Goal: Task Accomplishment & Management: Manage account settings

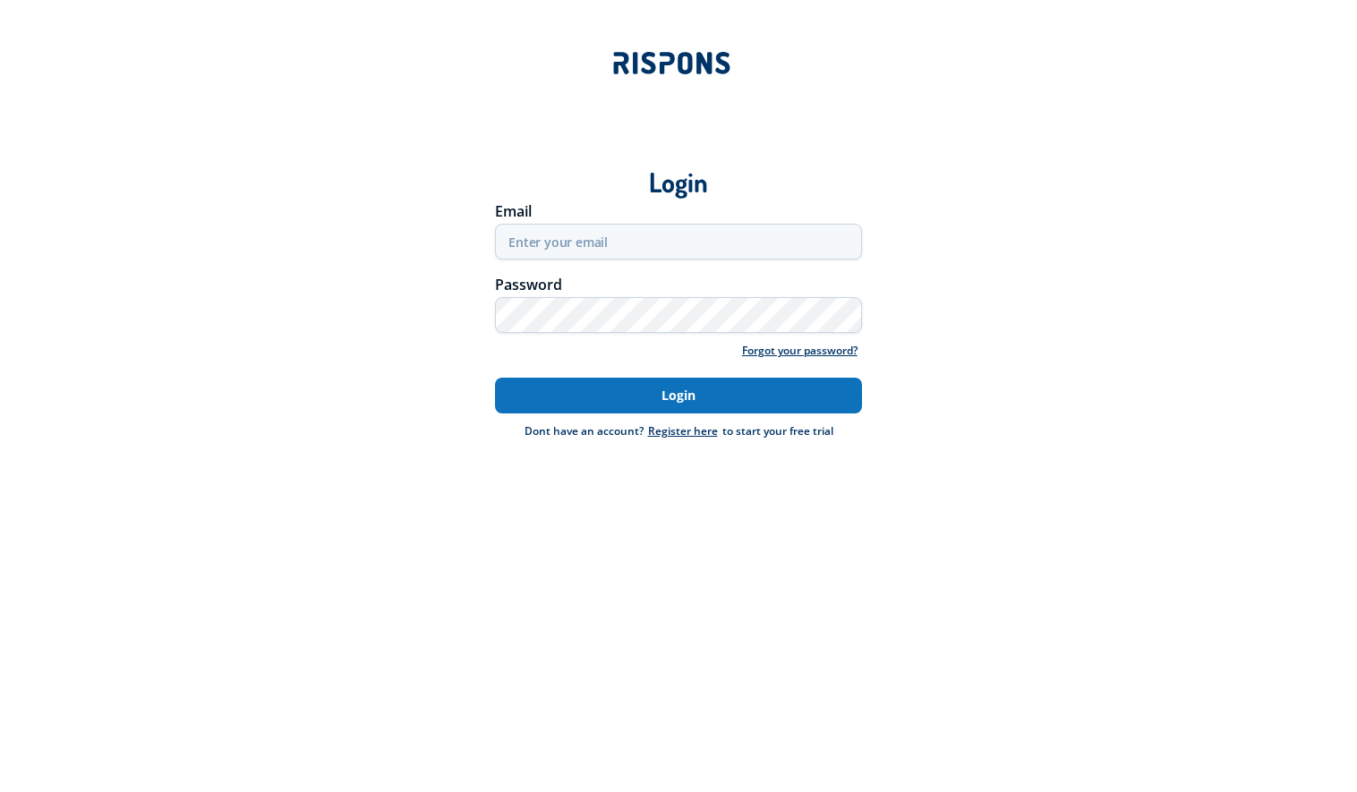
click at [627, 395] on button "Login" at bounding box center [678, 396] width 367 height 36
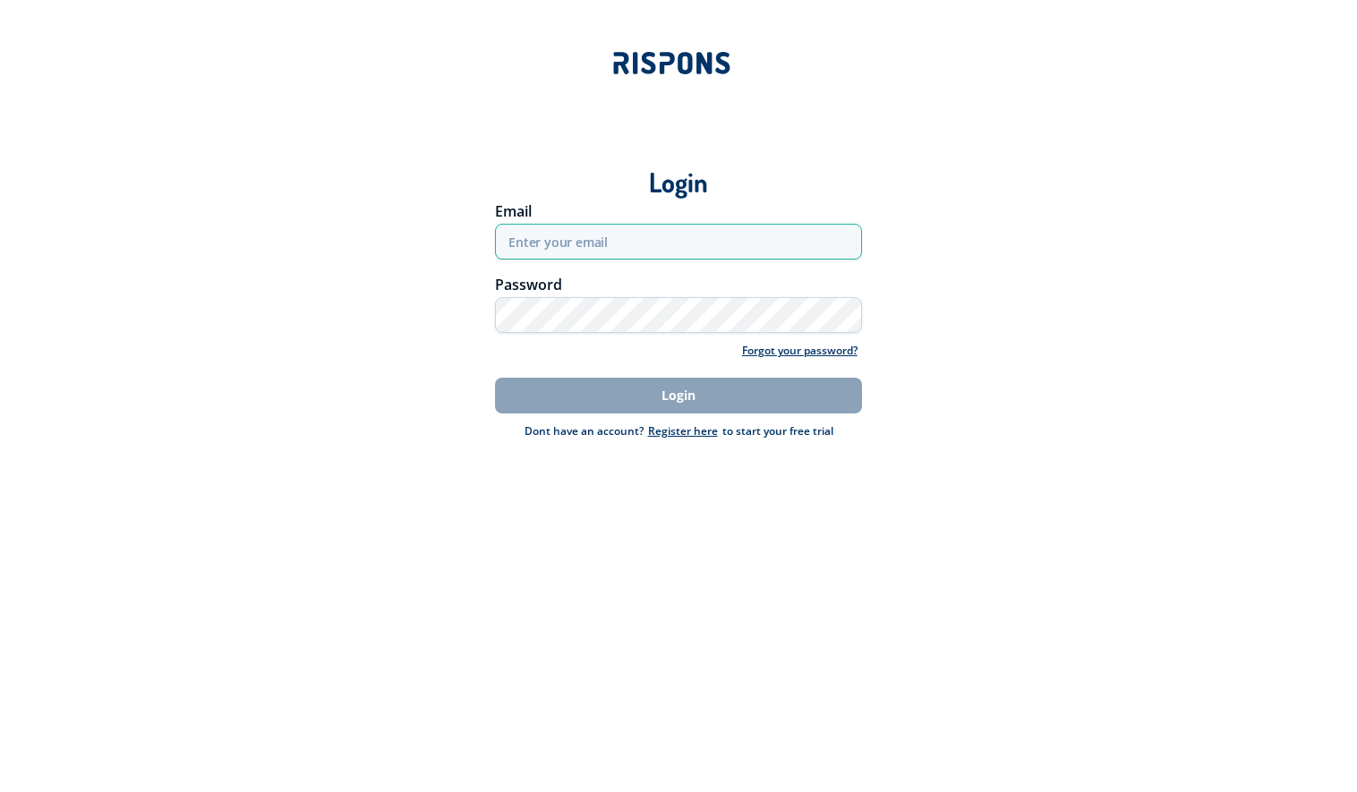
click at [591, 248] on input "email" at bounding box center [678, 242] width 367 height 36
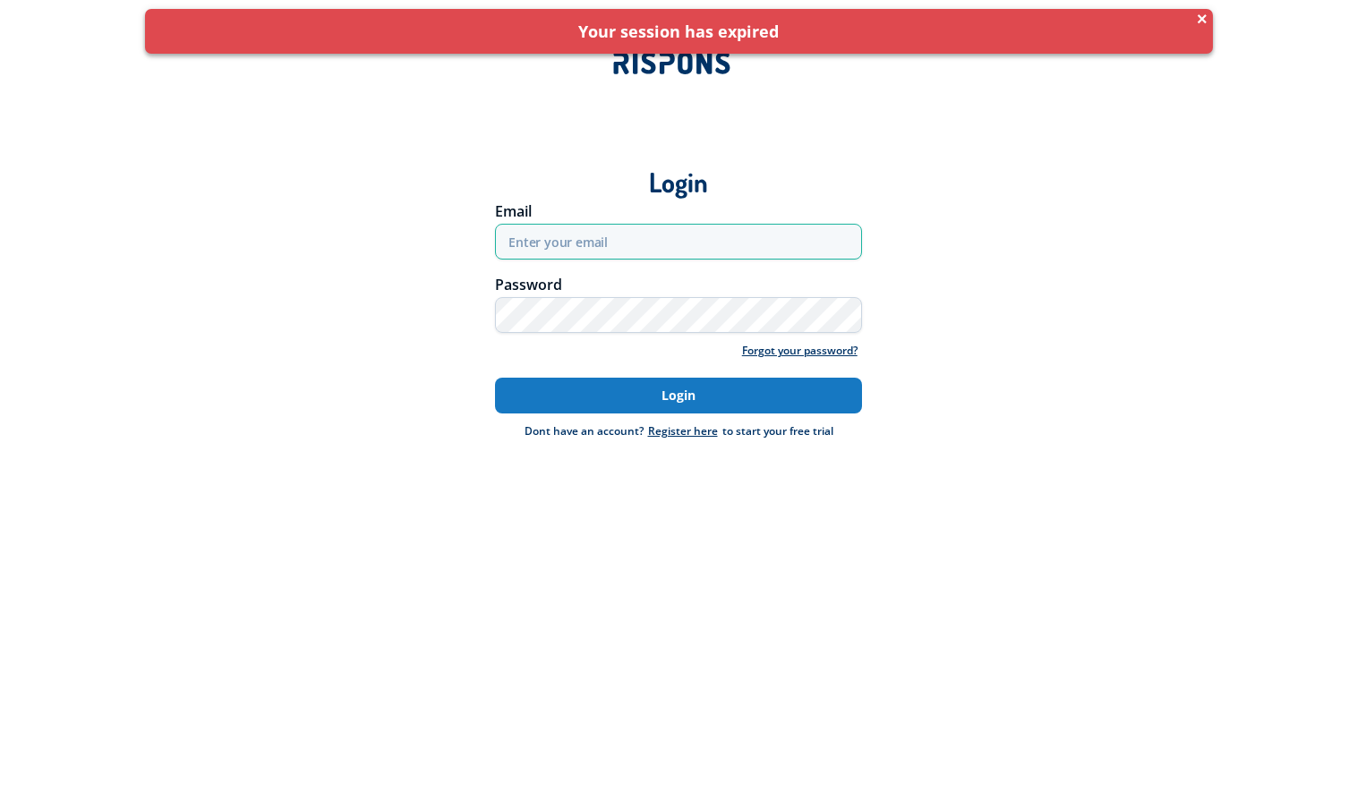
type input "anisoarastefania82@yahoo.com"
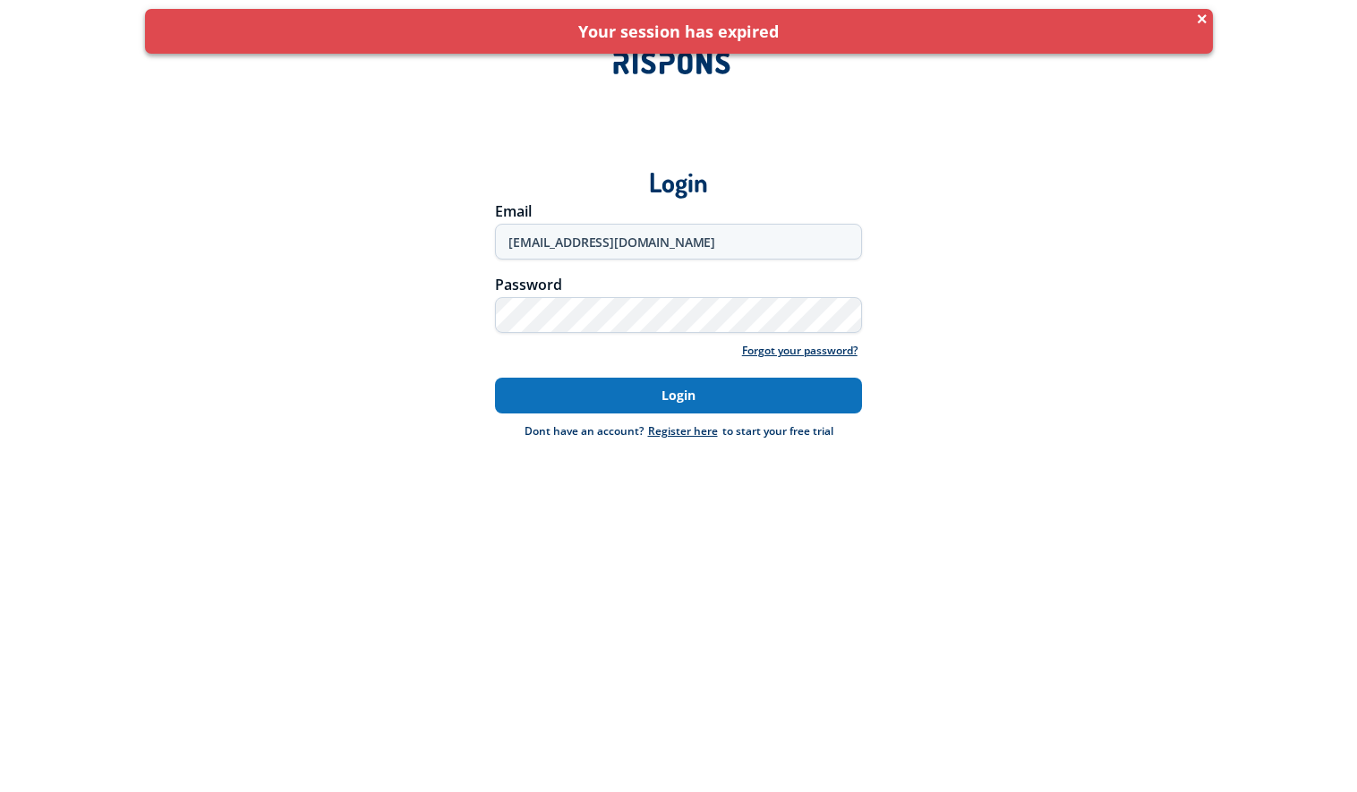
click at [673, 392] on button "Login" at bounding box center [678, 396] width 367 height 36
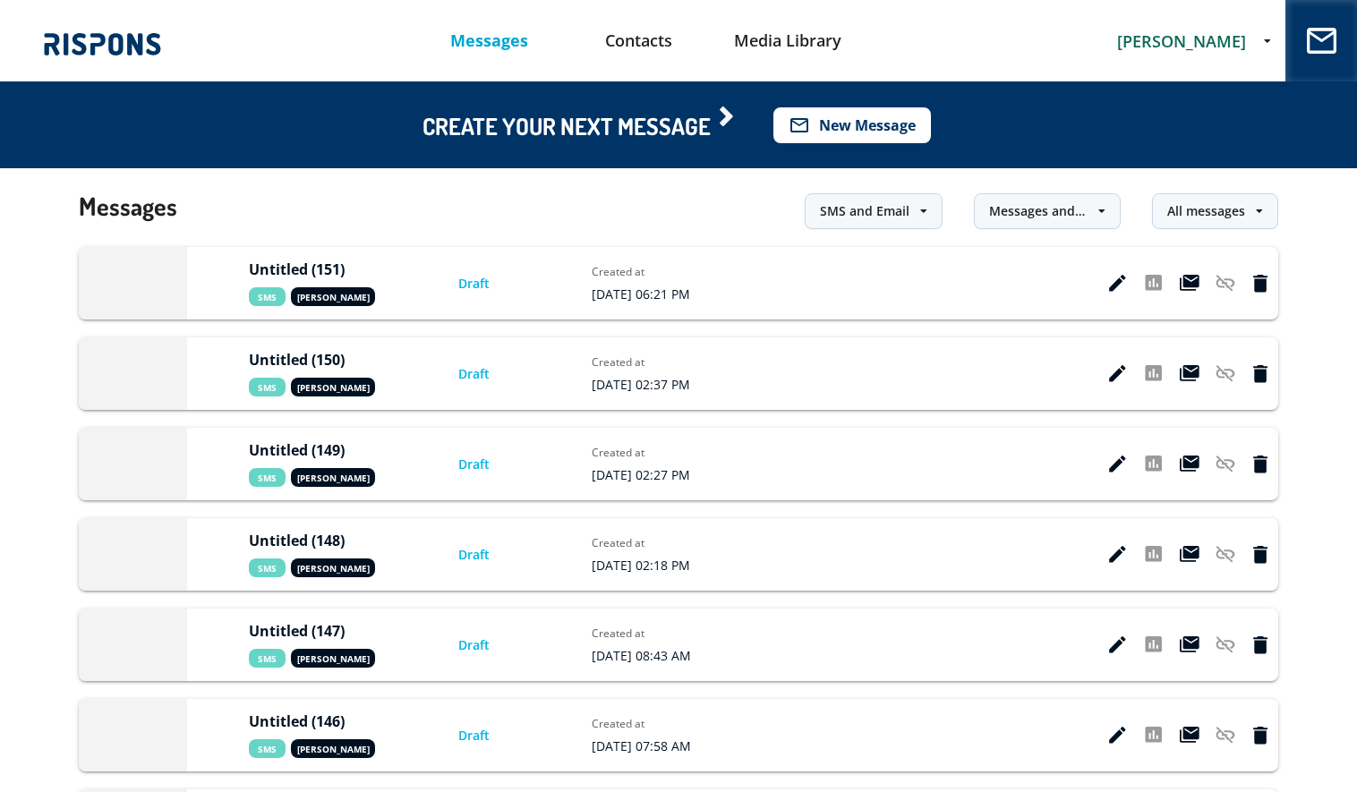
click at [877, 124] on button "mail_outline New Message" at bounding box center [853, 125] width 158 height 36
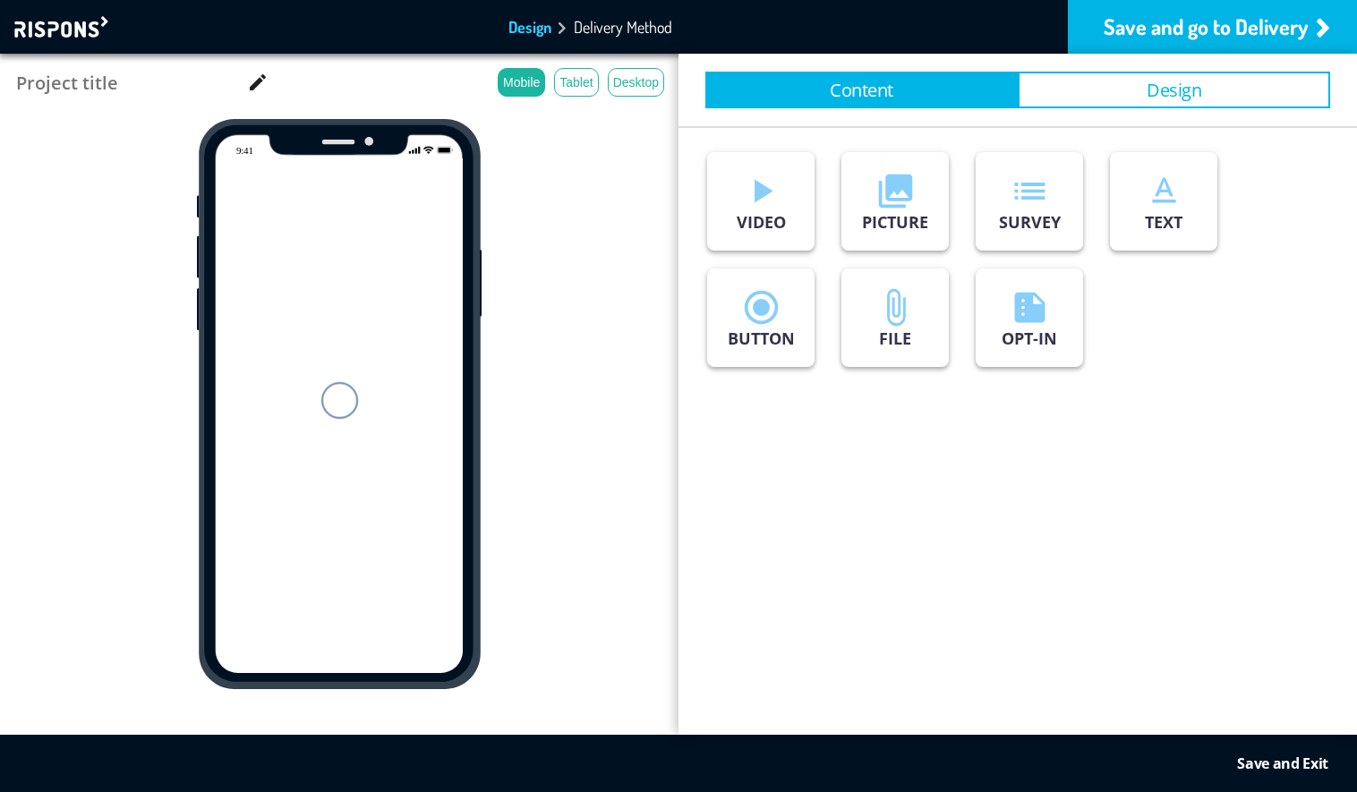
type input "Untitled (152)"
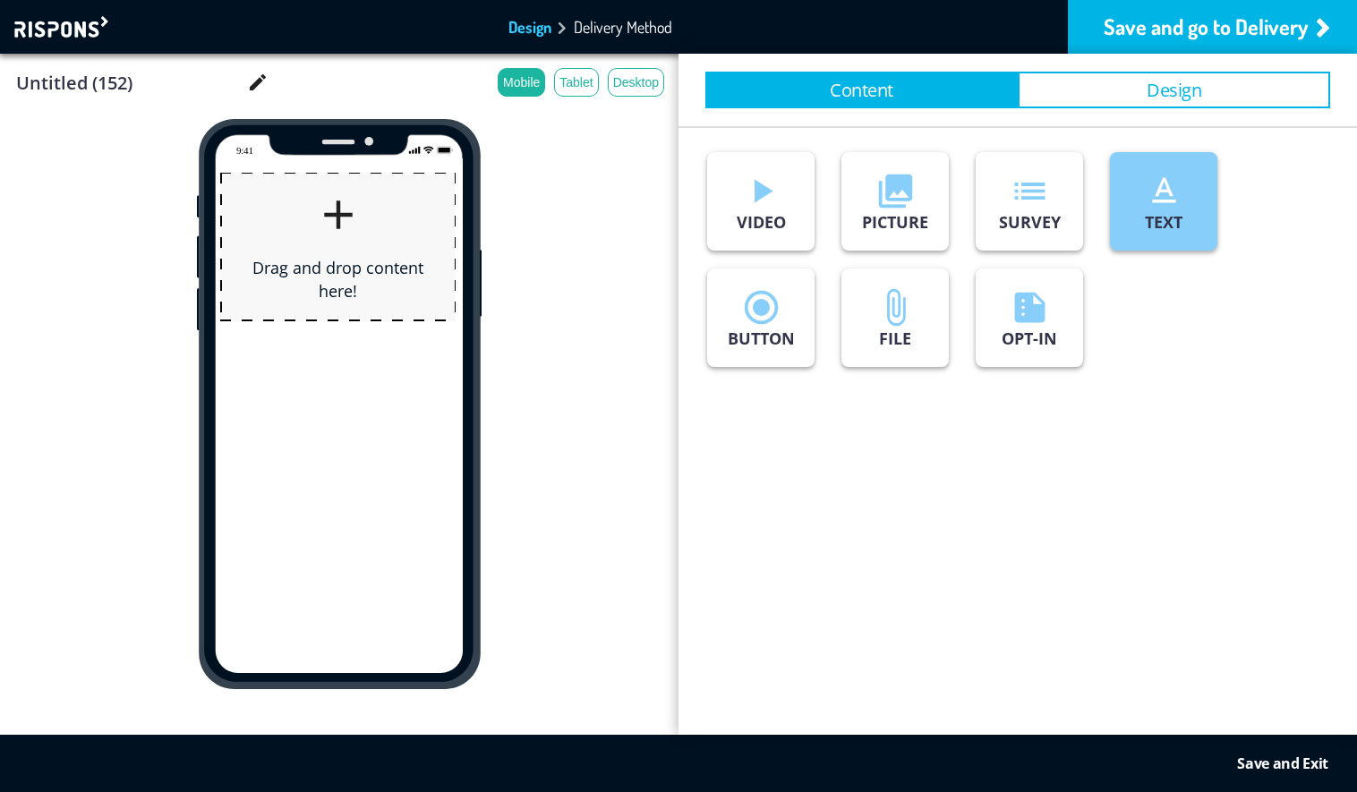
click at [1154, 227] on p "TEXT" at bounding box center [1164, 221] width 38 height 21
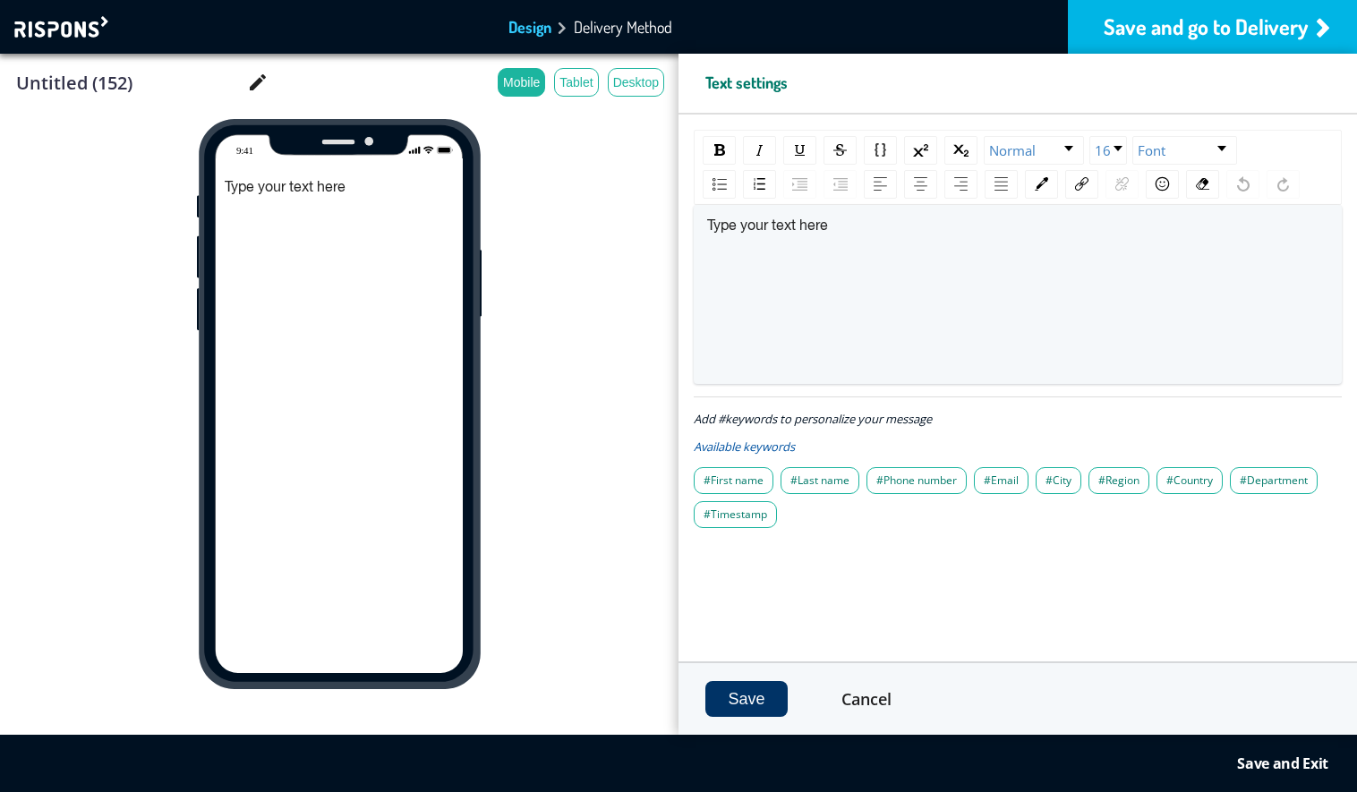
click at [1159, 30] on div "Save and go to Delivery" at bounding box center [1212, 27] width 289 height 54
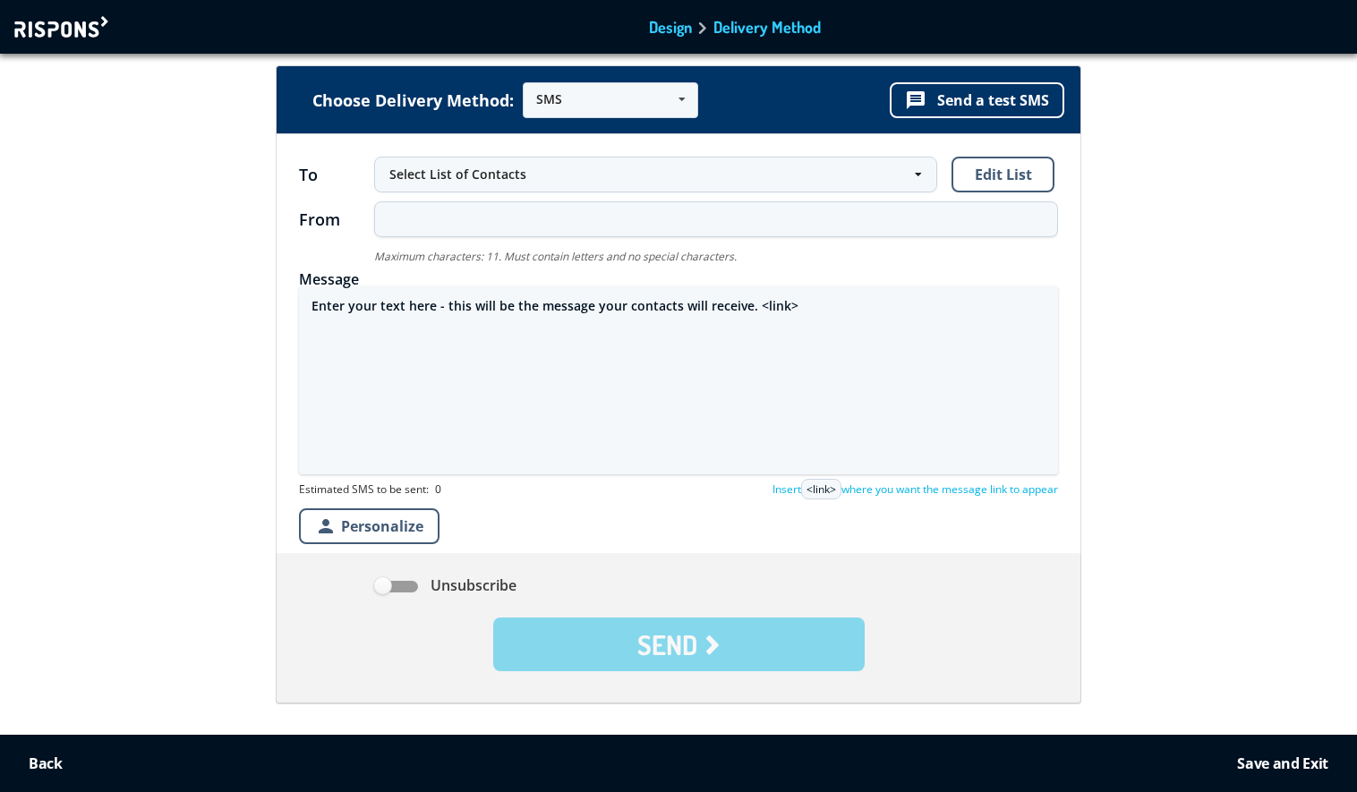
click at [514, 174] on div "Select List of Contacts" at bounding box center [646, 175] width 515 height 18
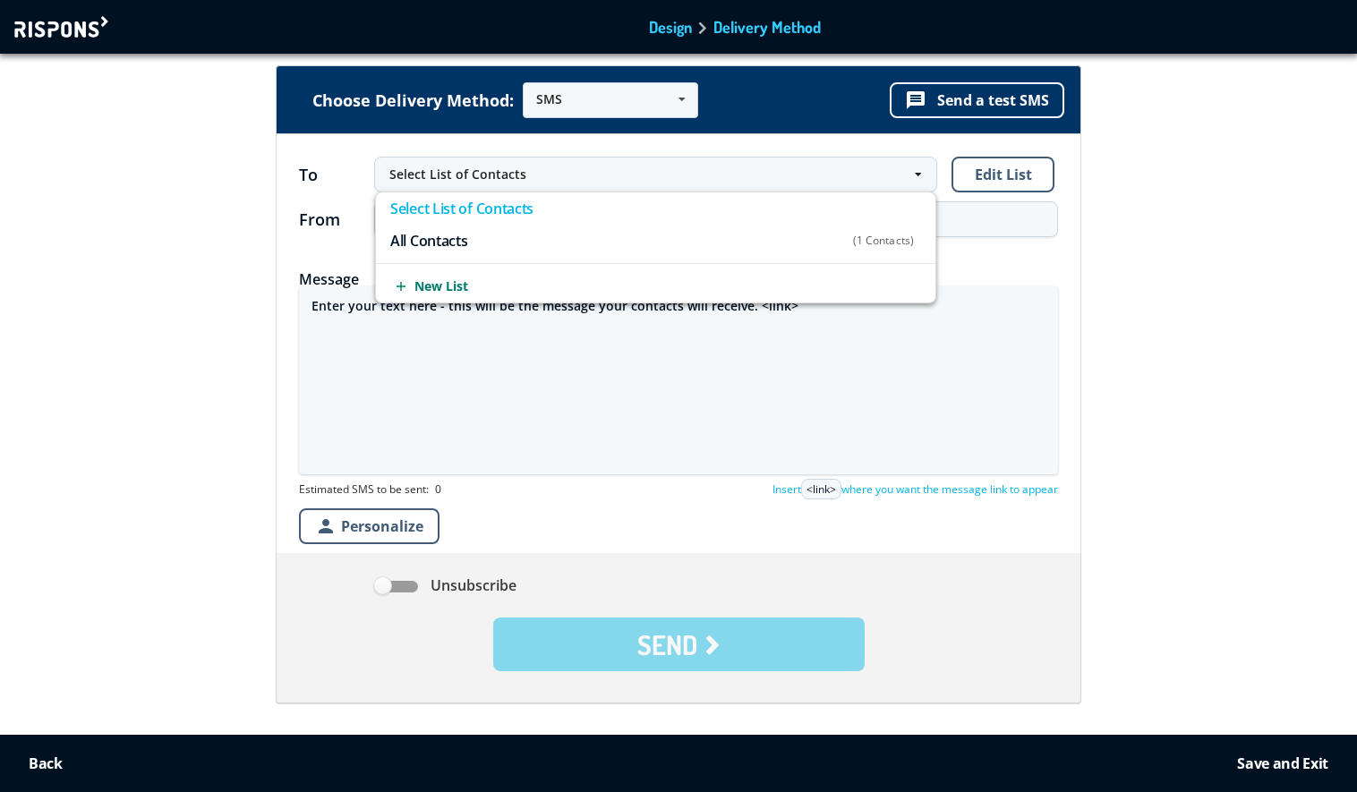
click at [163, 263] on div "Choose Delivery Method: SMS SMS Email URL message Send a test SMS To Select Lis…" at bounding box center [678, 424] width 1382 height 717
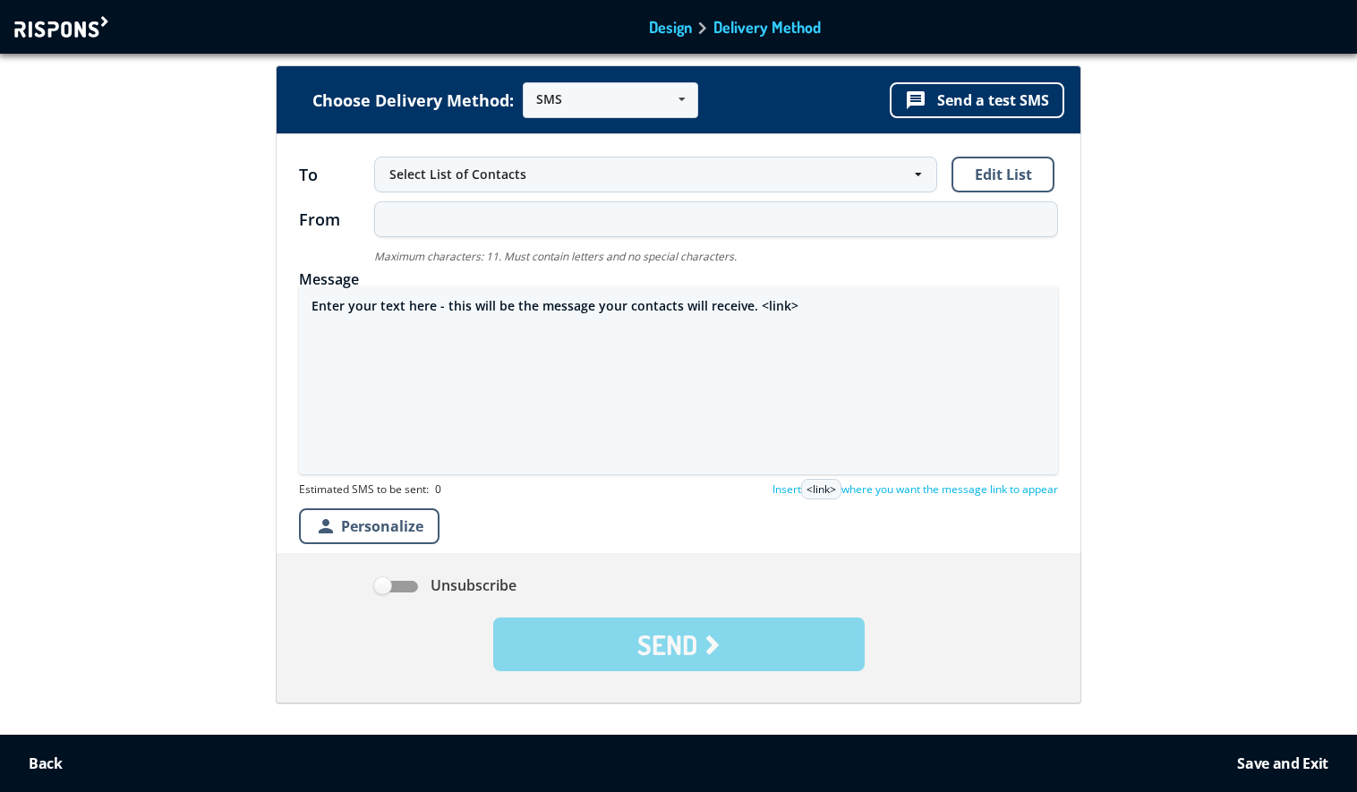
click at [484, 307] on textarea "Enter your text here - this will be the message your contacts will receive. <li…" at bounding box center [678, 381] width 759 height 188
paste textarea "Geachte klant, Uw iPhone 16 Pro is gevonden. De laatst gerapporteerde locatie v…"
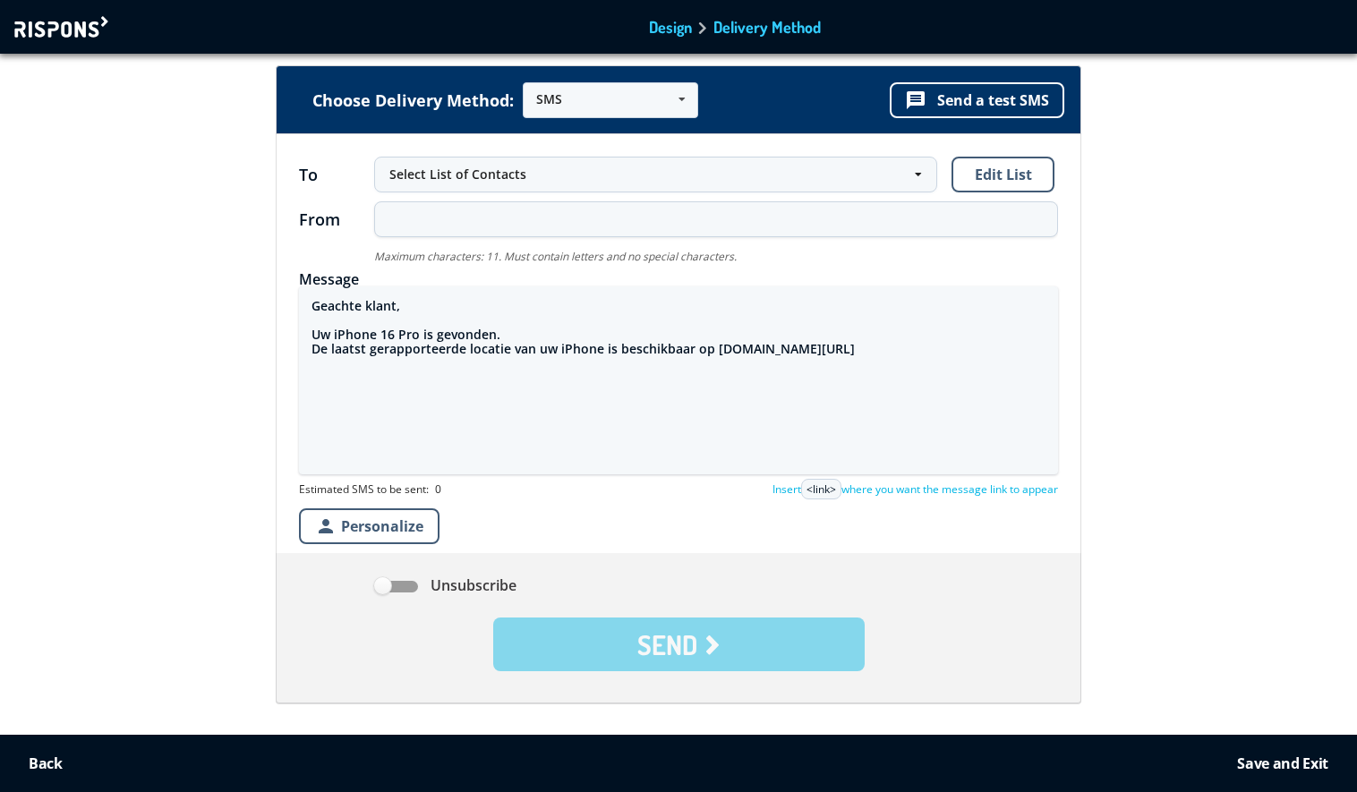
type textarea "Geachte klant, Uw iPhone 16 Pro is gevonden. De laatst gerapporteerde locatie v…"
click at [57, 28] on div at bounding box center [63, 26] width 98 height 21
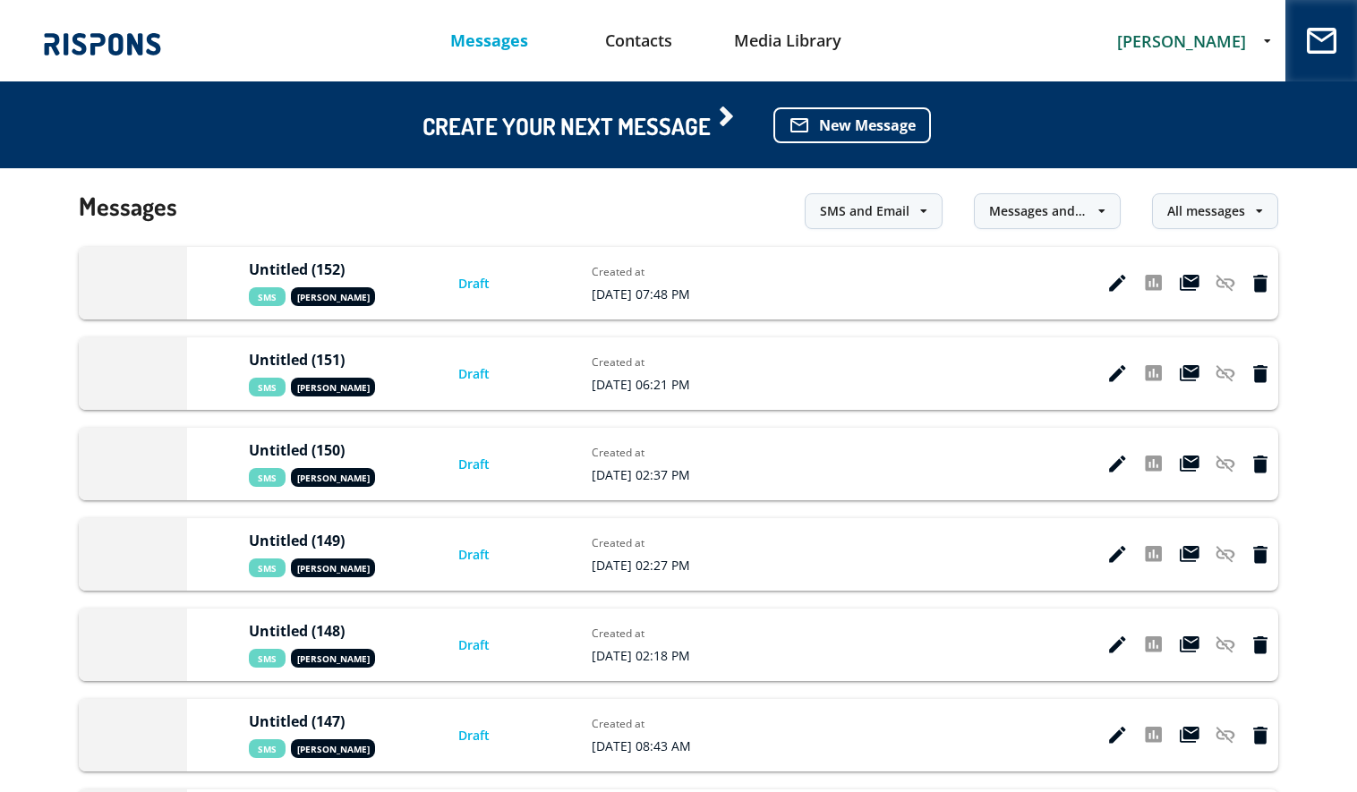
click at [1182, 36] on span "[PERSON_NAME]" at bounding box center [1181, 40] width 129 height 21
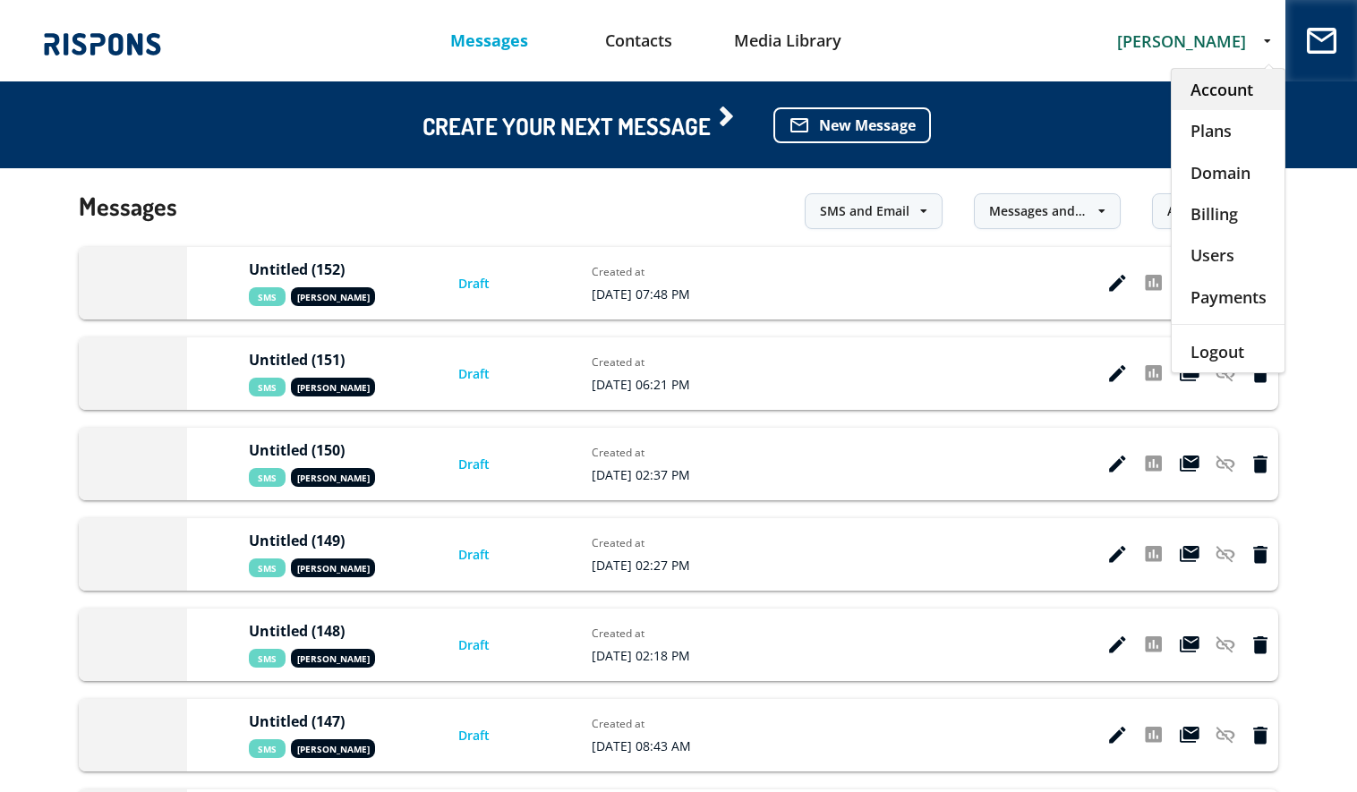
click at [1199, 87] on div "Account" at bounding box center [1228, 89] width 113 height 41
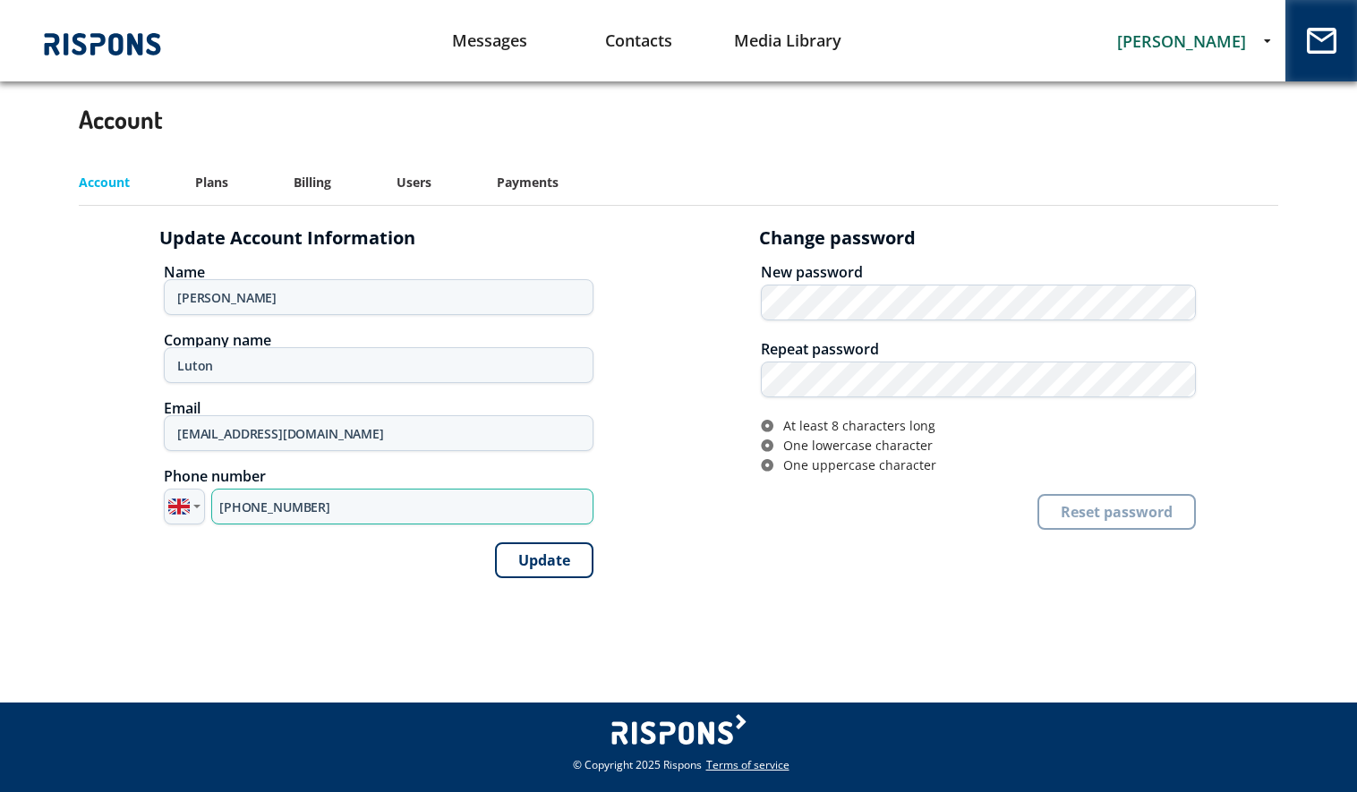
click at [289, 501] on input "+44 7393 915090" at bounding box center [402, 507] width 382 height 36
type input "+49 1717 808774"
click at [540, 570] on button "Update" at bounding box center [544, 561] width 98 height 36
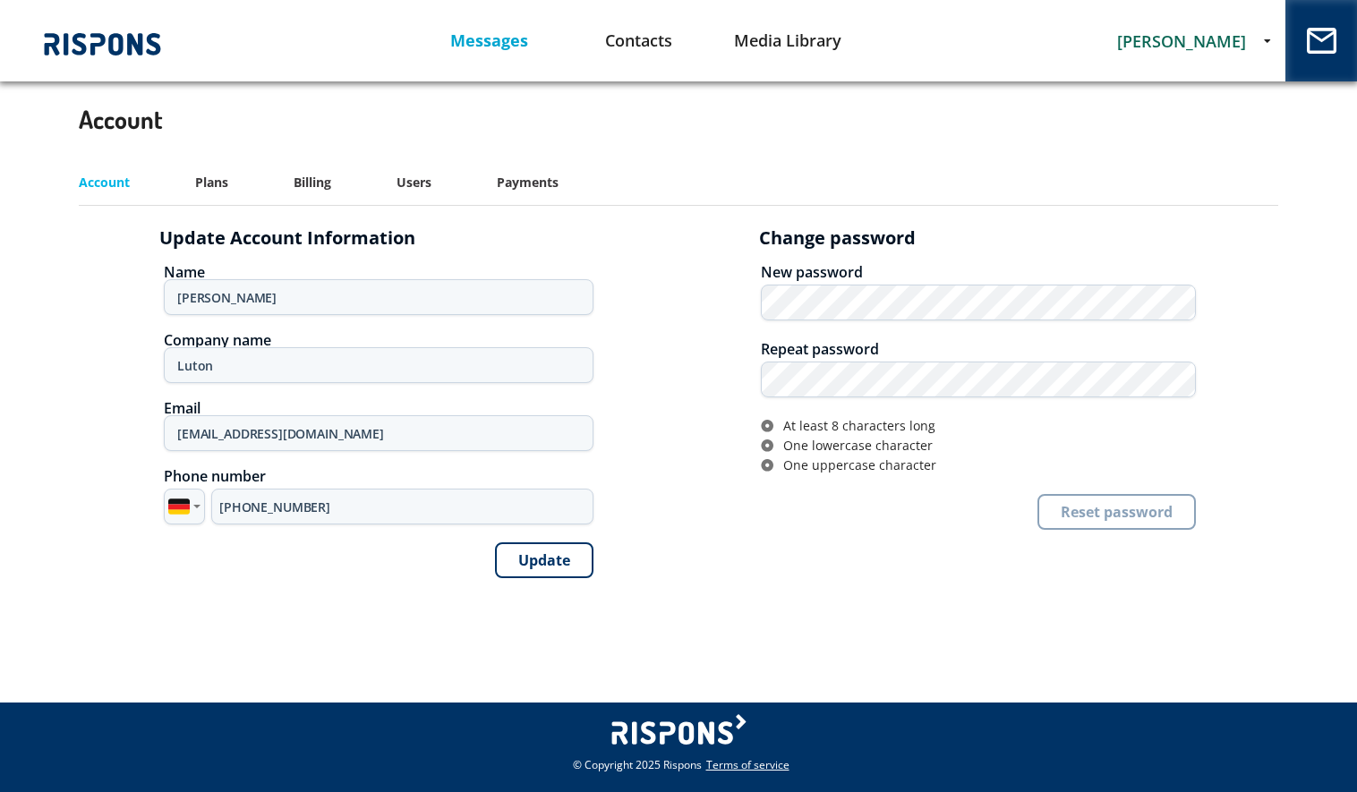
click at [480, 45] on link "Messages" at bounding box center [490, 41] width 150 height 46
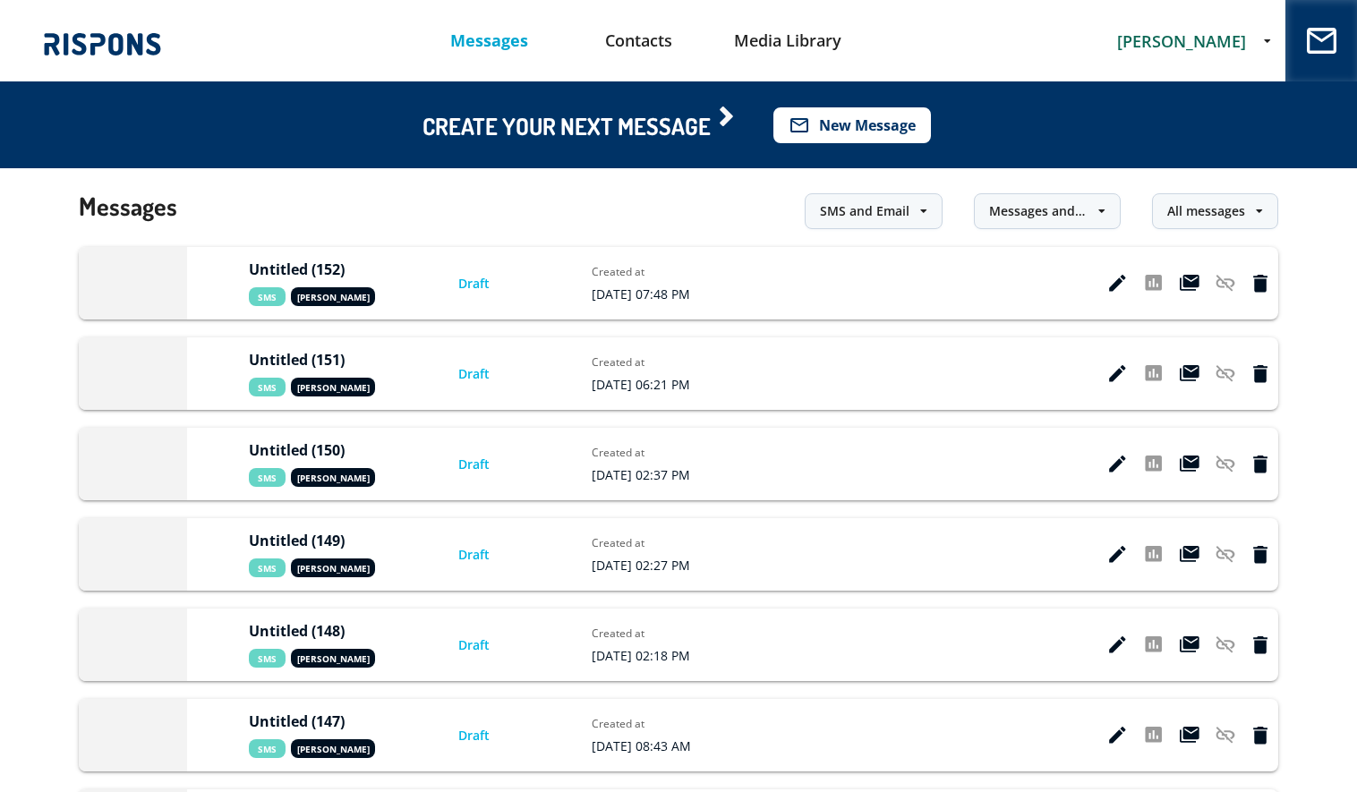
click at [860, 116] on button "mail_outline New Message" at bounding box center [853, 125] width 158 height 36
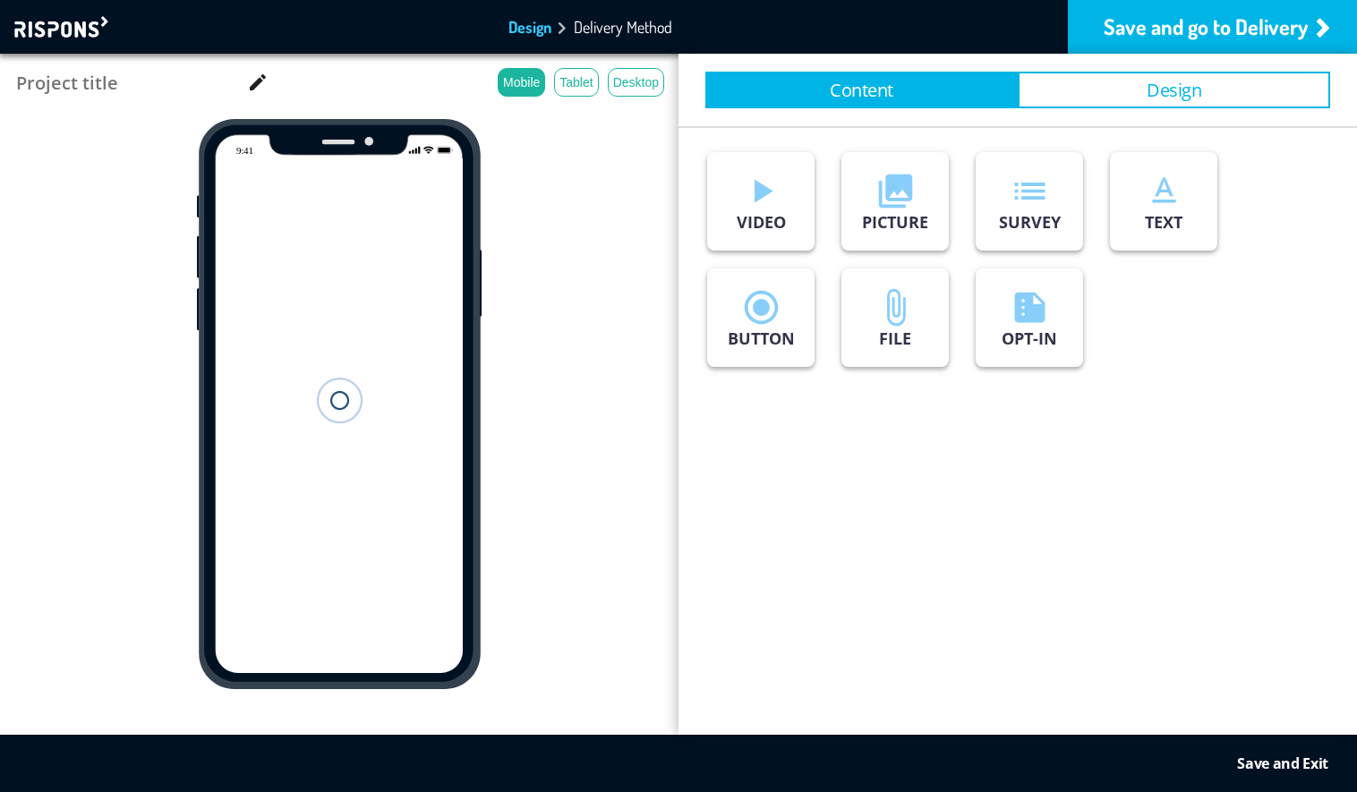
type input "Untitled (153)"
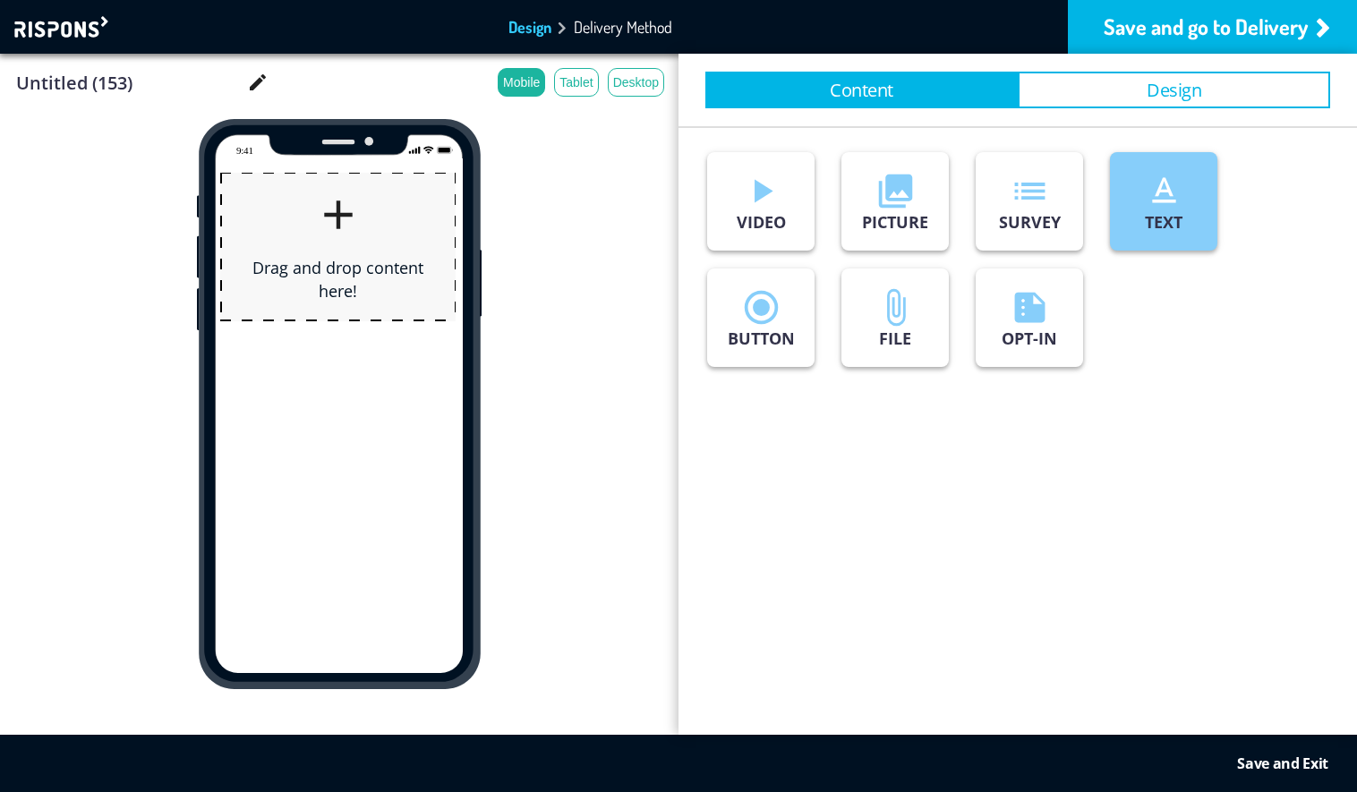
click at [1147, 215] on p "TEXT" at bounding box center [1164, 221] width 38 height 21
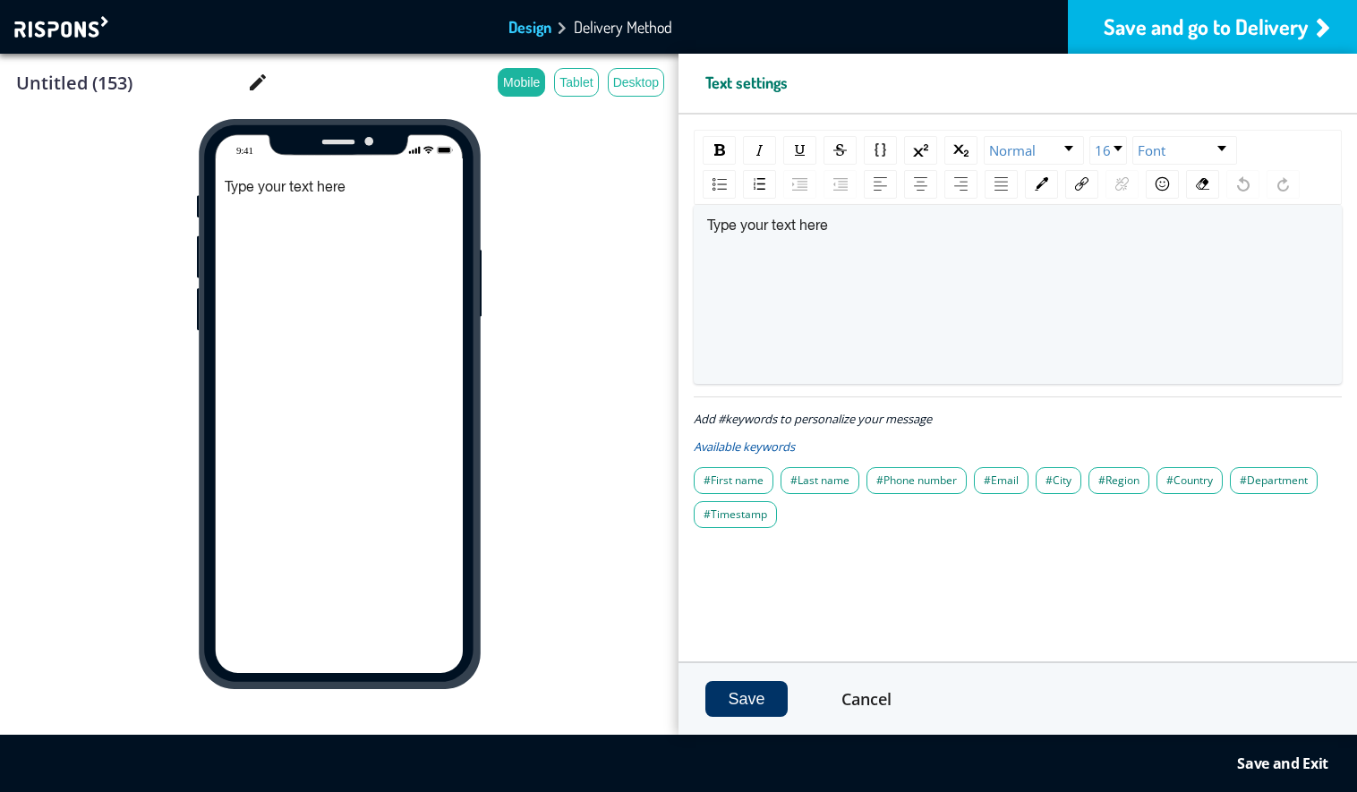
click at [1158, 21] on div "Save and go to Delivery" at bounding box center [1212, 27] width 289 height 54
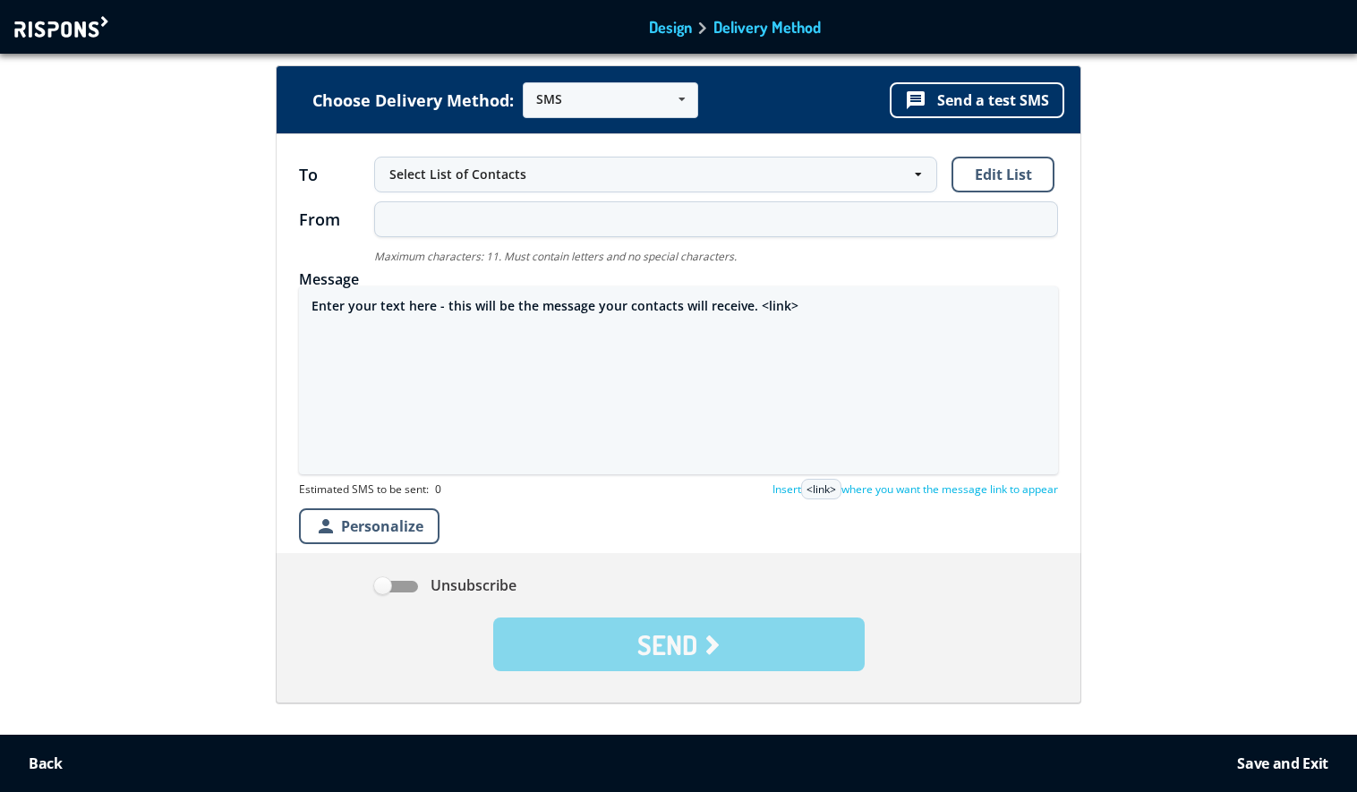
click at [493, 306] on textarea "Enter your text here - this will be the message your contacts will receive. <li…" at bounding box center [678, 381] width 759 height 188
click at [493, 307] on textarea "Enter your text here - this will be the message your contacts will receive. <li…" at bounding box center [678, 381] width 759 height 188
paste textarea "Geachte klant, Uw iPhone 16 Pro is gevonden. De laatst gerapporteerde locatie v…"
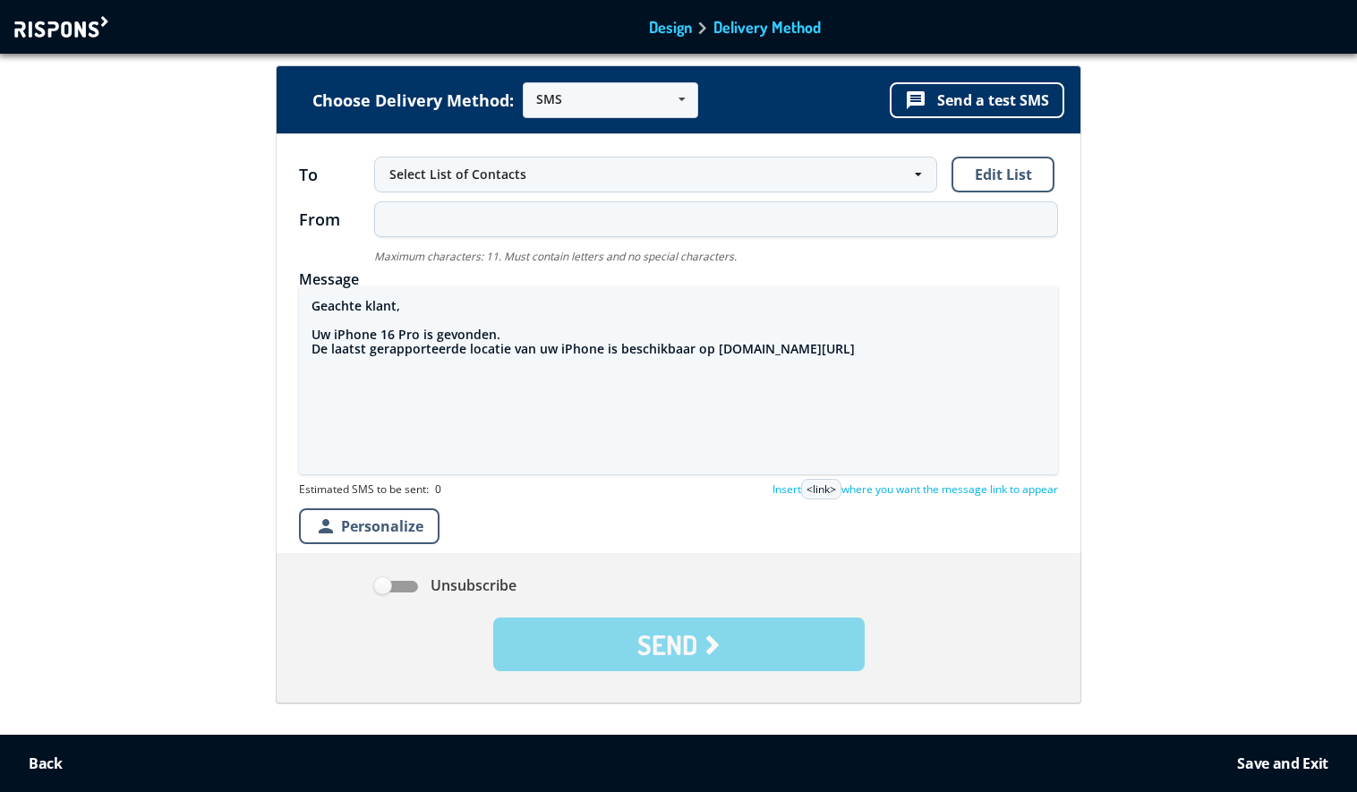
click at [712, 353] on textarea "Geachte klant, Uw iPhone 16 Pro is gevonden. De laatst gerapporteerde locatie v…" at bounding box center [678, 381] width 759 height 188
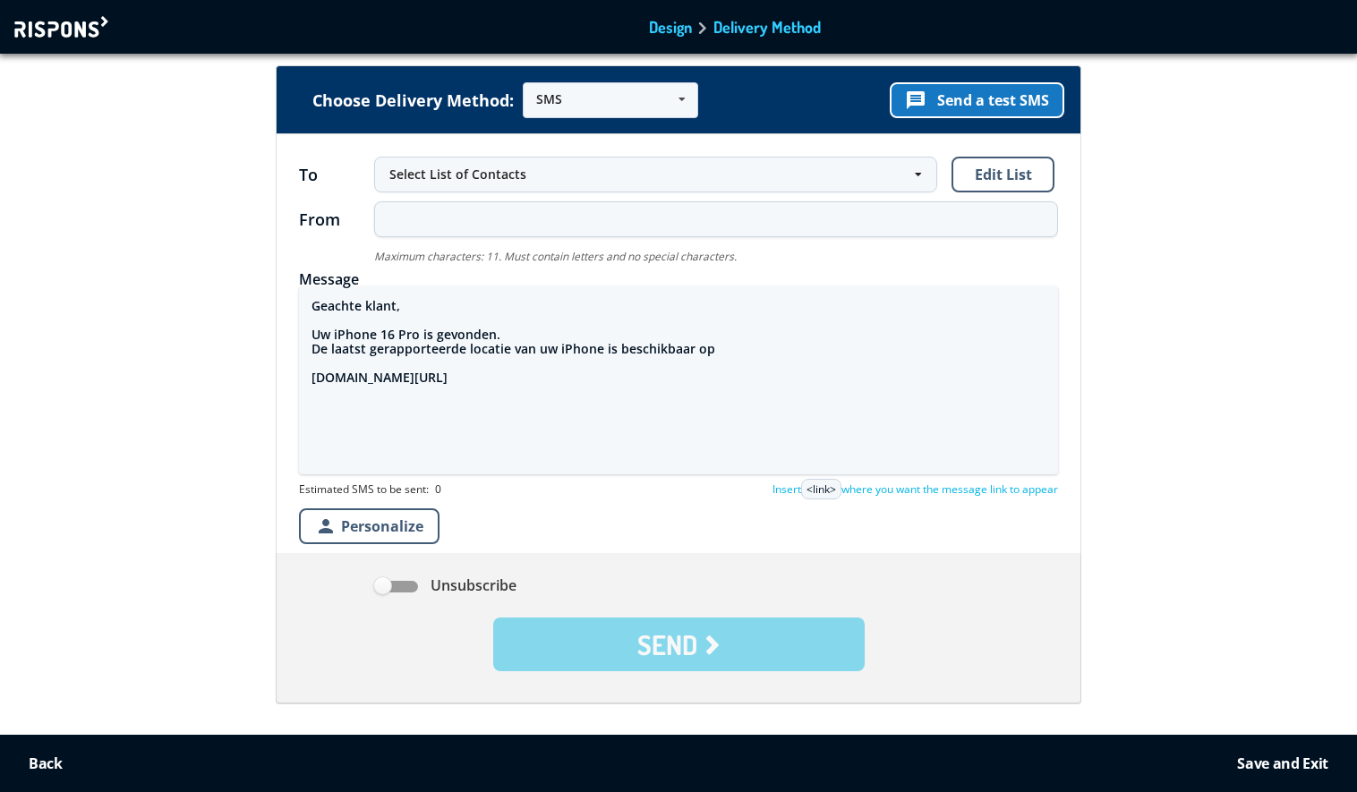
type textarea "Geachte klant, Uw iPhone 16 Pro is gevonden. De laatst gerapporteerde locatie v…"
click at [989, 101] on button "message Send a test SMS" at bounding box center [977, 100] width 175 height 36
click at [82, 26] on div at bounding box center [63, 26] width 98 height 21
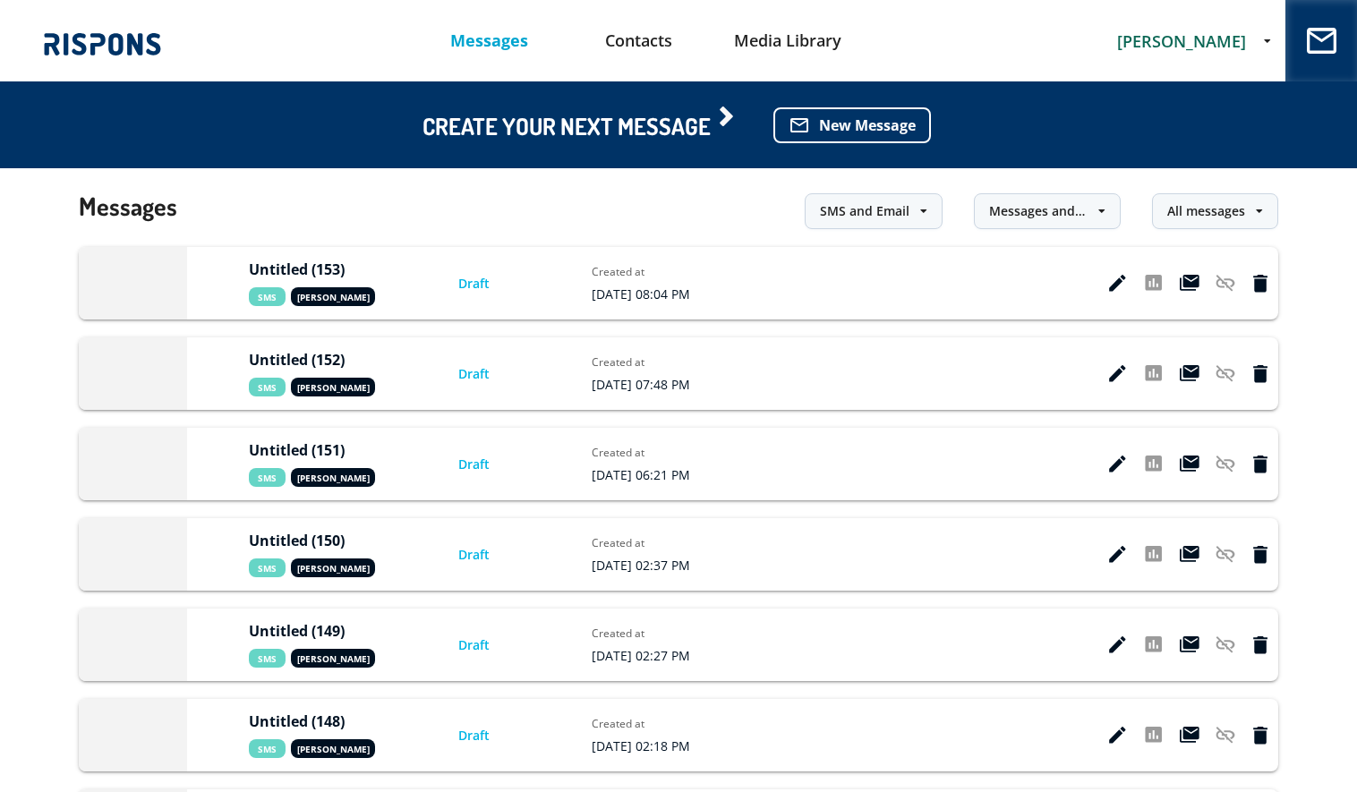
click at [1172, 38] on span "[PERSON_NAME]" at bounding box center [1181, 40] width 129 height 21
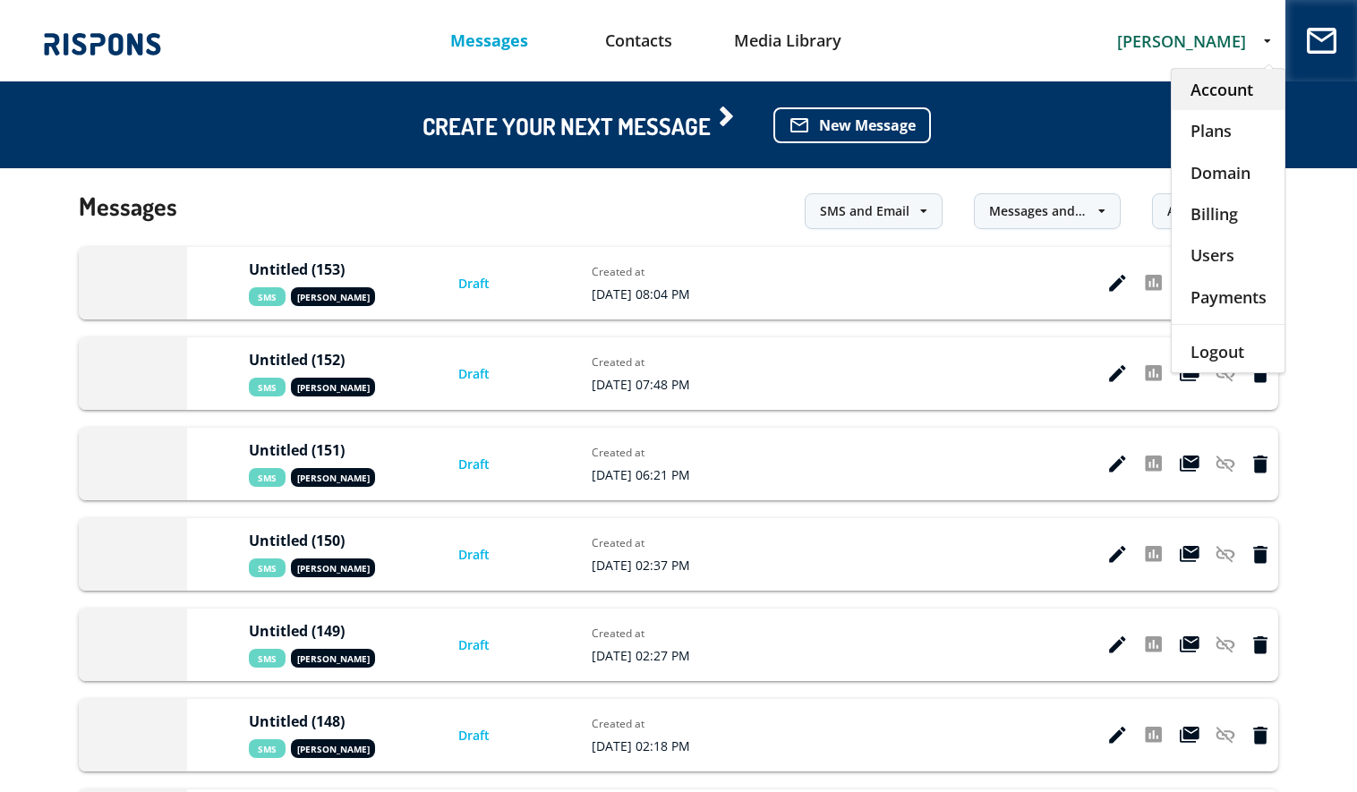
click at [1205, 90] on div "Account" at bounding box center [1228, 89] width 113 height 41
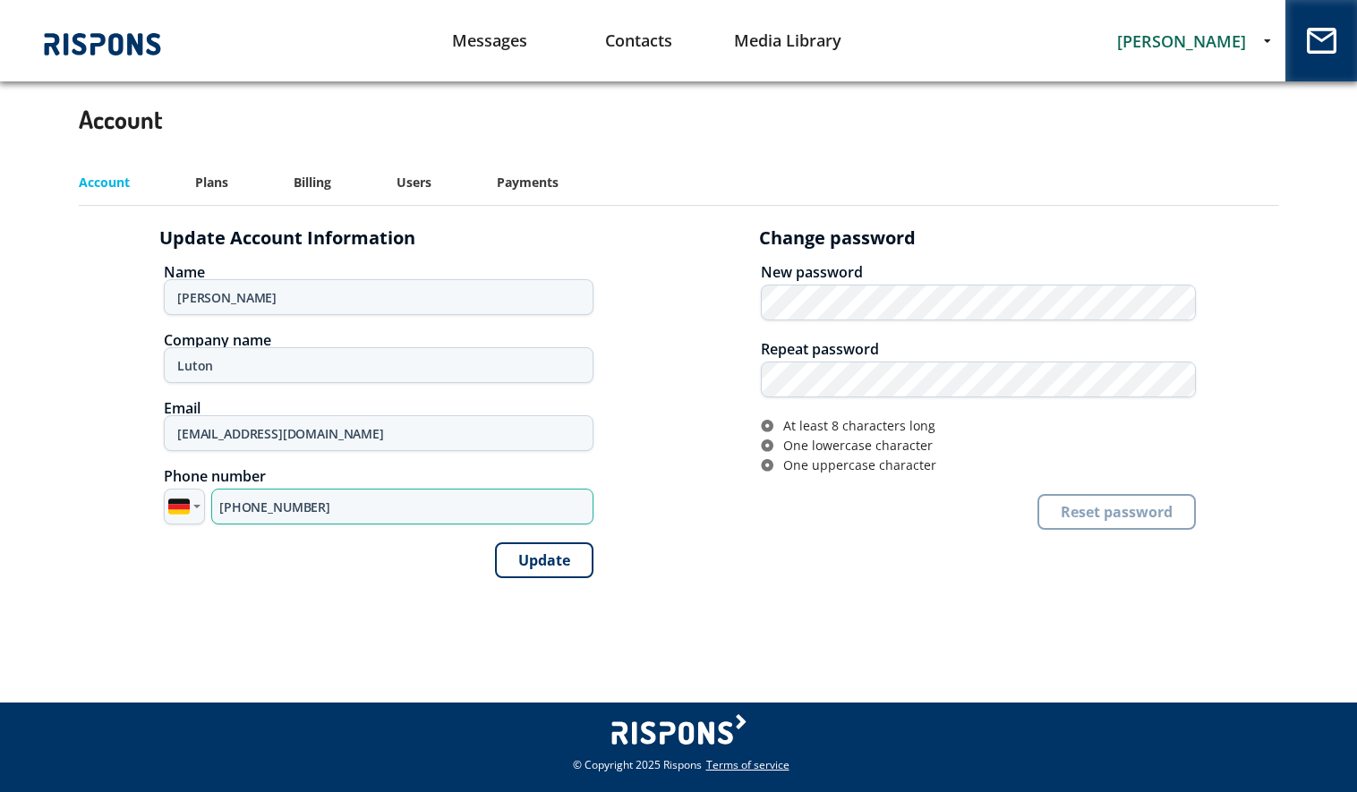
click at [389, 501] on input "+49 1717 808774" at bounding box center [402, 507] width 382 height 36
click at [389, 500] on input "+49 1717 808774" at bounding box center [402, 507] width 382 height 36
type input "+49 1577 1023838"
click at [578, 564] on button "Update" at bounding box center [544, 561] width 98 height 36
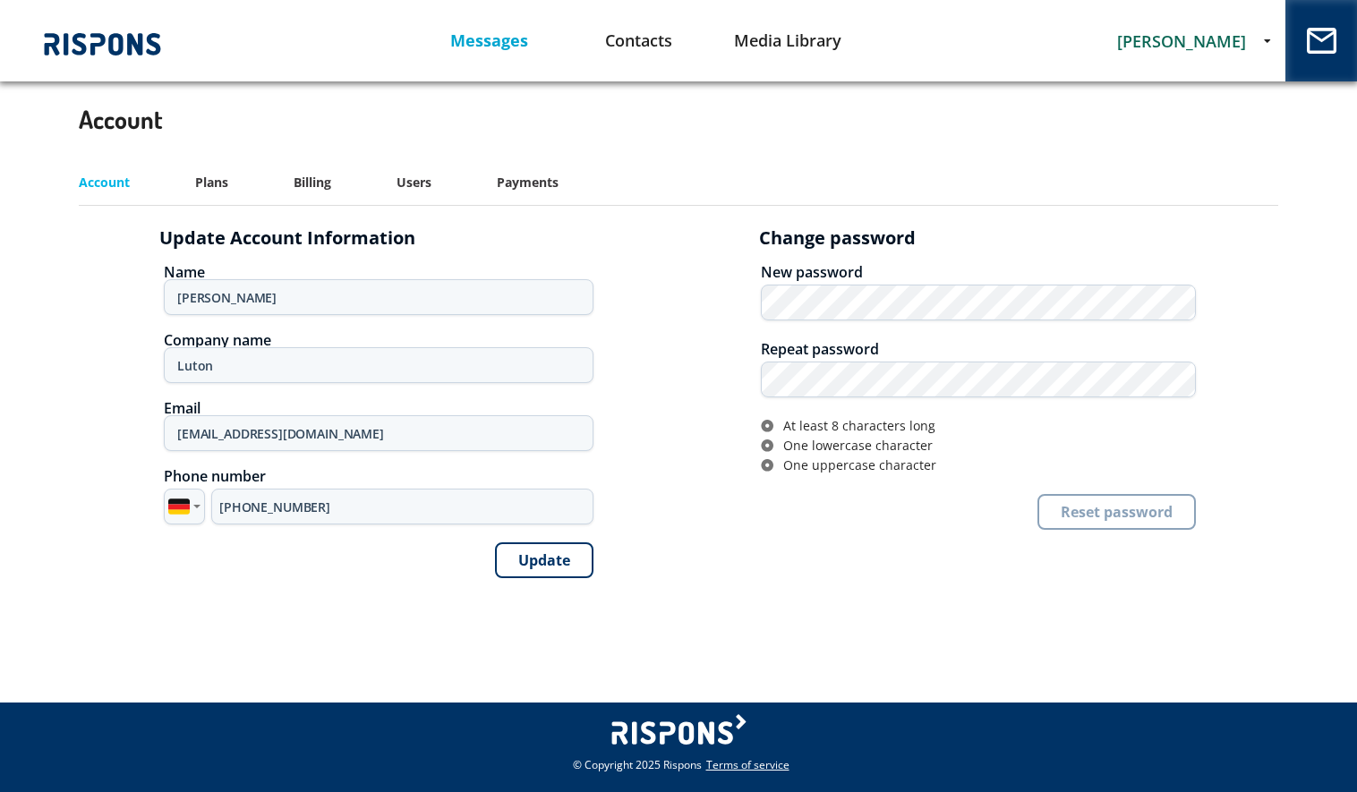
click at [491, 38] on link "Messages" at bounding box center [490, 41] width 150 height 46
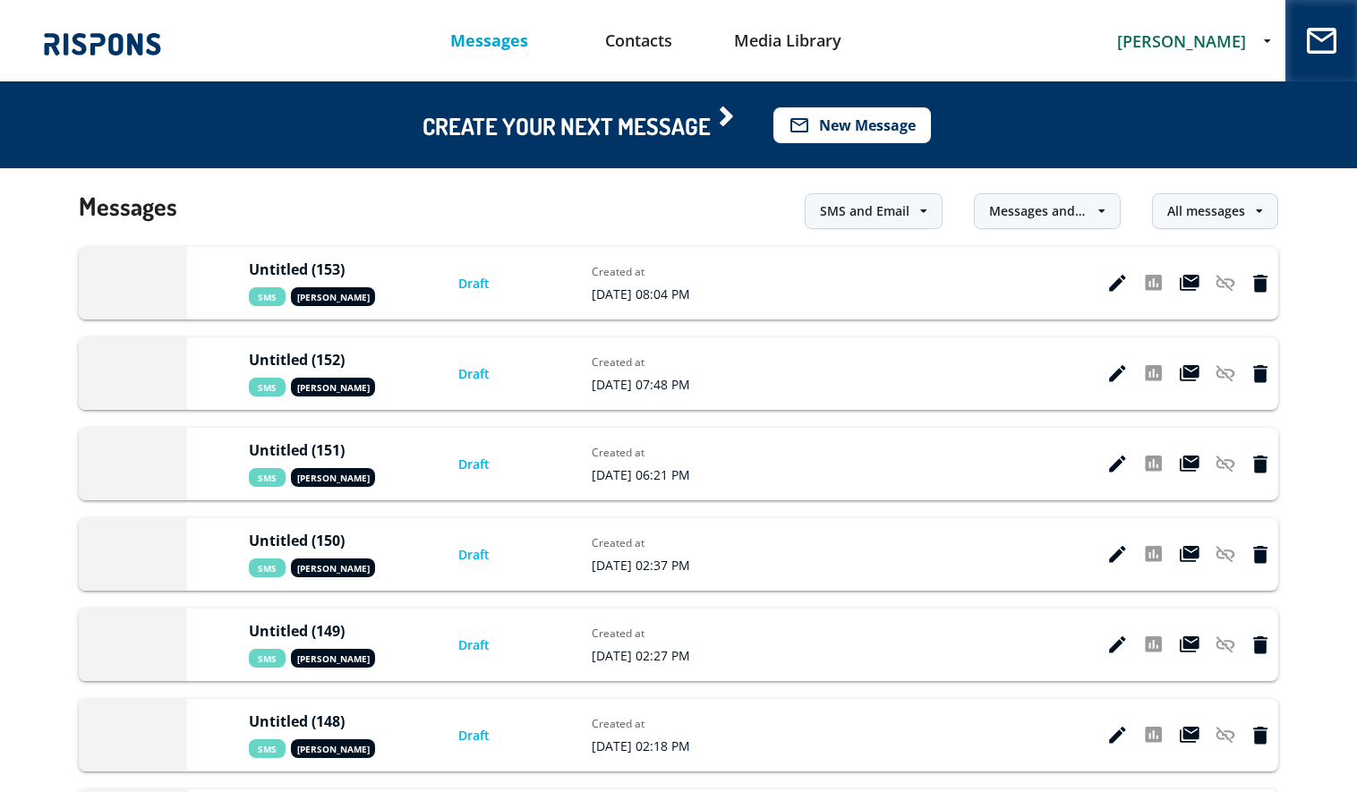
click at [901, 124] on button "mail_outline New Message" at bounding box center [853, 125] width 158 height 36
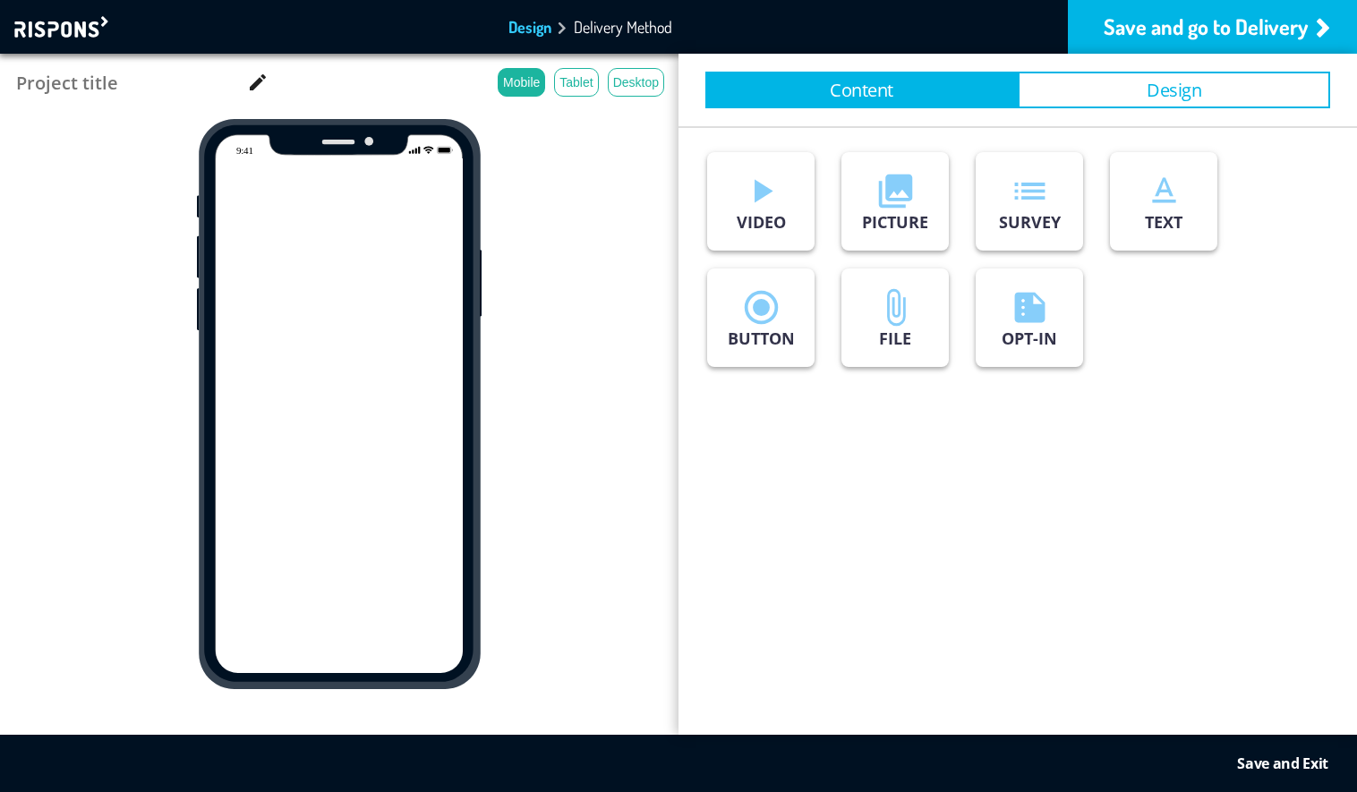
type input "Untitled (154)"
click at [1170, 85] on button "Design" at bounding box center [1174, 90] width 312 height 37
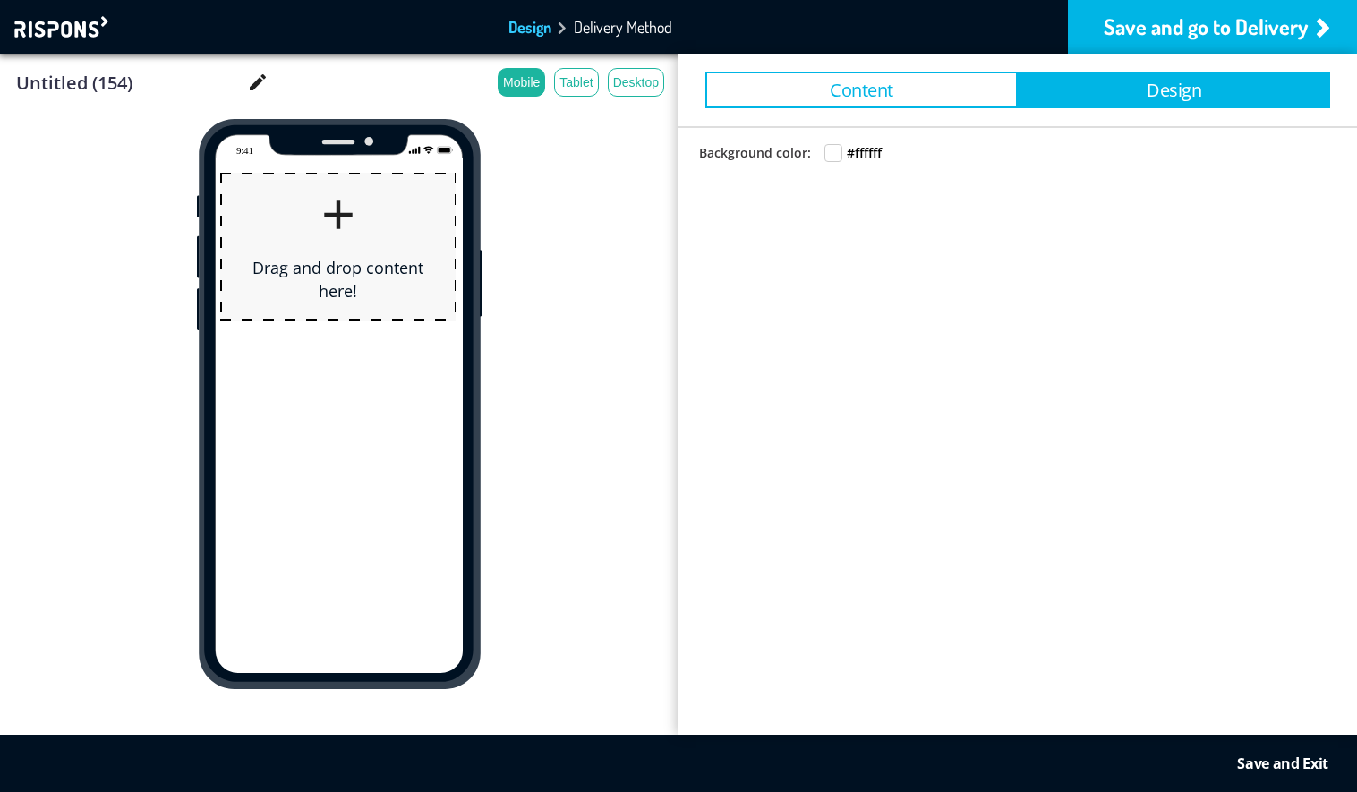
click at [963, 96] on button "Content" at bounding box center [862, 90] width 312 height 37
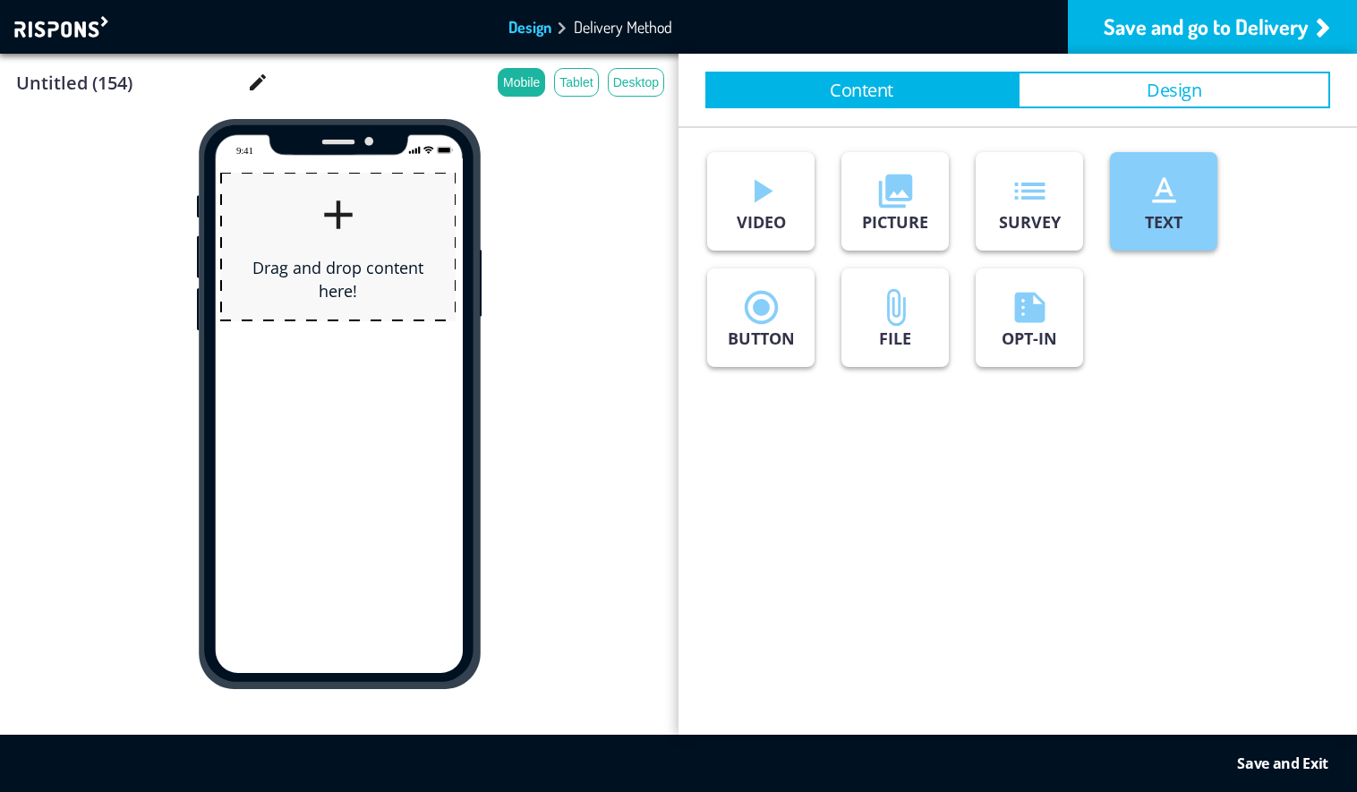
click at [1156, 201] on icon "text_format" at bounding box center [1164, 191] width 40 height 40
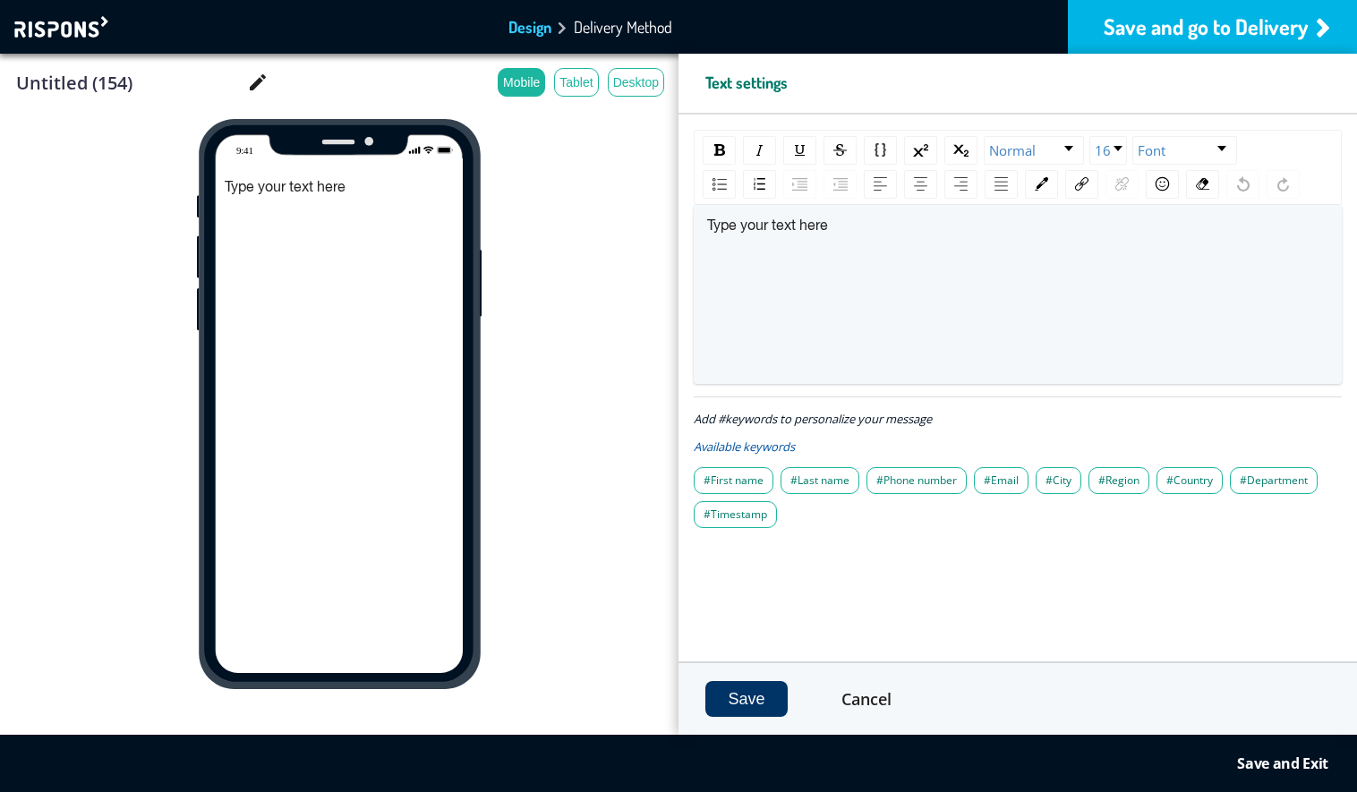
click at [1184, 32] on div "Save and go to Delivery" at bounding box center [1212, 27] width 289 height 54
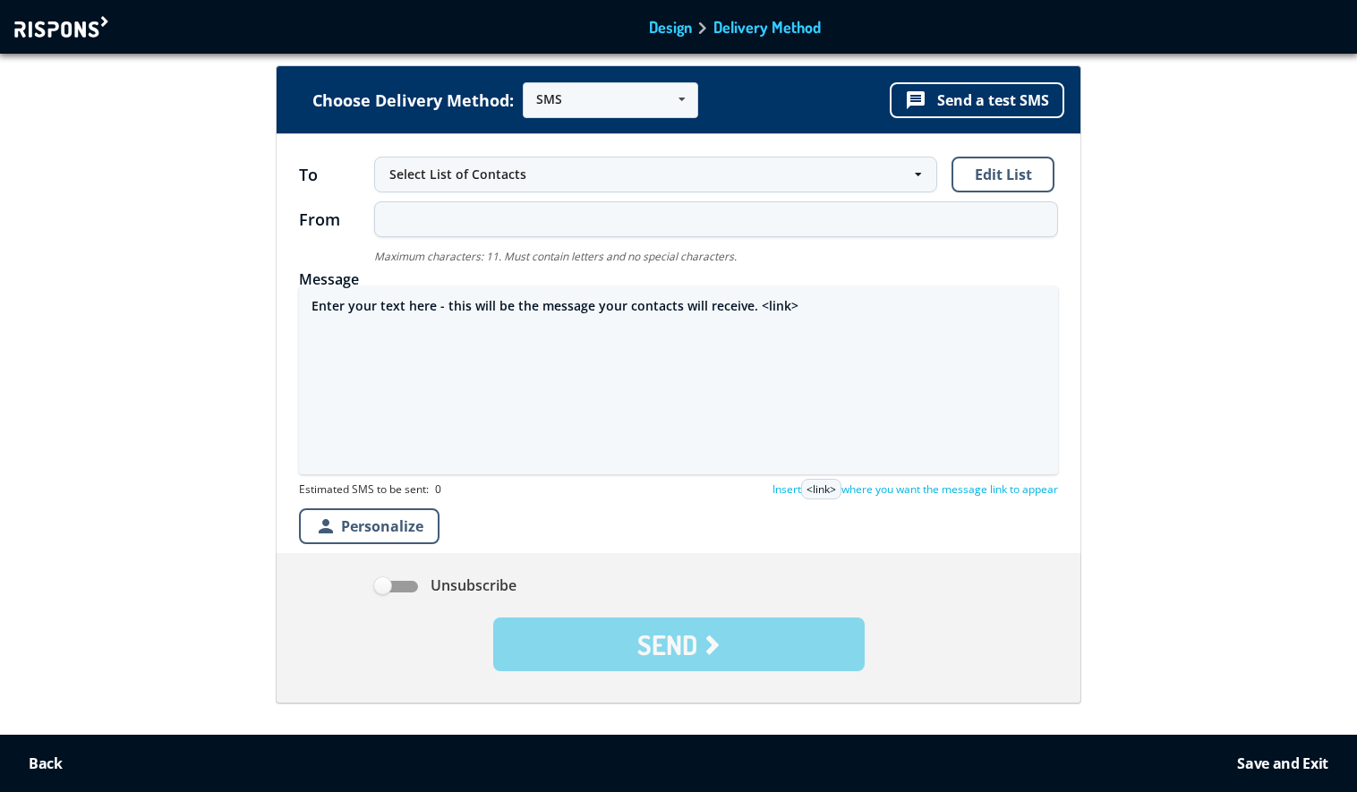
click at [457, 310] on textarea "Enter your text here - this will be the message your contacts will receive. <li…" at bounding box center [678, 381] width 759 height 188
paste textarea "Geachte klant, Uw iPhone 16 Pro is gevonden. De laatst gerapporteerde locatie v…"
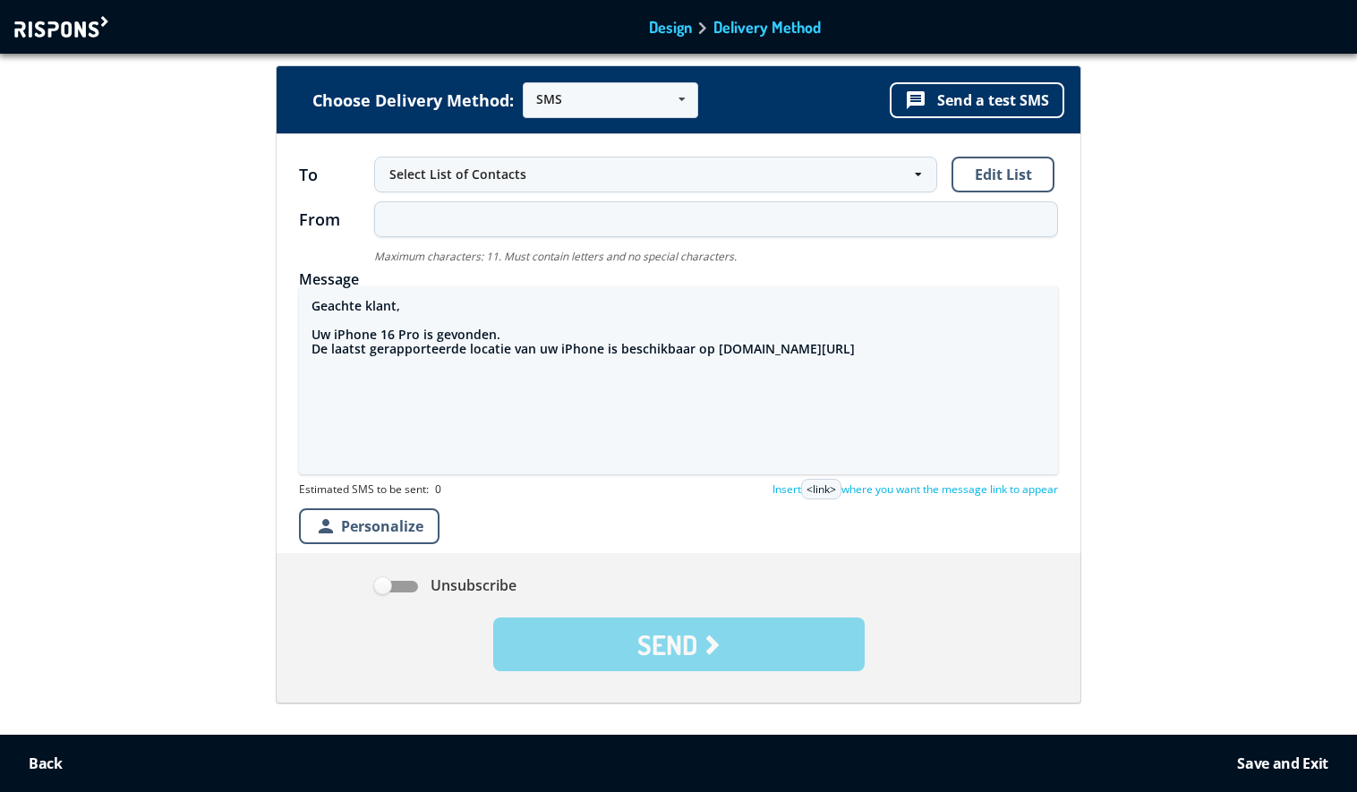
click at [712, 355] on textarea "Geachte klant, Uw iPhone 16 Pro is gevonden. De laatst gerapporteerde locatie v…" at bounding box center [678, 381] width 759 height 188
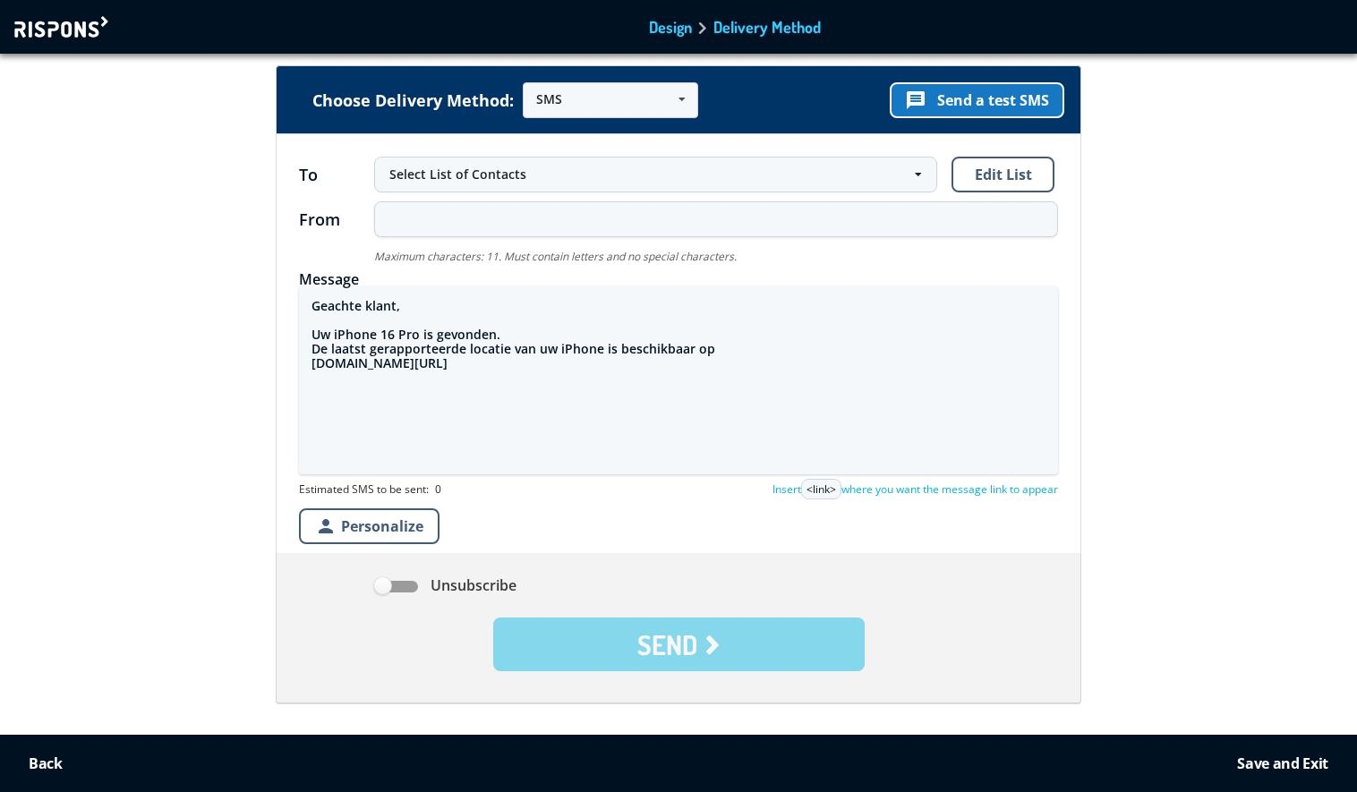
type textarea "Geachte klant, Uw iPhone 16 Pro is gevonden. De laatst gerapporteerde locatie v…"
click at [973, 96] on button "message Send a test SMS" at bounding box center [977, 100] width 175 height 36
click at [76, 33] on div at bounding box center [63, 26] width 98 height 21
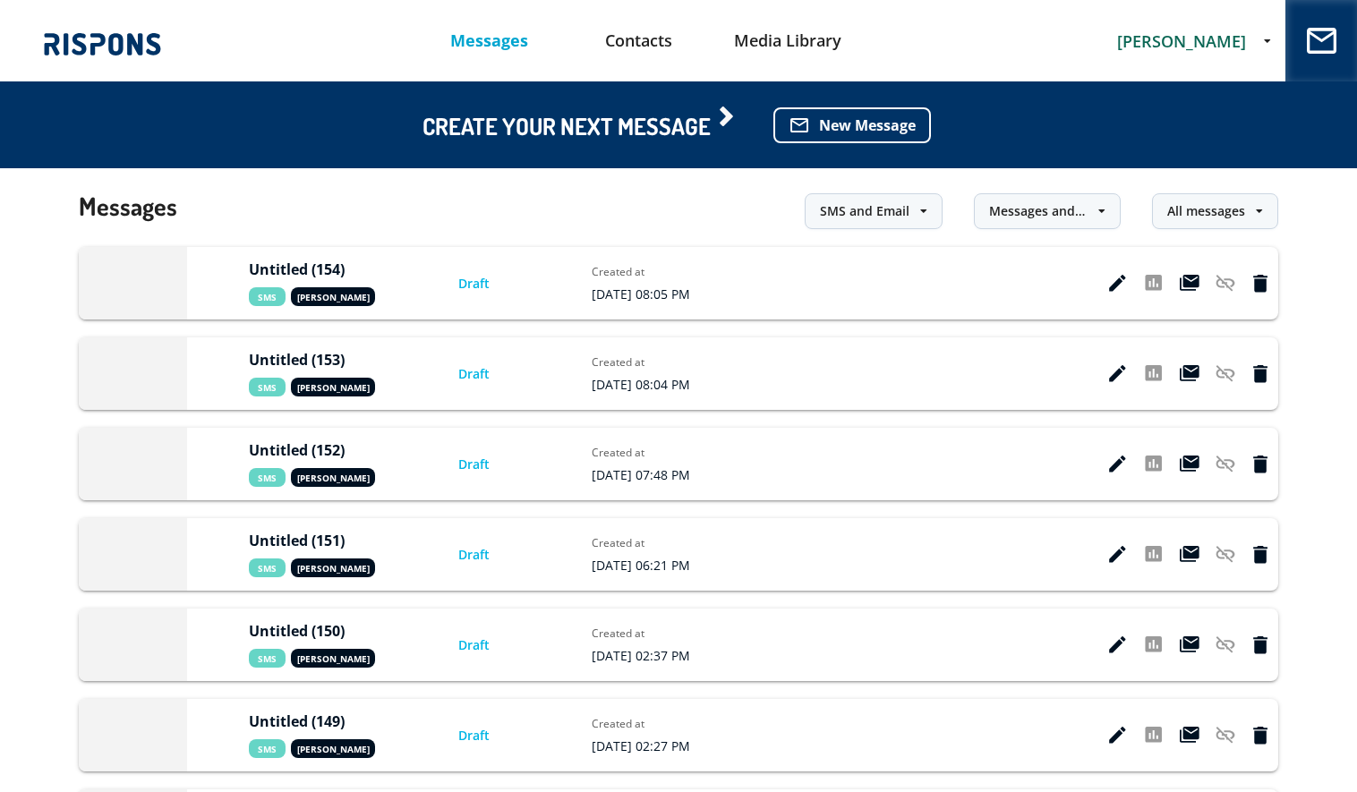
click at [1182, 36] on span "[PERSON_NAME]" at bounding box center [1181, 40] width 129 height 21
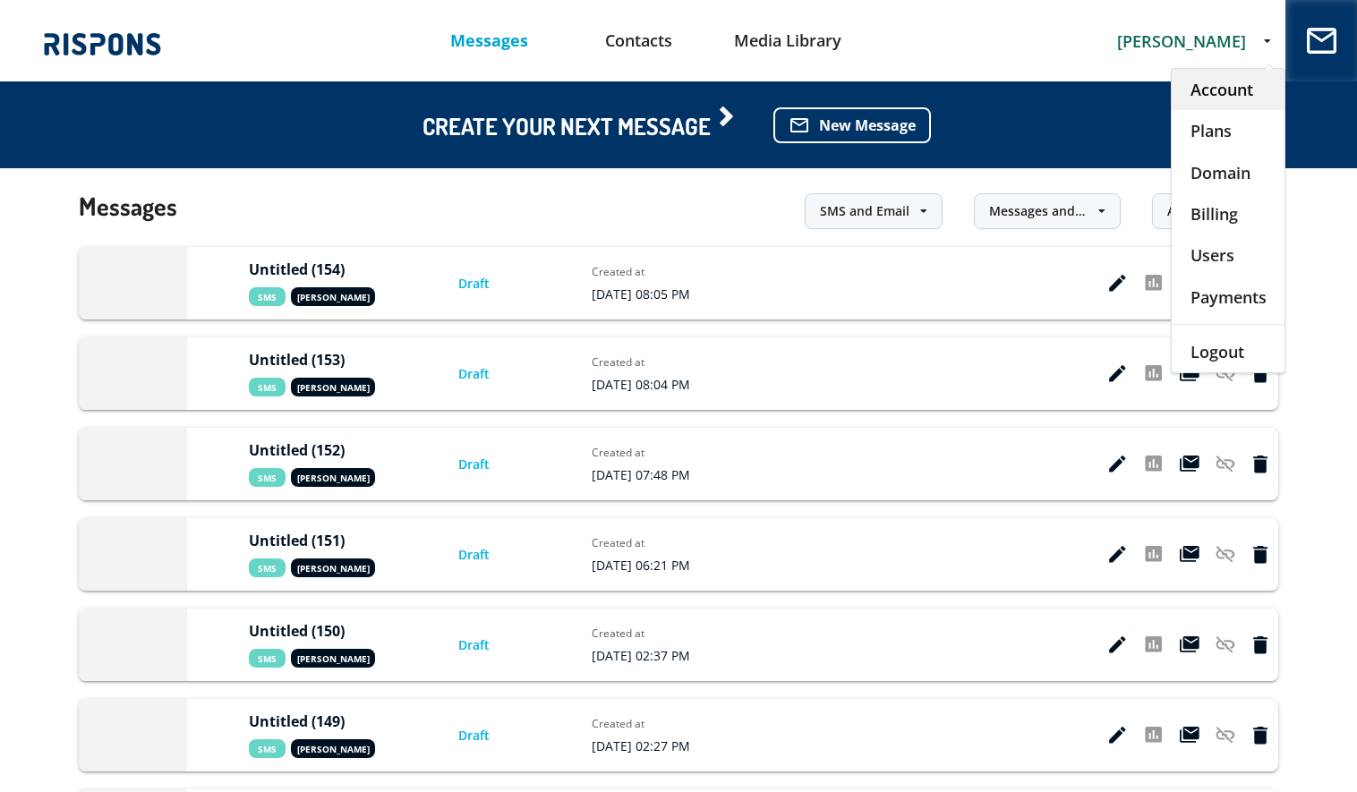
click at [1203, 93] on div "Account" at bounding box center [1228, 89] width 113 height 41
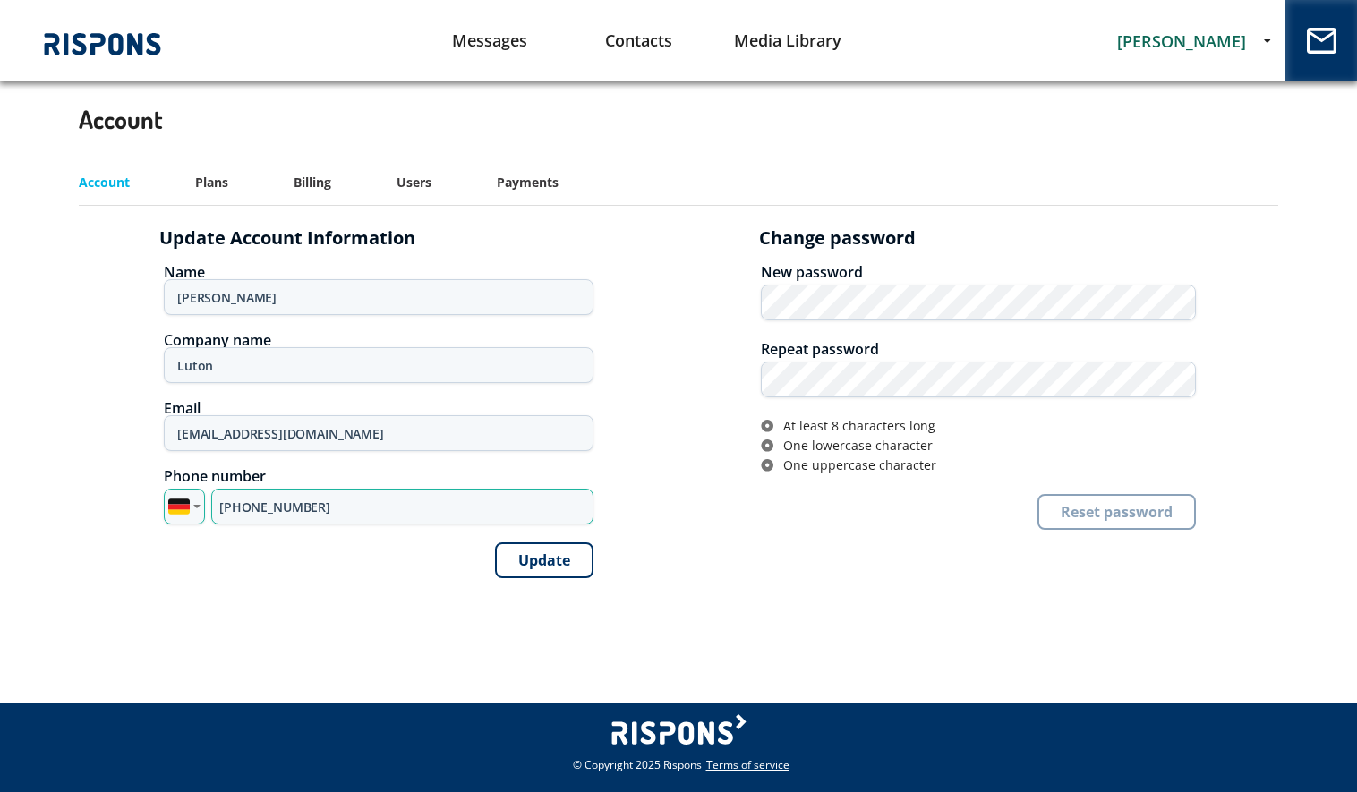
click at [300, 506] on input "+49 1577 1023838" at bounding box center [402, 507] width 382 height 36
type input "+49 1639 100278"
click at [530, 571] on button "Update" at bounding box center [544, 561] width 98 height 36
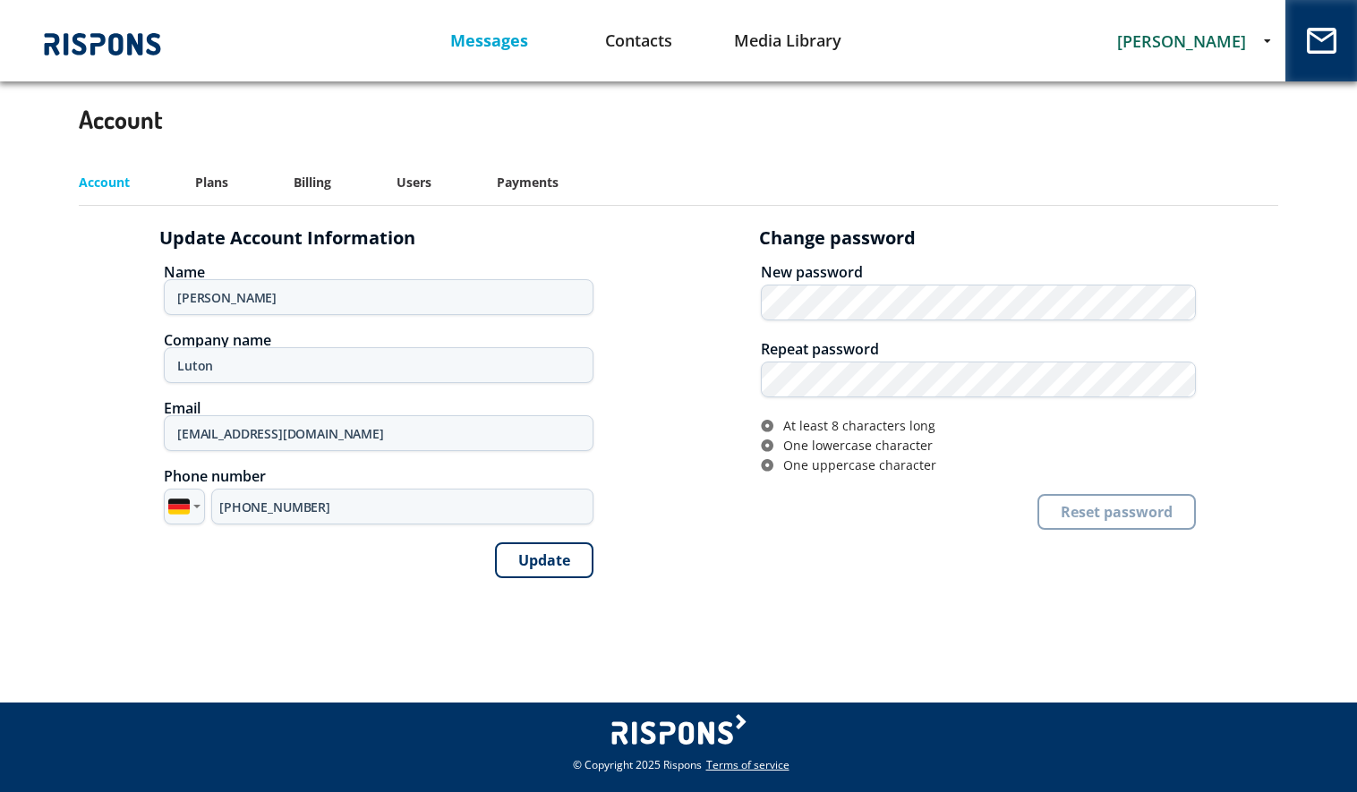
click at [476, 39] on link "Messages" at bounding box center [490, 41] width 150 height 46
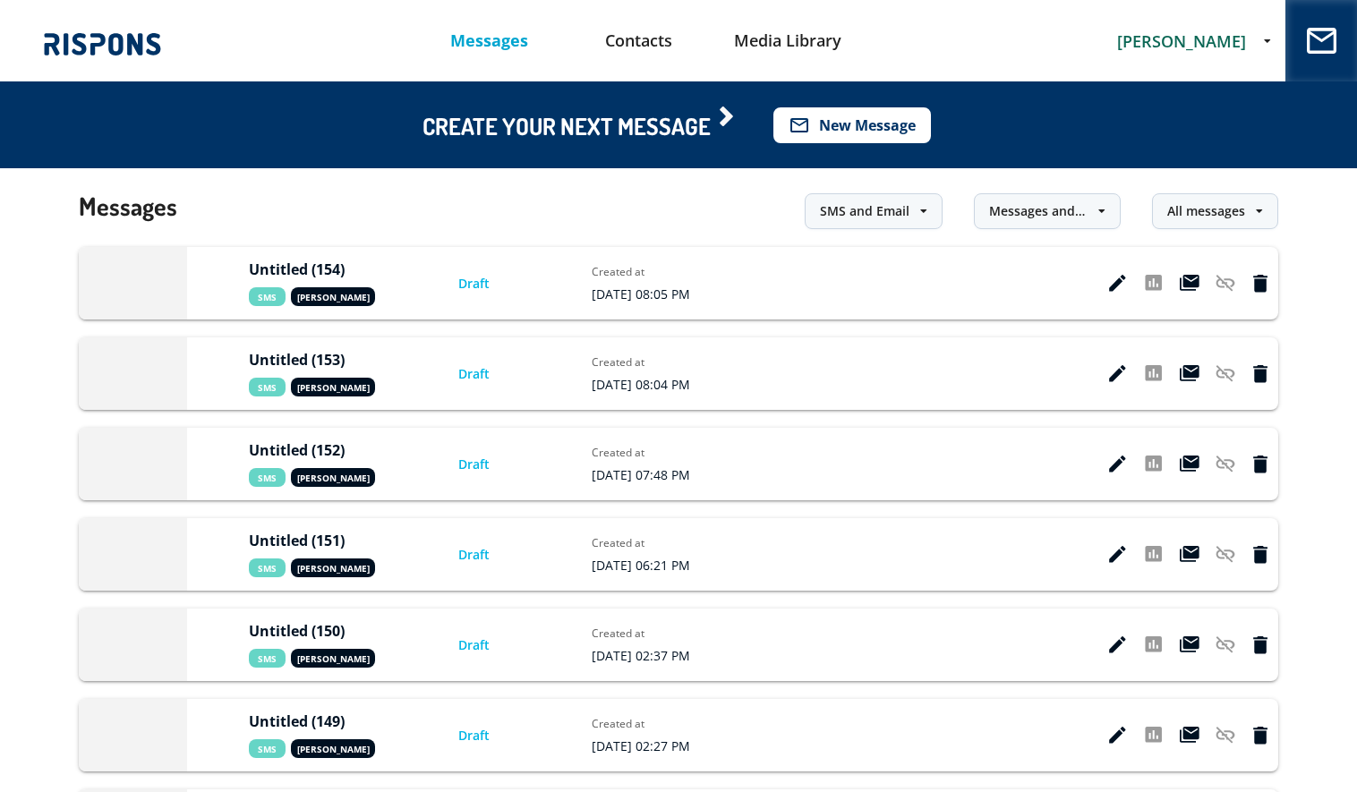
click at [903, 133] on button "mail_outline New Message" at bounding box center [853, 125] width 158 height 36
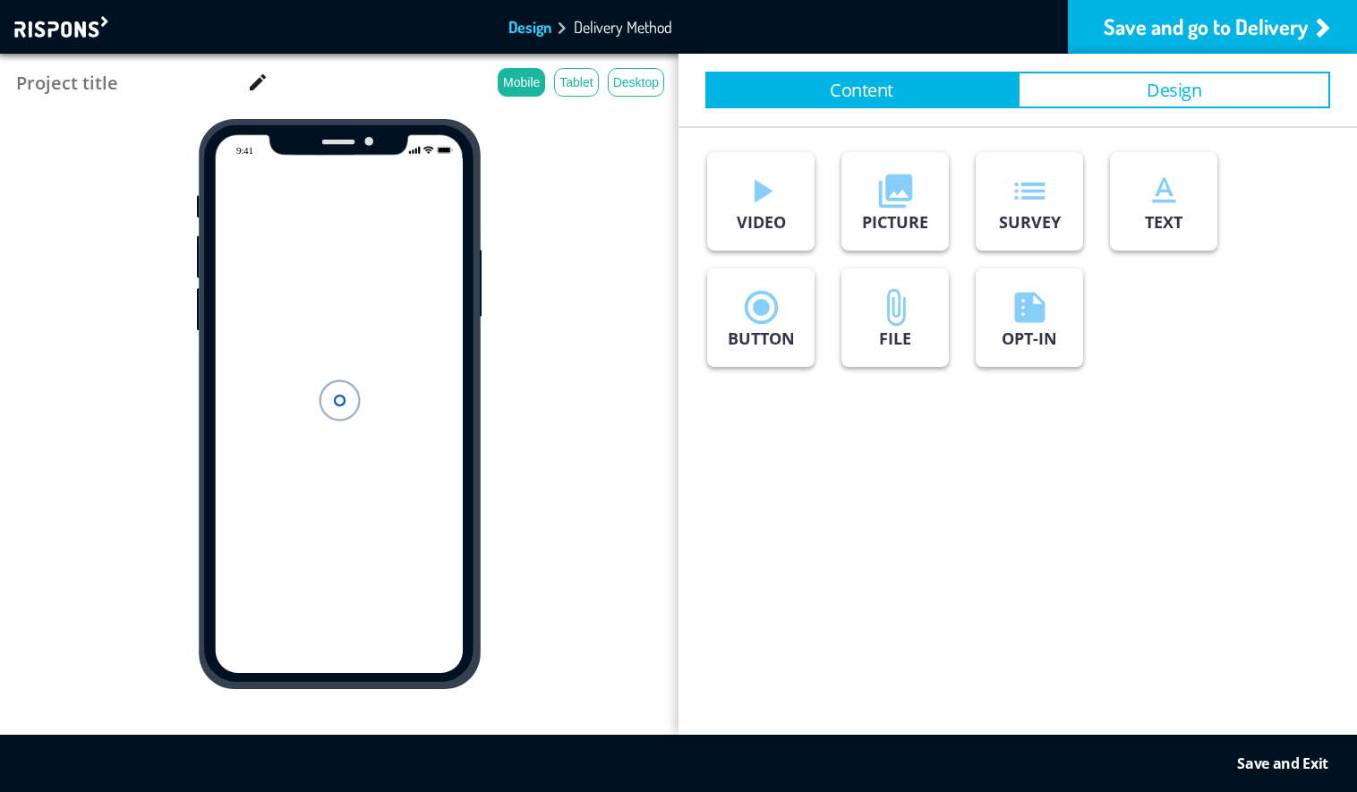
type input "Untitled (155)"
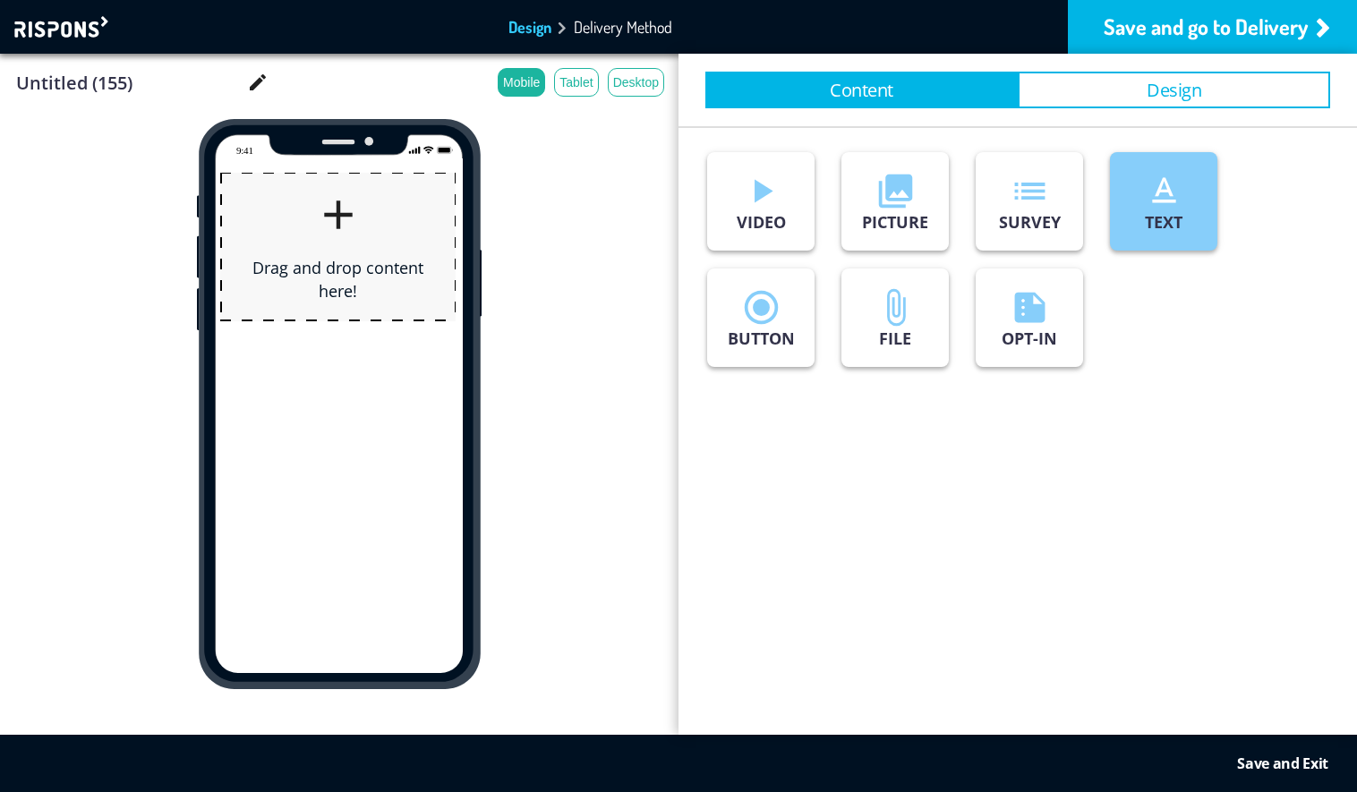
click at [1171, 207] on icon "text_format" at bounding box center [1164, 191] width 40 height 40
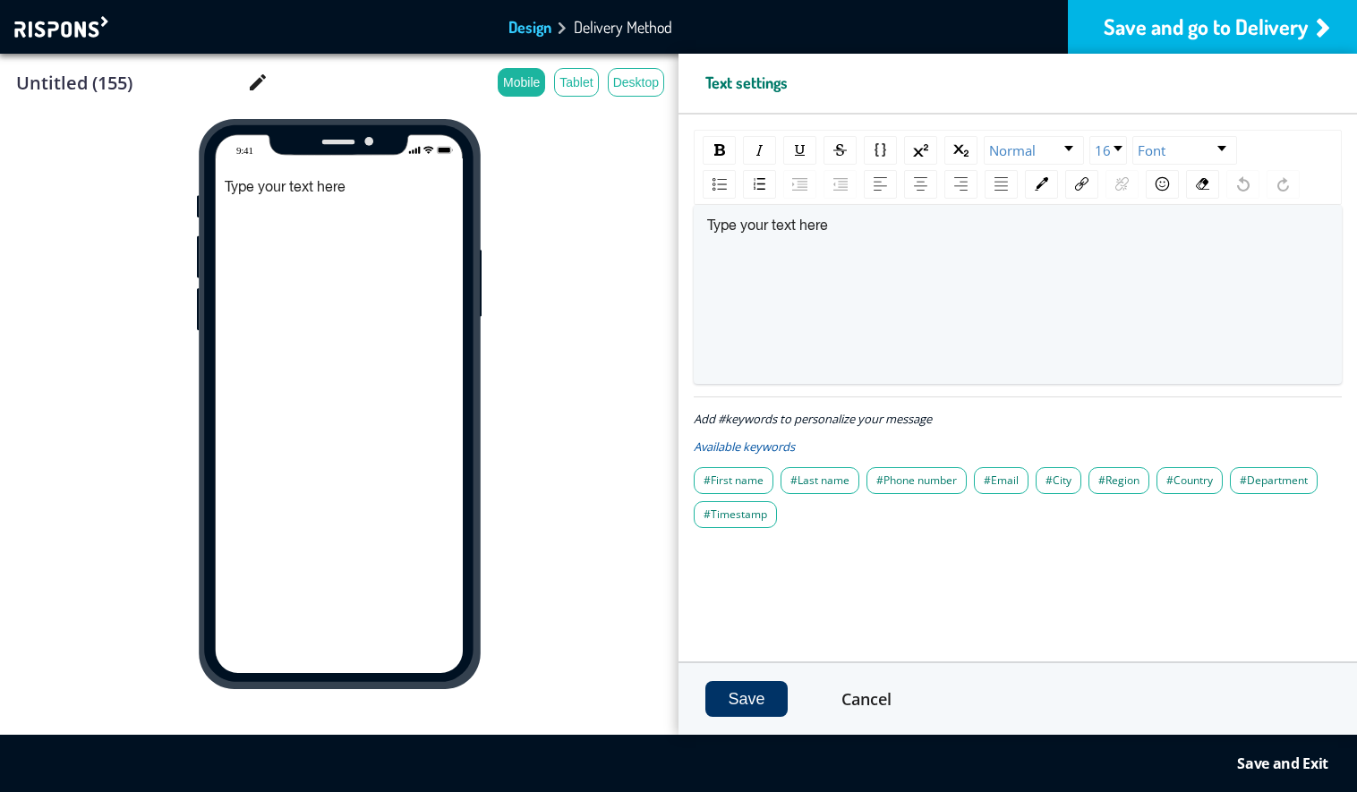
click at [1226, 21] on div "Save and go to Delivery" at bounding box center [1212, 27] width 289 height 54
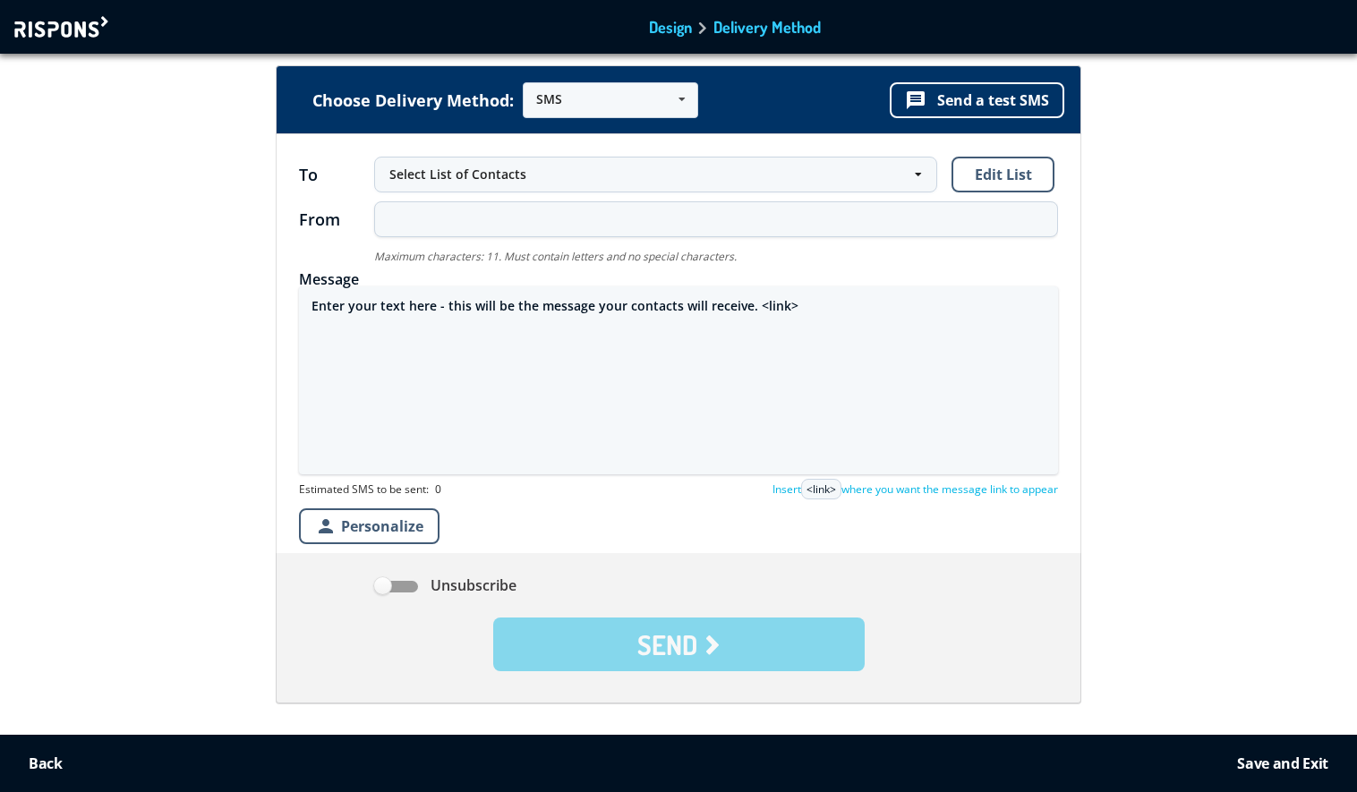
click at [549, 305] on textarea "Enter your text here - this will be the message your contacts will receive. <li…" at bounding box center [678, 381] width 759 height 188
paste textarea "Geachte klant, Uw iPhone 16 Pro is gevonden. De laatst gerapporteerde locatie v…"
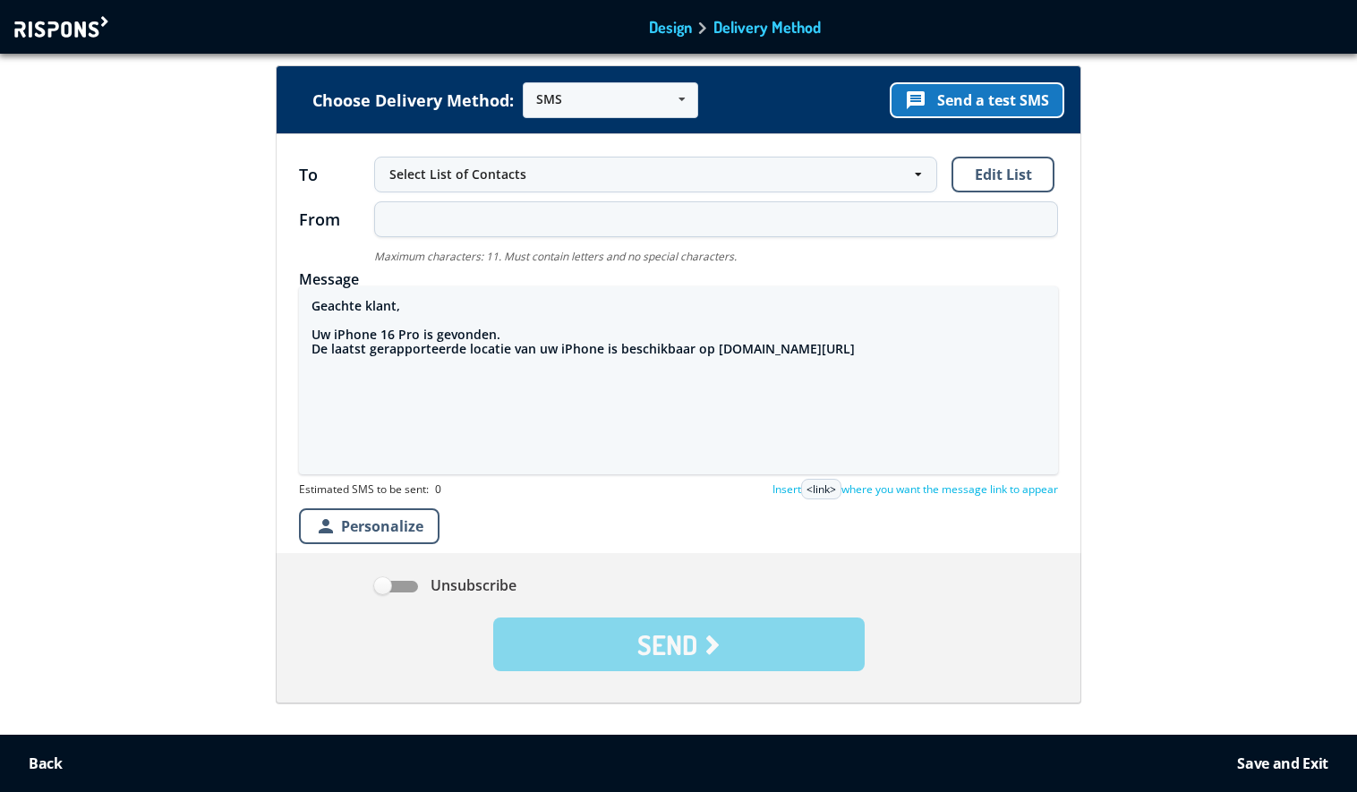
type textarea "Geachte klant, Uw iPhone 16 Pro is gevonden. De laatst gerapporteerde locatie v…"
click at [994, 96] on button "message Send a test SMS" at bounding box center [977, 100] width 175 height 36
click at [71, 23] on div at bounding box center [63, 26] width 98 height 21
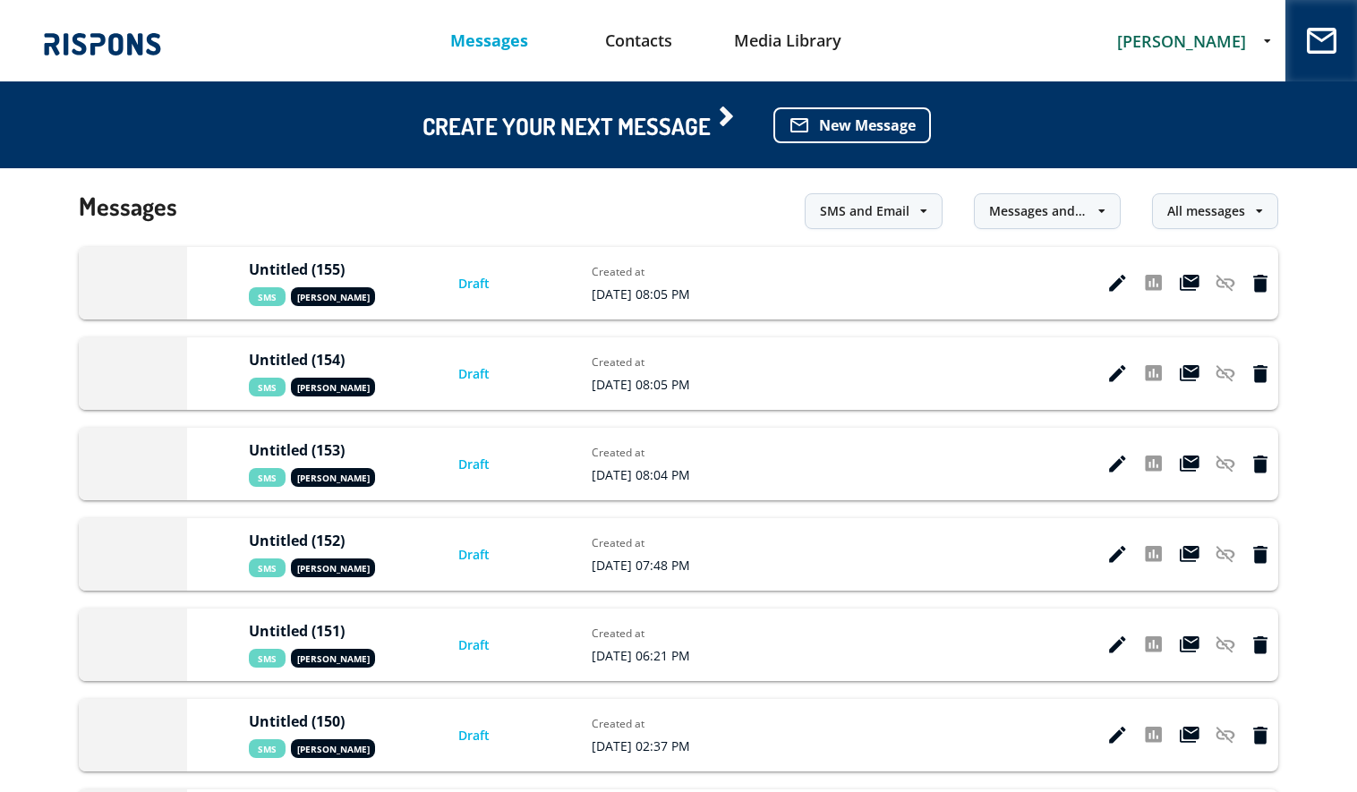
click at [1184, 36] on span "[PERSON_NAME]" at bounding box center [1181, 40] width 129 height 21
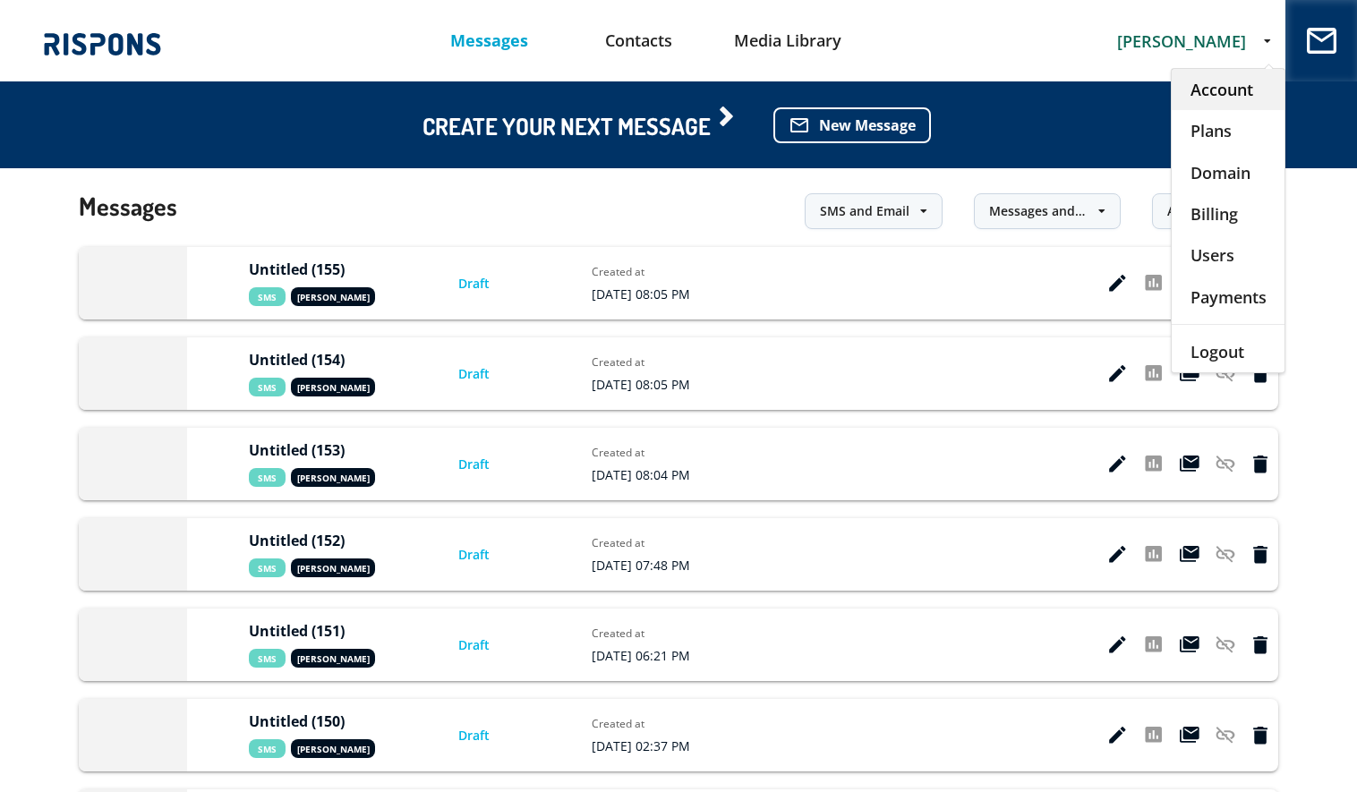
click at [1195, 86] on div "Account" at bounding box center [1228, 89] width 113 height 41
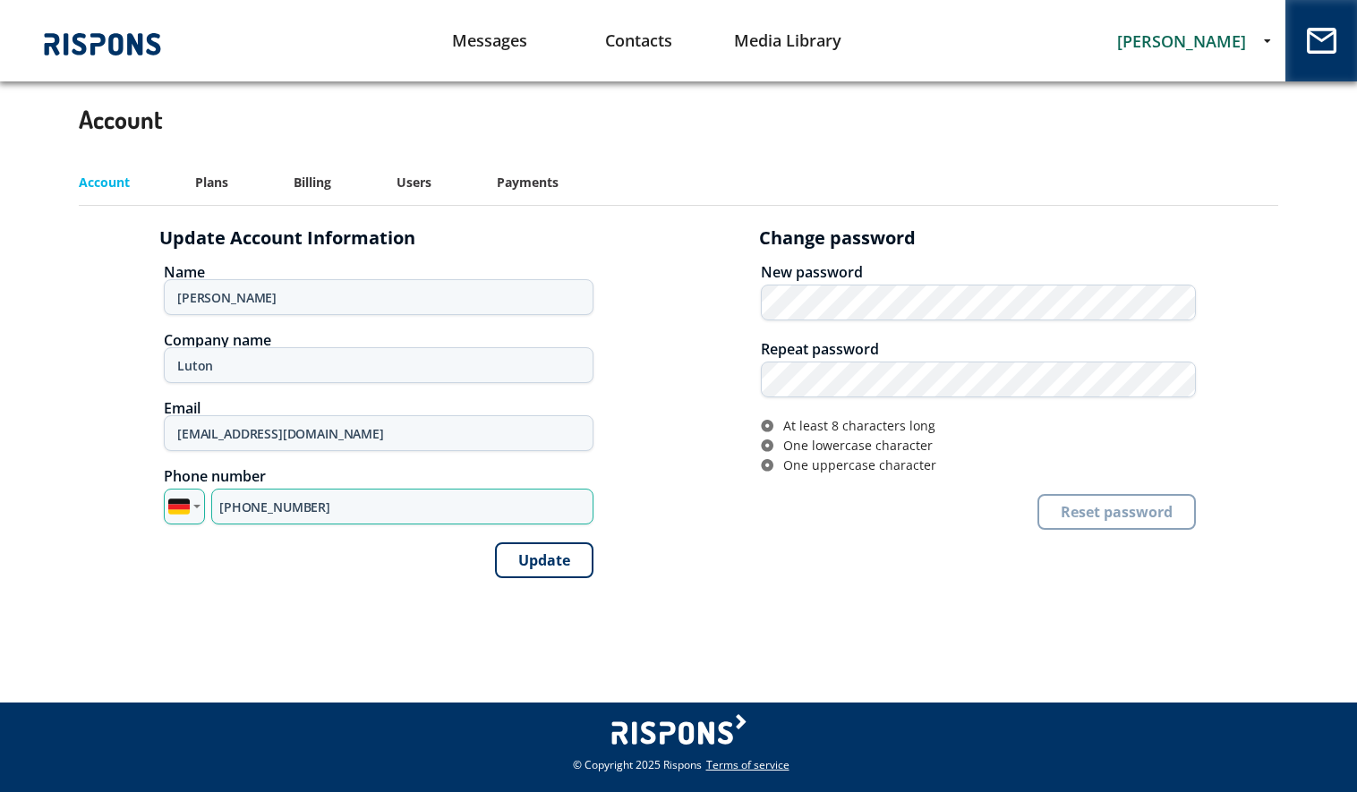
click at [294, 498] on input "+49 1639 100278" at bounding box center [402, 507] width 382 height 36
type input "[PHONE_NUMBER]"
click at [562, 573] on button "Update" at bounding box center [544, 561] width 98 height 36
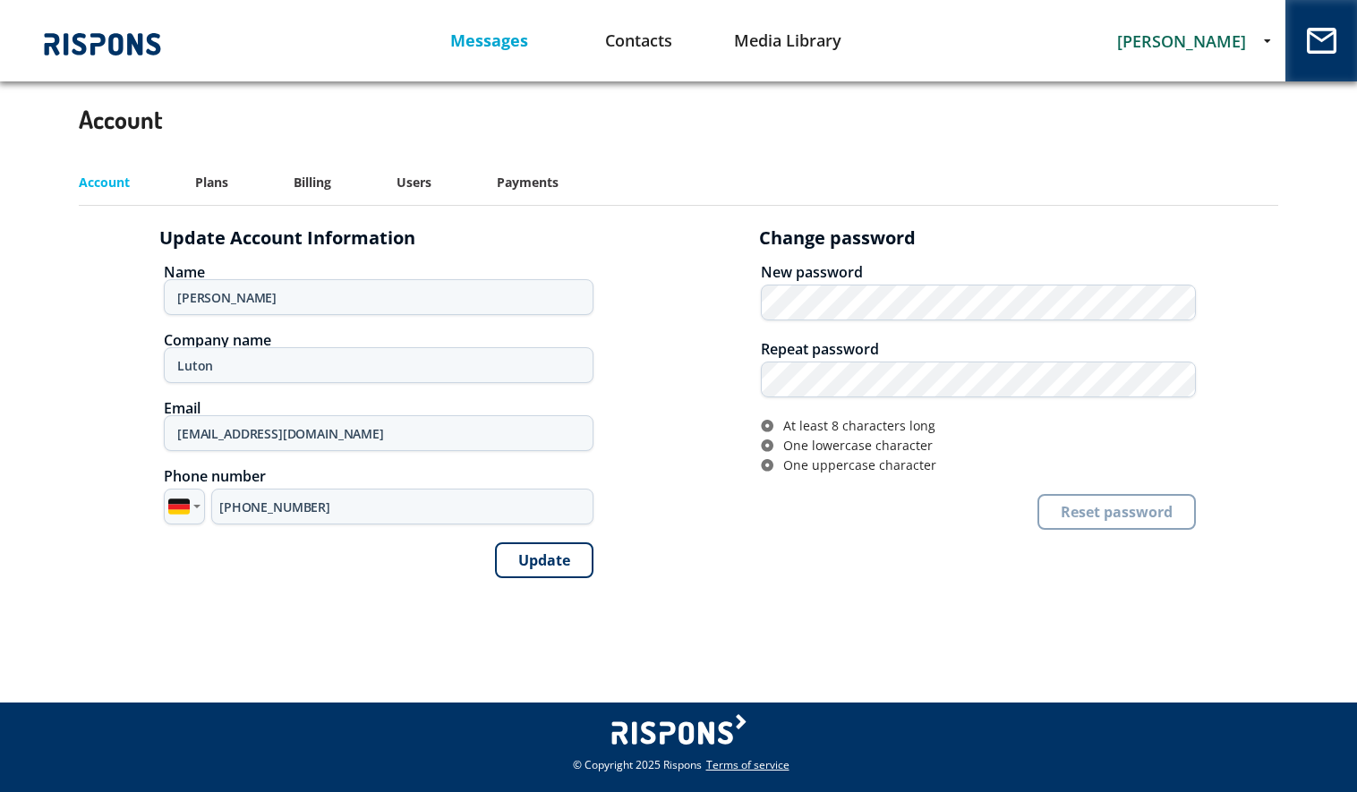
click at [483, 38] on link "Messages" at bounding box center [490, 41] width 150 height 46
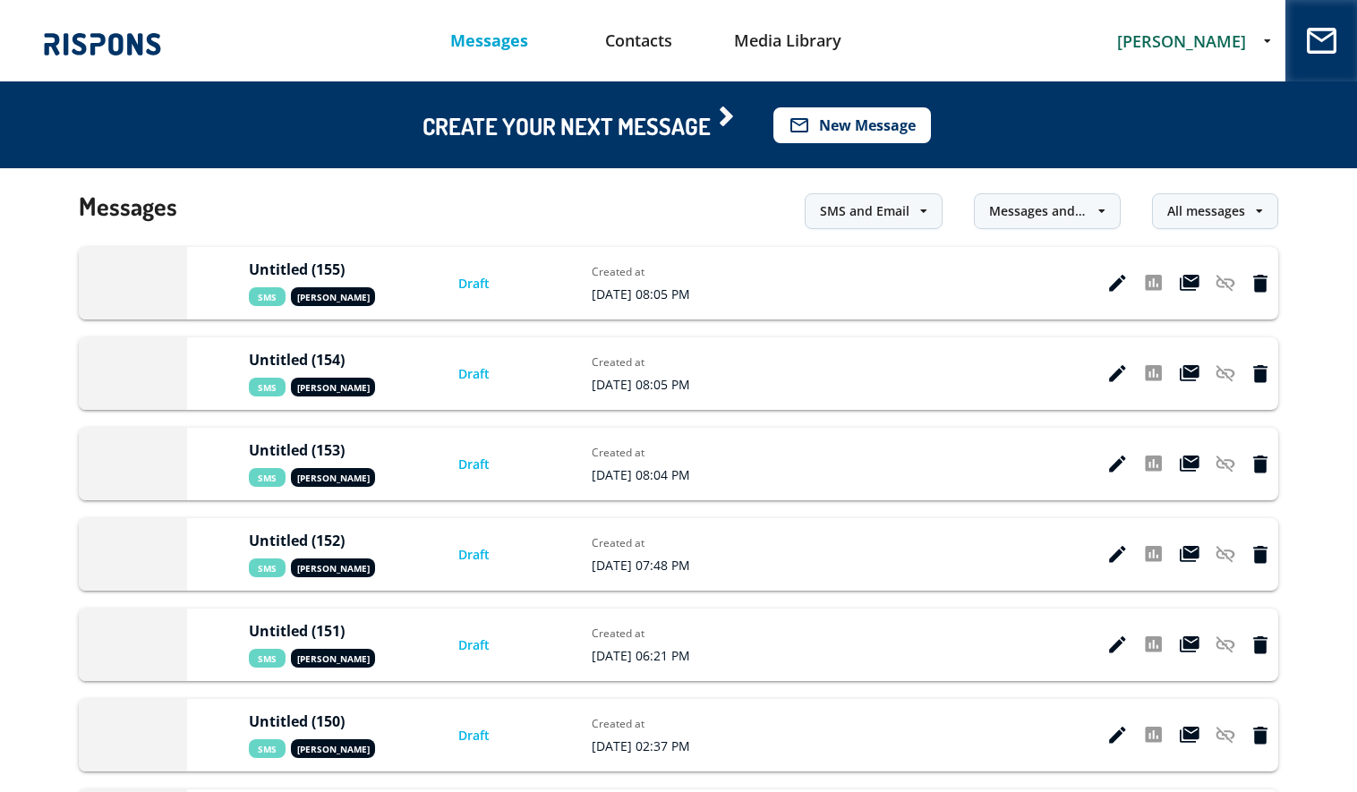
click at [890, 126] on button "mail_outline New Message" at bounding box center [853, 125] width 158 height 36
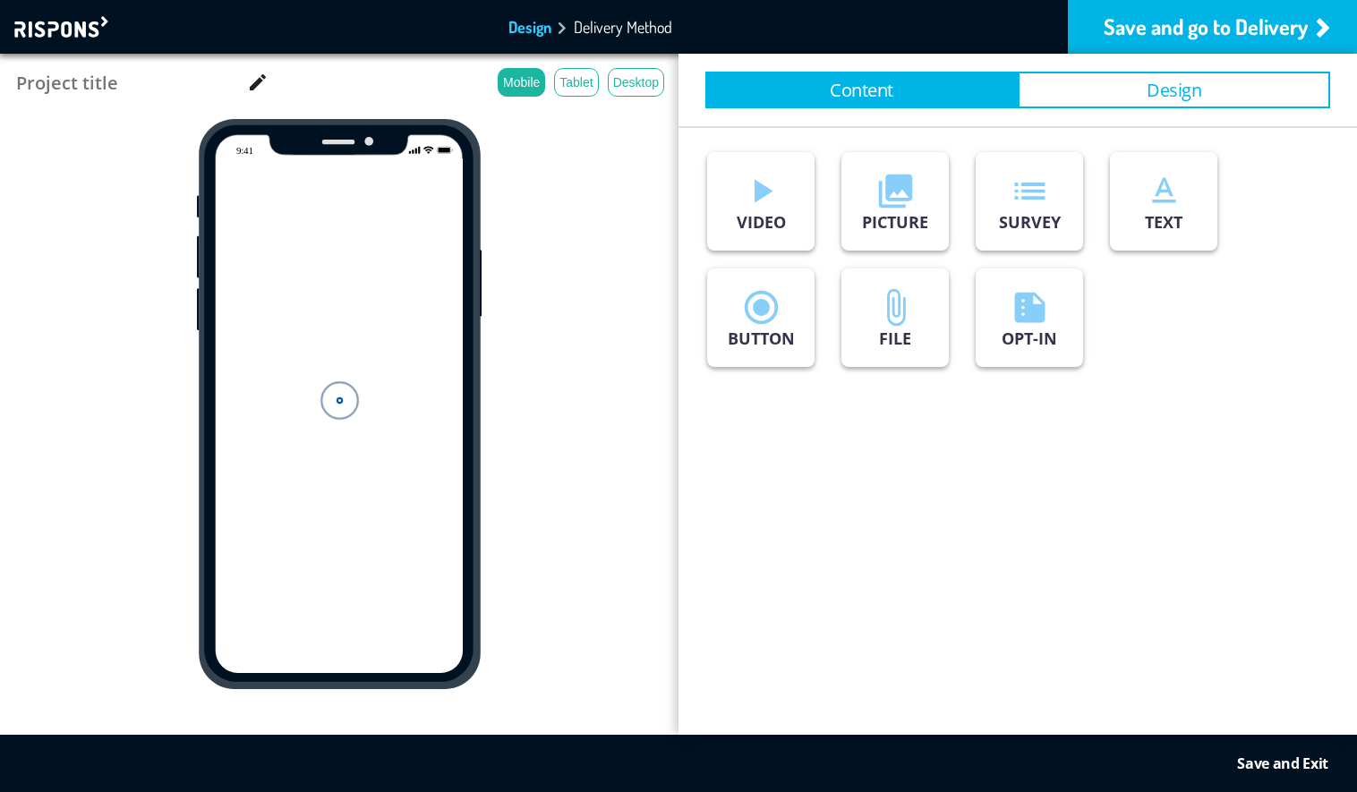
type input "Untitled (156)"
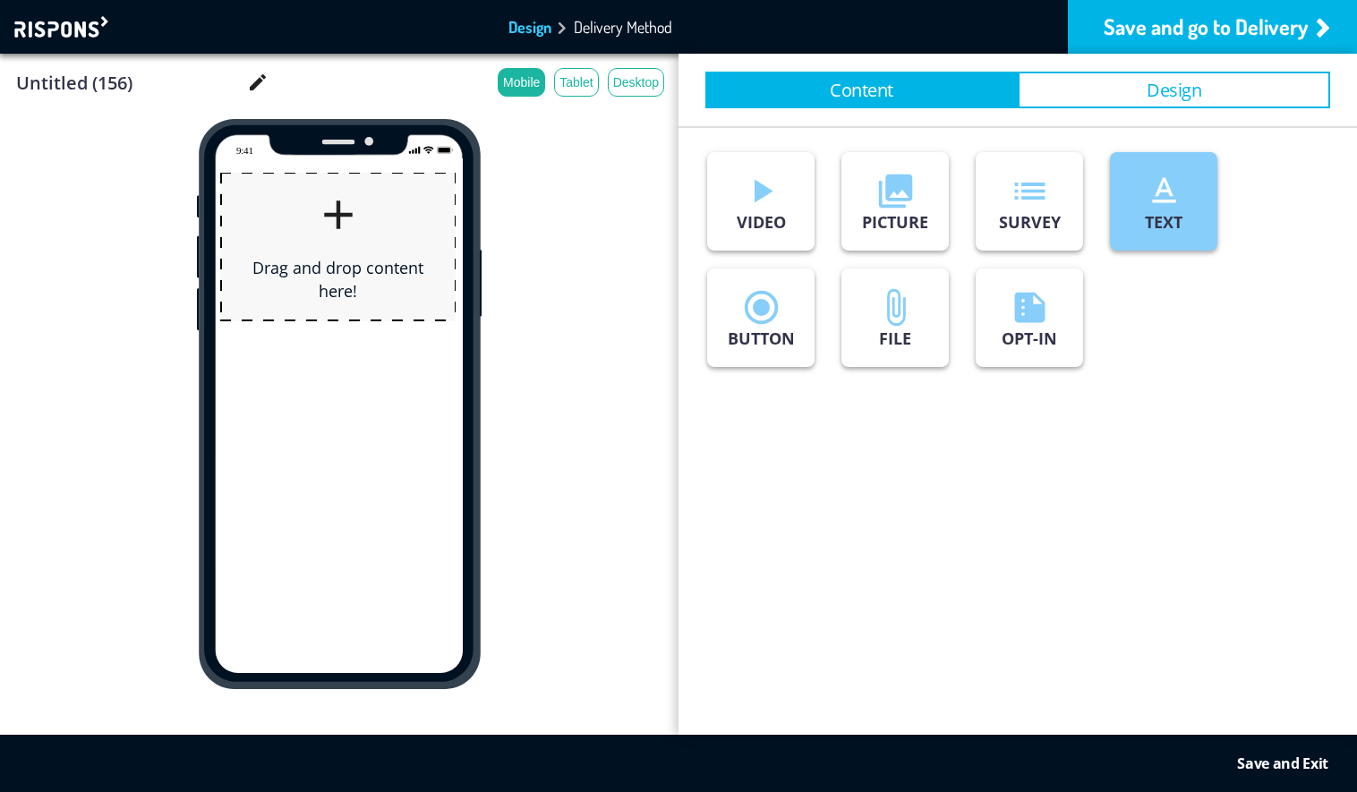
click at [1173, 205] on icon "text_format" at bounding box center [1164, 191] width 40 height 40
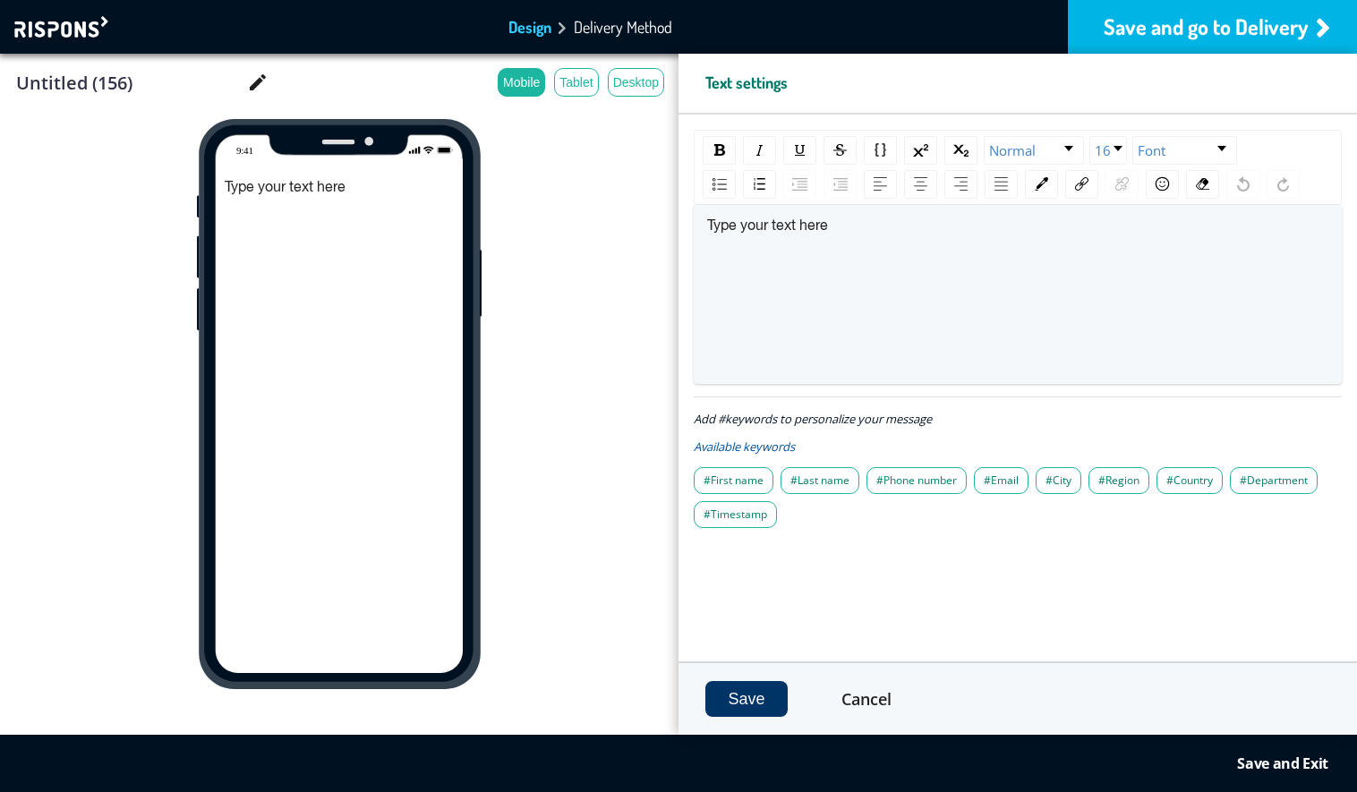
click at [1185, 17] on div "Save and go to Delivery" at bounding box center [1212, 27] width 289 height 54
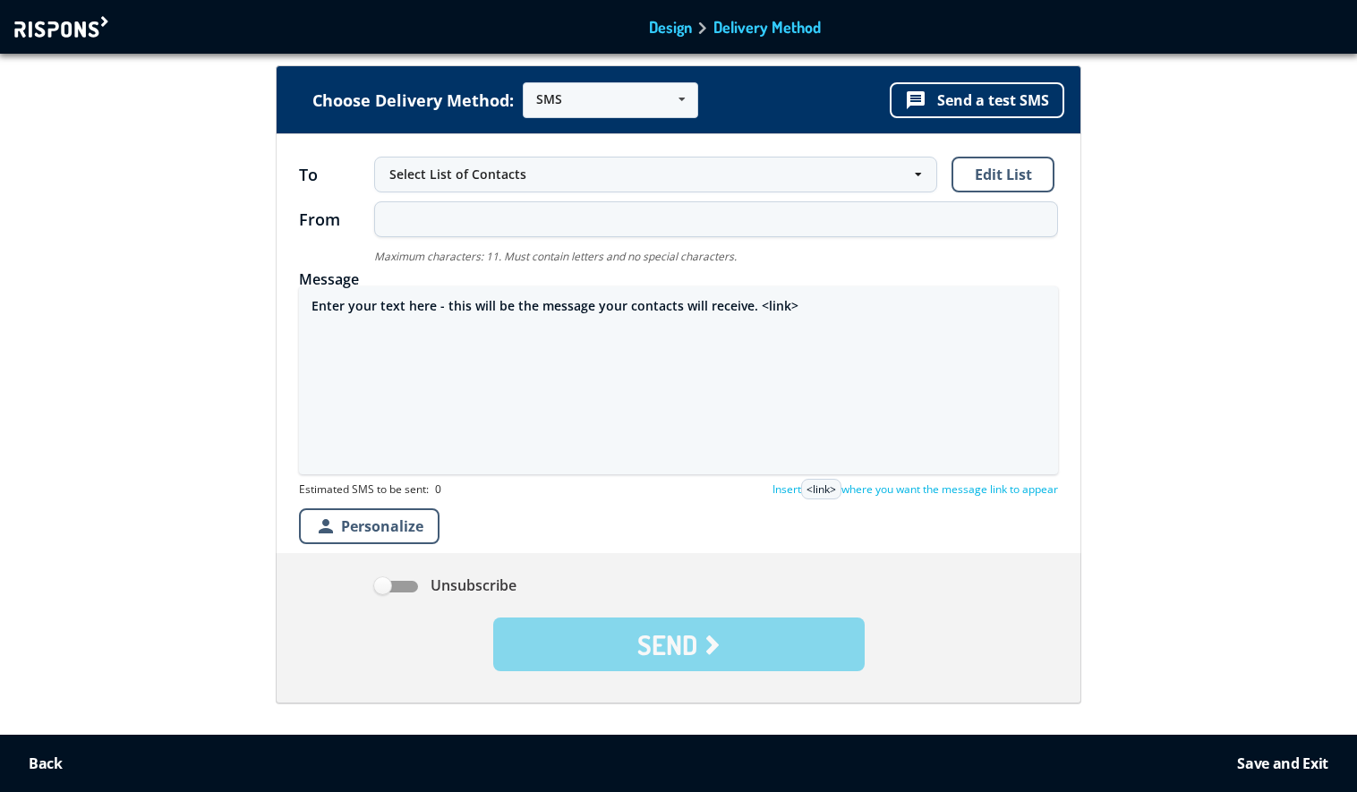
click at [526, 304] on textarea "Enter your text here - this will be the message your contacts will receive. <li…" at bounding box center [678, 381] width 759 height 188
paste textarea "Geachte klant, Uw iPhone 16 Pro is gevonden. De laatst gerapporteerde locatie v…"
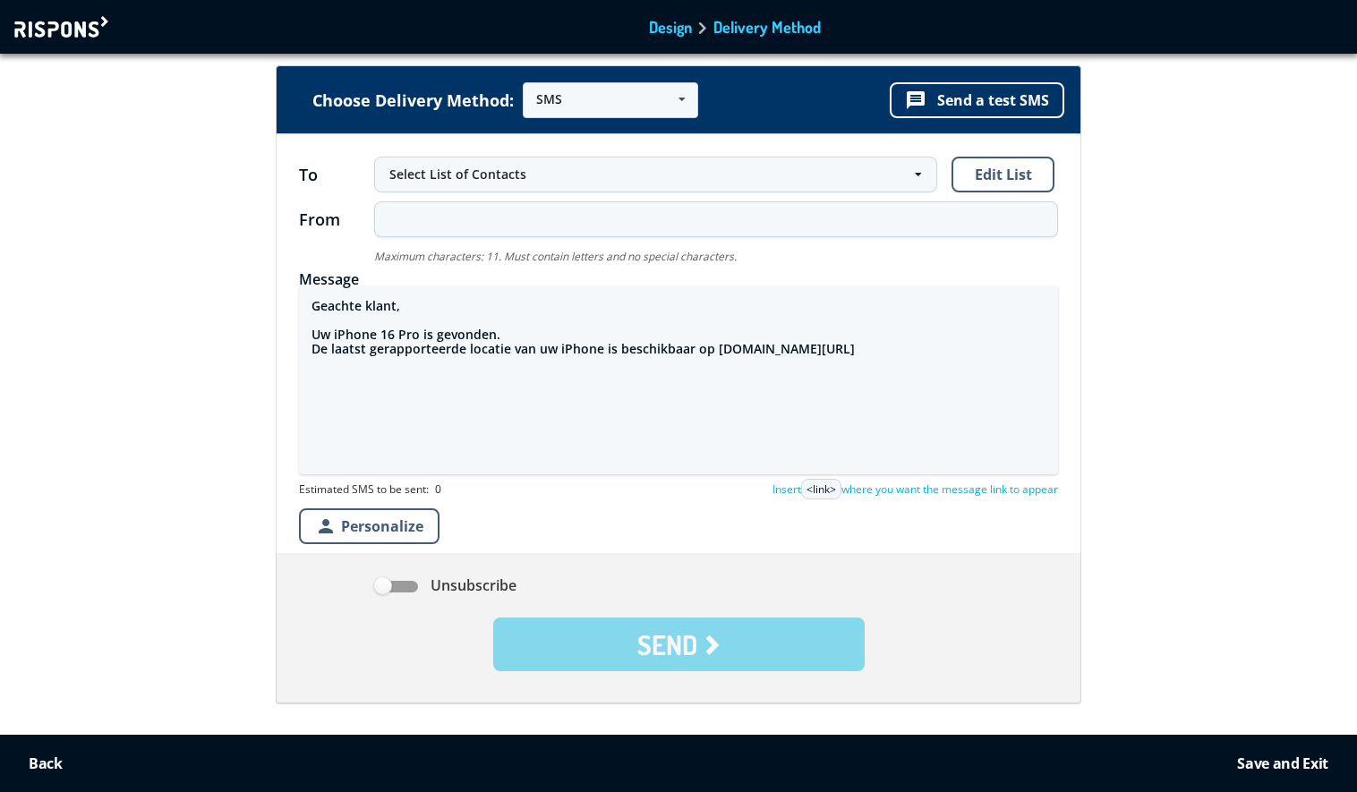
click at [711, 355] on textarea "Geachte klant, Uw iPhone 16 Pro is gevonden. De laatst gerapporteerde locatie v…" at bounding box center [678, 381] width 759 height 188
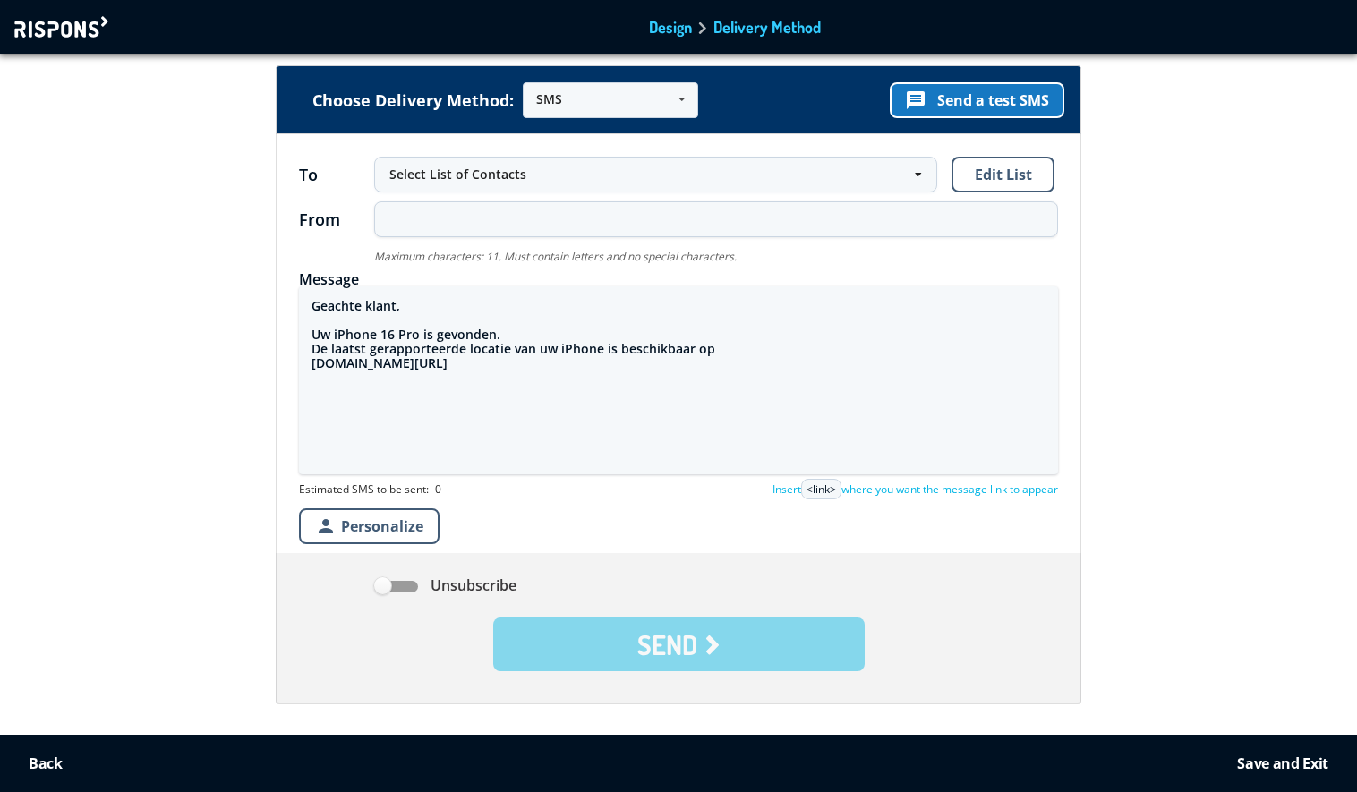
type textarea "Geachte klant, Uw iPhone 16 Pro is gevonden. De laatst gerapporteerde locatie v…"
click at [996, 105] on button "message Send a test SMS" at bounding box center [977, 100] width 175 height 36
click at [71, 35] on div at bounding box center [63, 26] width 98 height 21
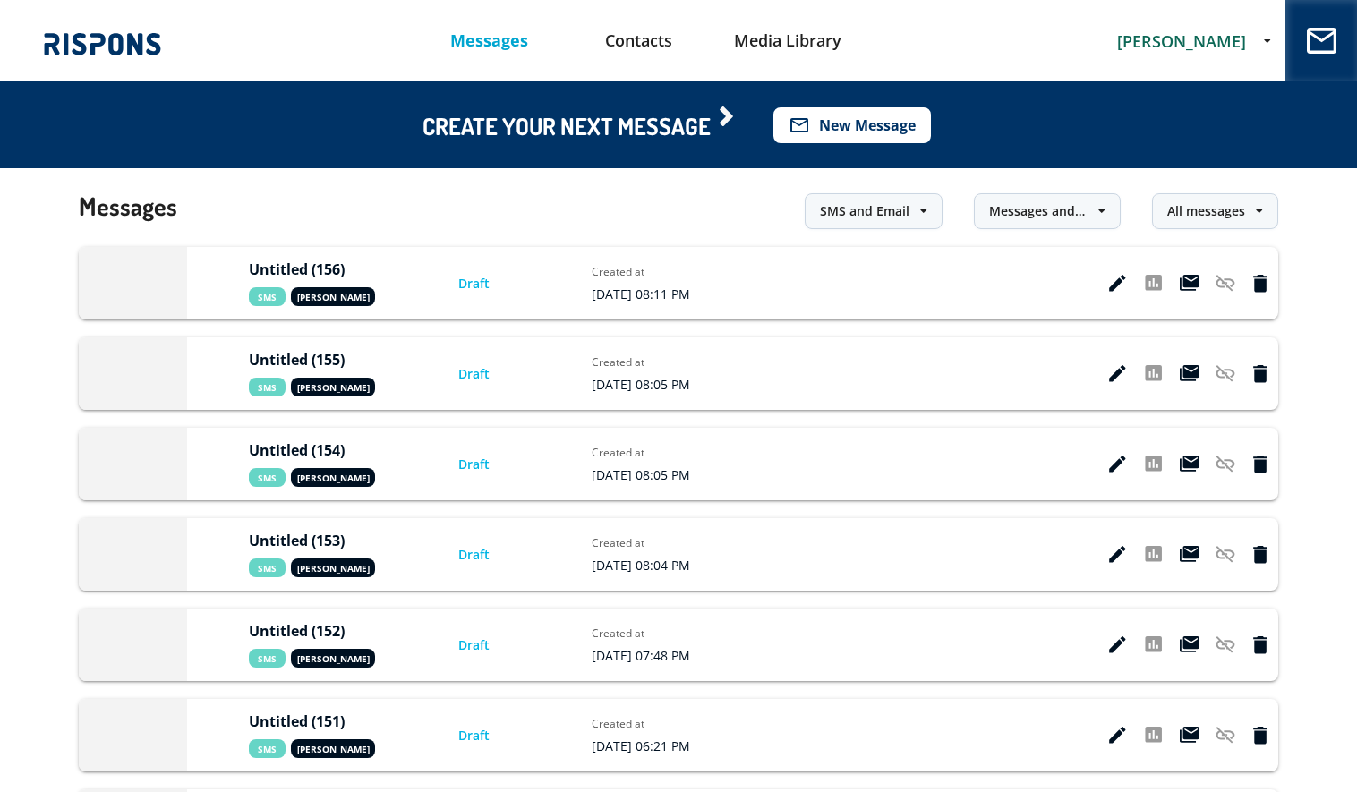
click at [860, 130] on button "mail_outline New Message" at bounding box center [853, 125] width 158 height 36
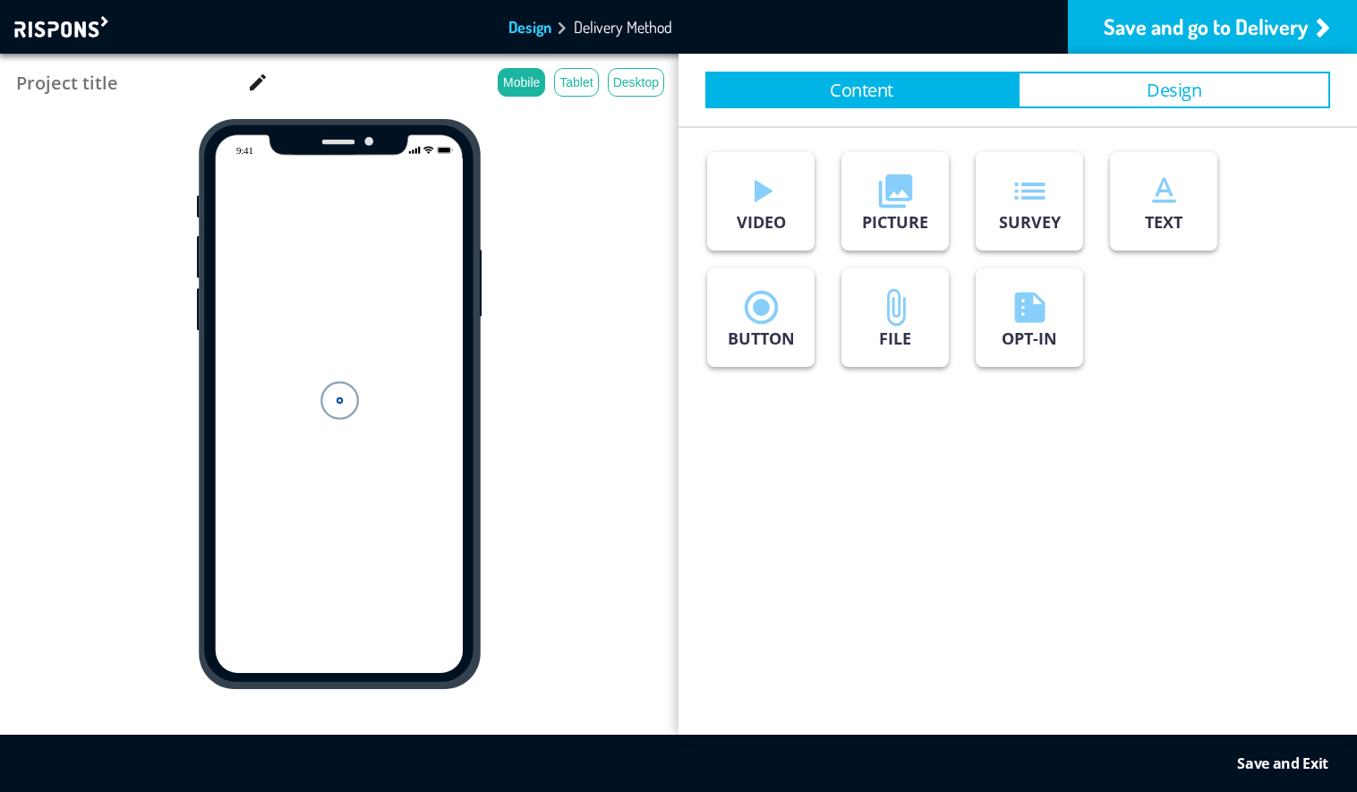
type input "Untitled (157)"
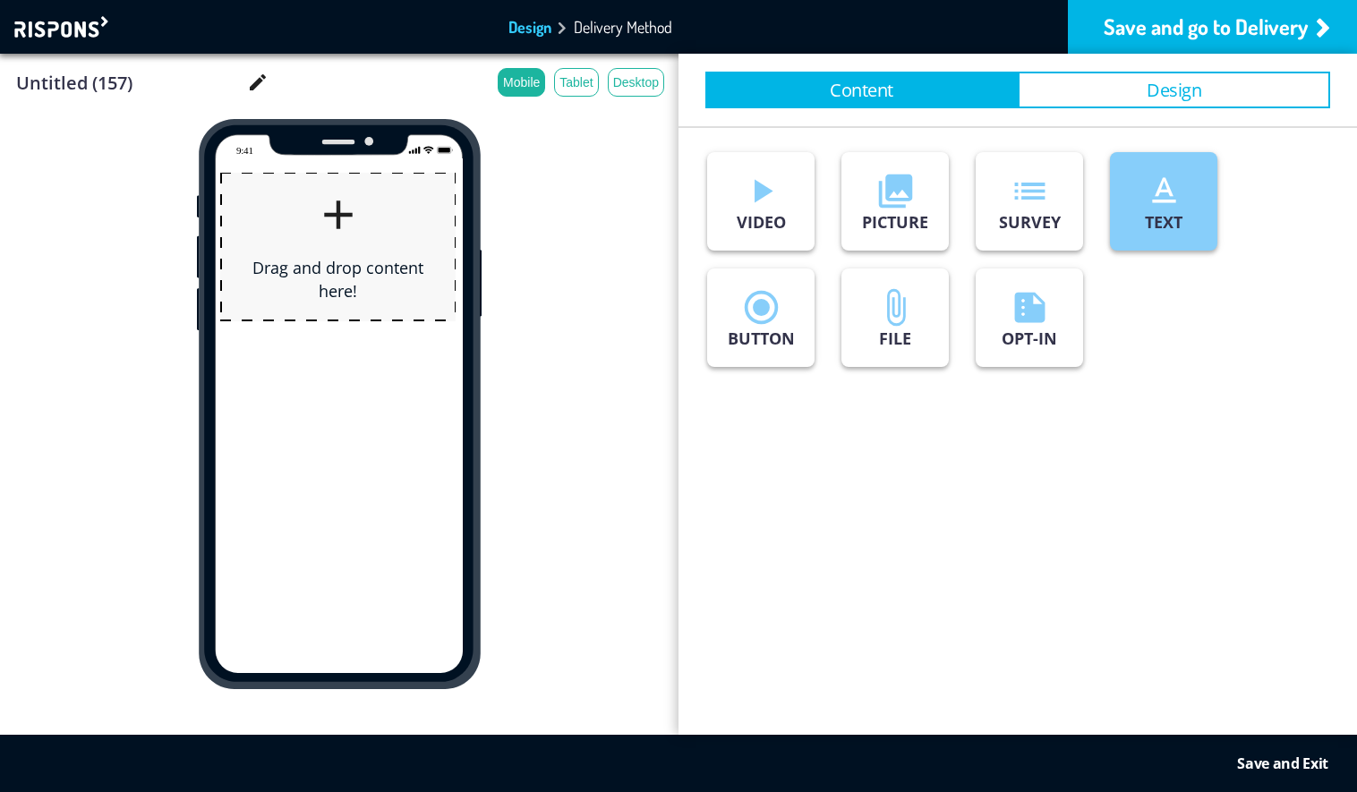
click at [1136, 219] on button "text_format TEXT" at bounding box center [1163, 201] width 107 height 98
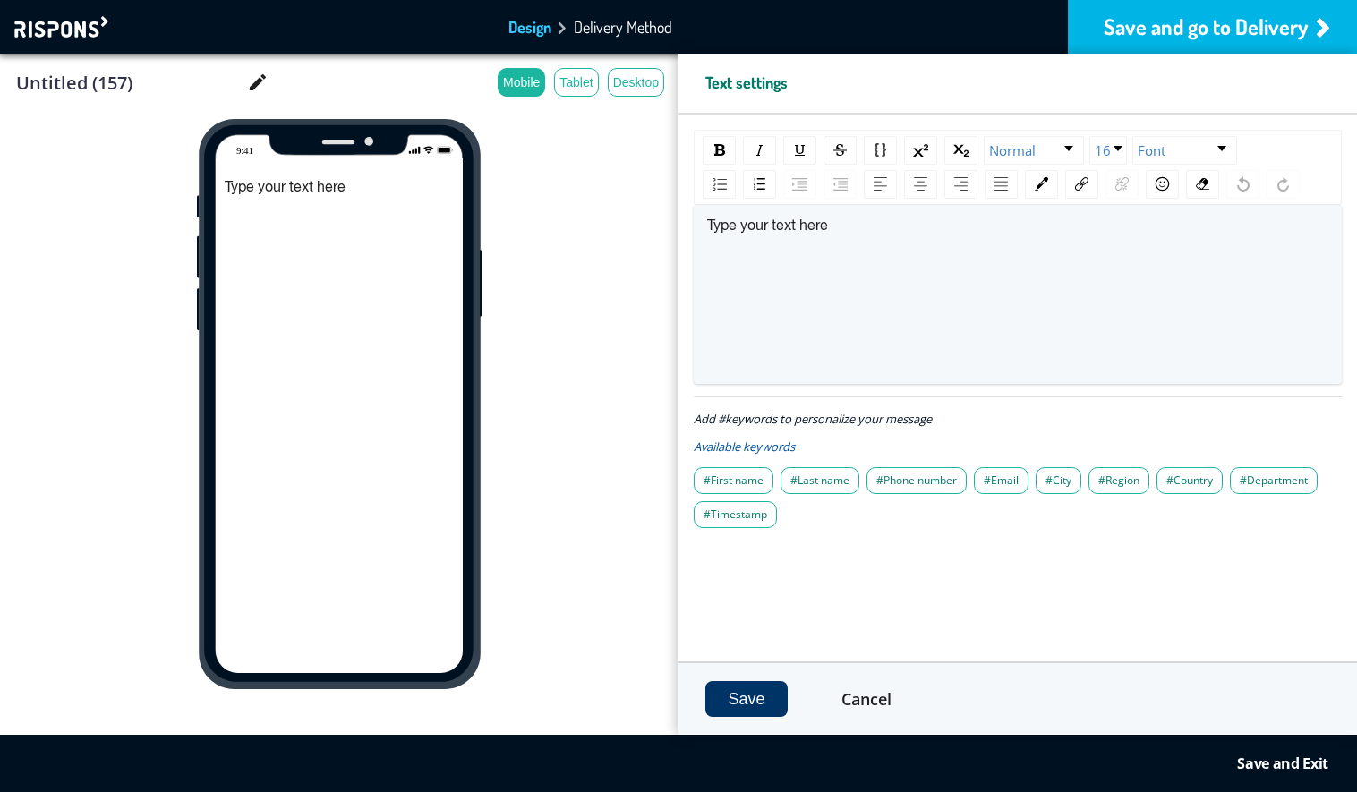
click at [1213, 22] on div "Save and go to Delivery" at bounding box center [1212, 27] width 289 height 54
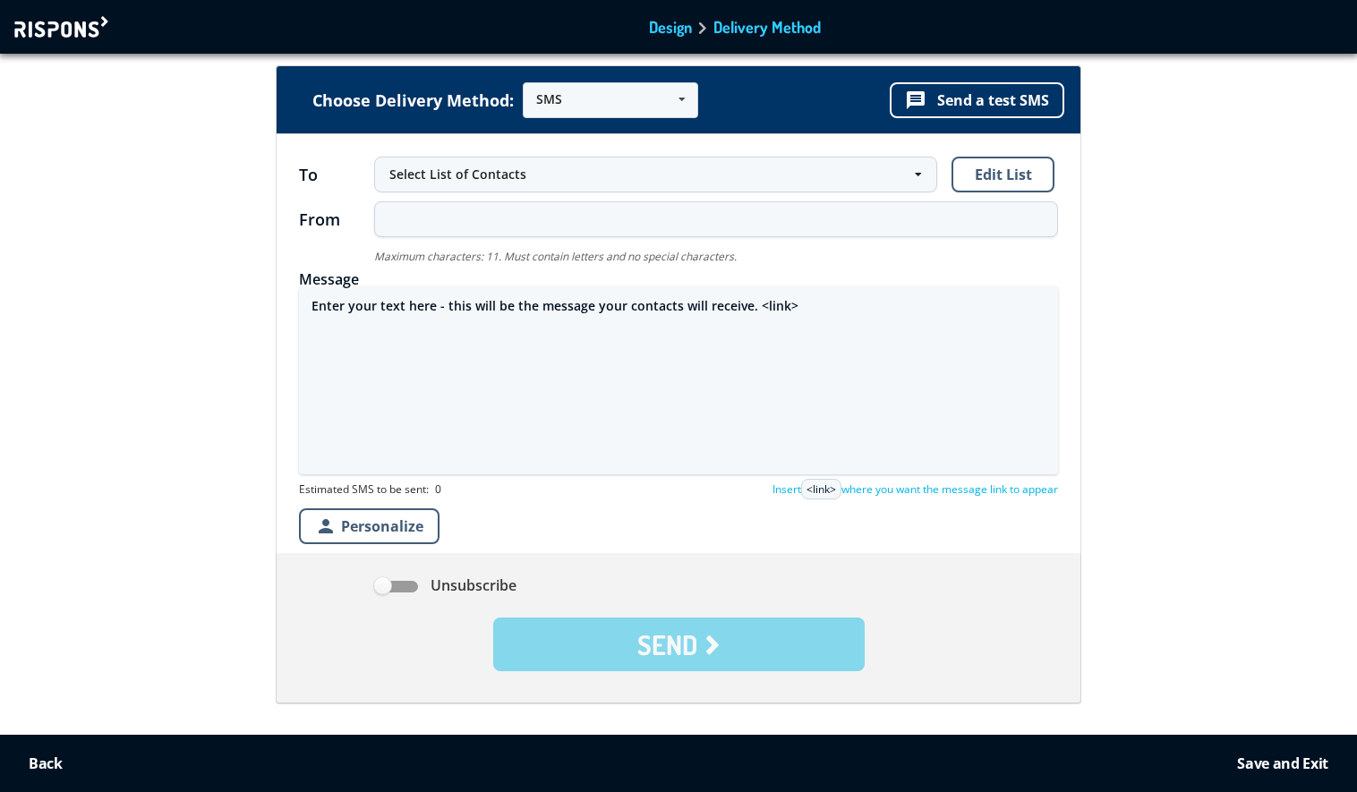
click at [74, 24] on div at bounding box center [63, 26] width 98 height 21
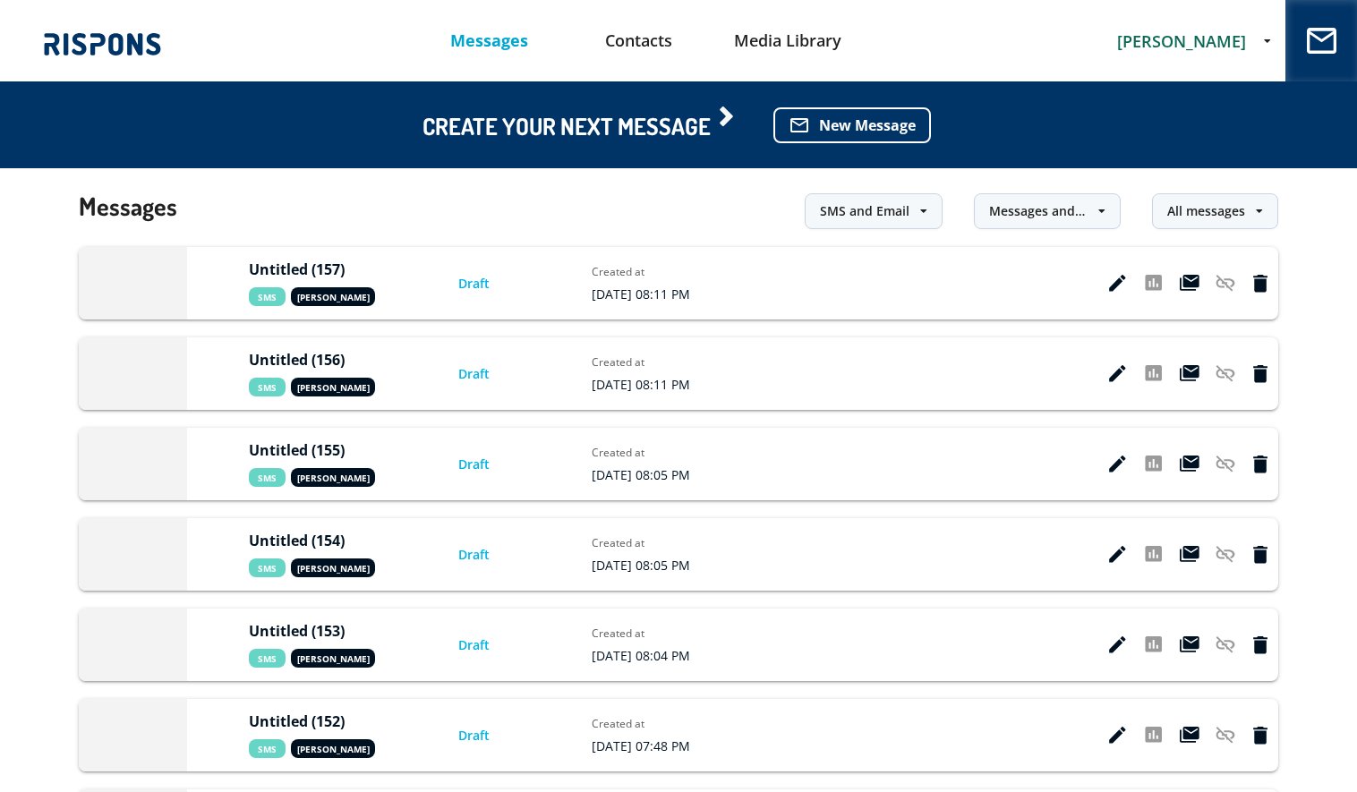
click at [1150, 38] on span "[PERSON_NAME]" at bounding box center [1181, 40] width 129 height 21
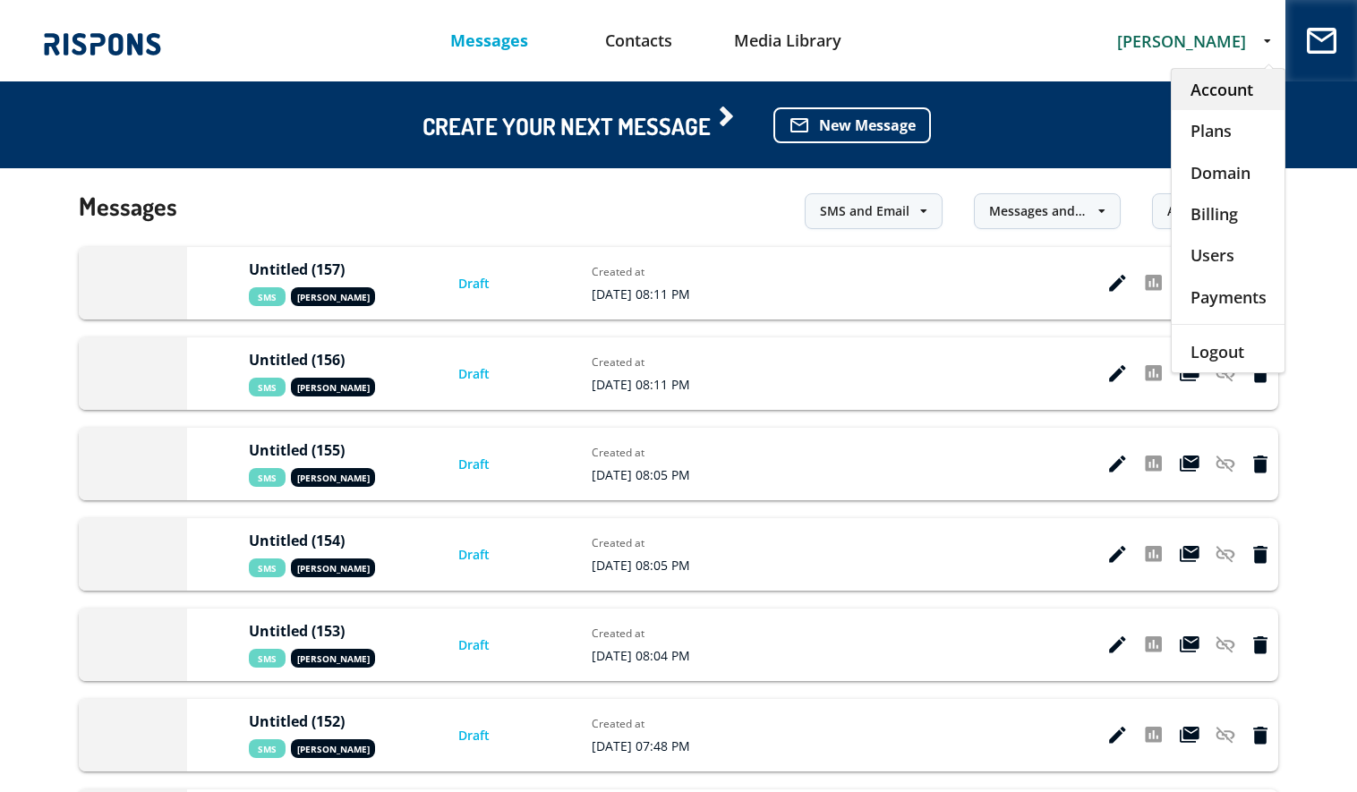
click at [1185, 94] on div "Account" at bounding box center [1228, 89] width 113 height 41
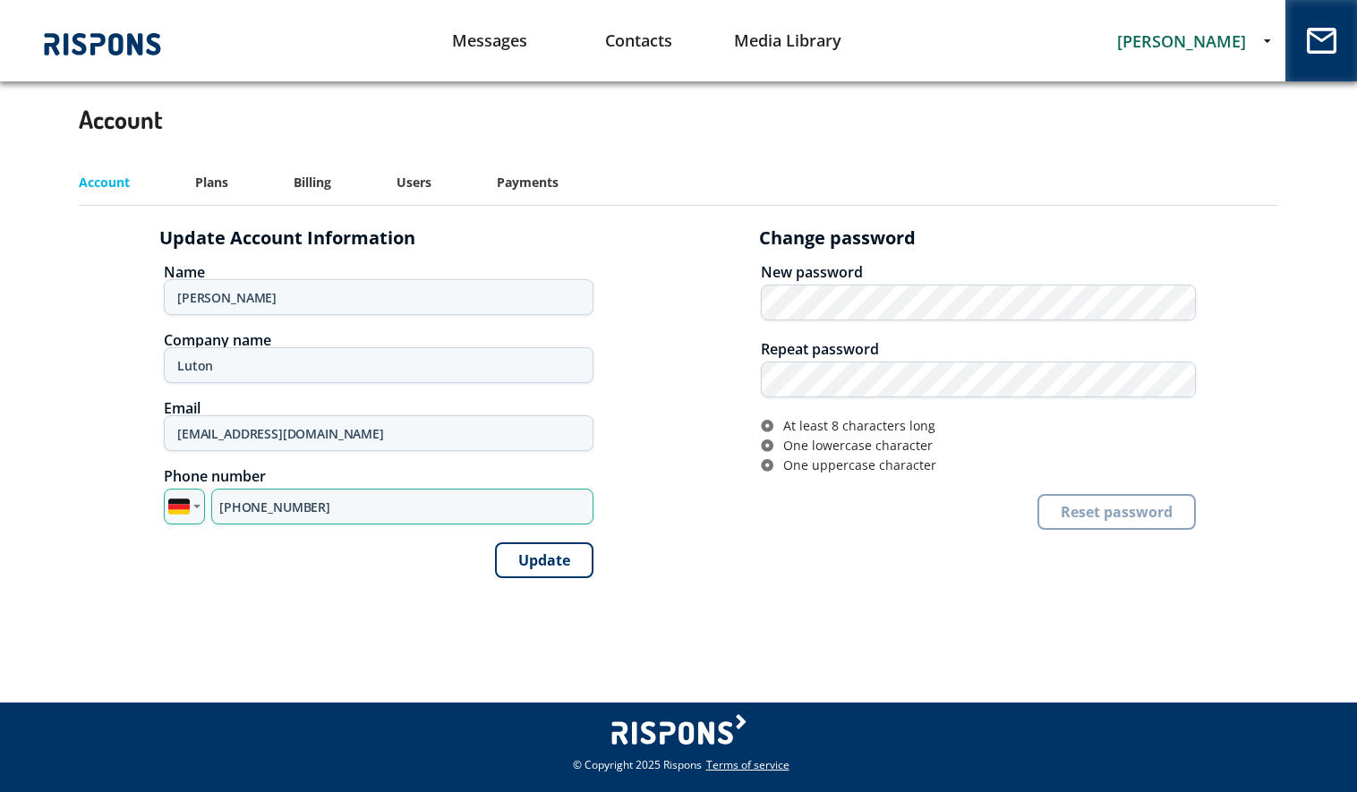
click at [329, 508] on input "[PHONE_NUMBER]" at bounding box center [402, 507] width 382 height 36
click at [329, 507] on input "[PHONE_NUMBER]" at bounding box center [402, 507] width 382 height 36
type input "[PHONE_NUMBER]"
click at [526, 552] on button "Update" at bounding box center [544, 561] width 98 height 36
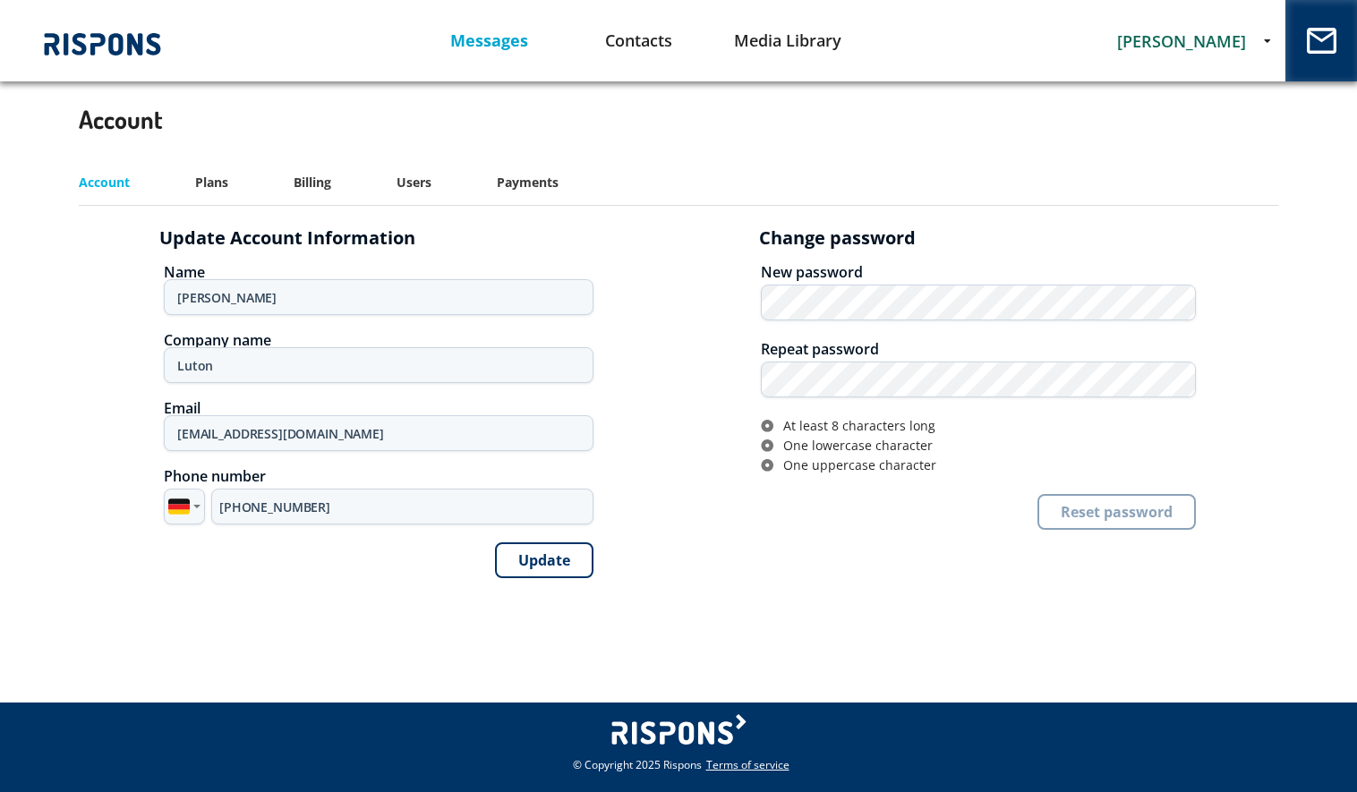
click at [492, 38] on link "Messages" at bounding box center [490, 41] width 150 height 46
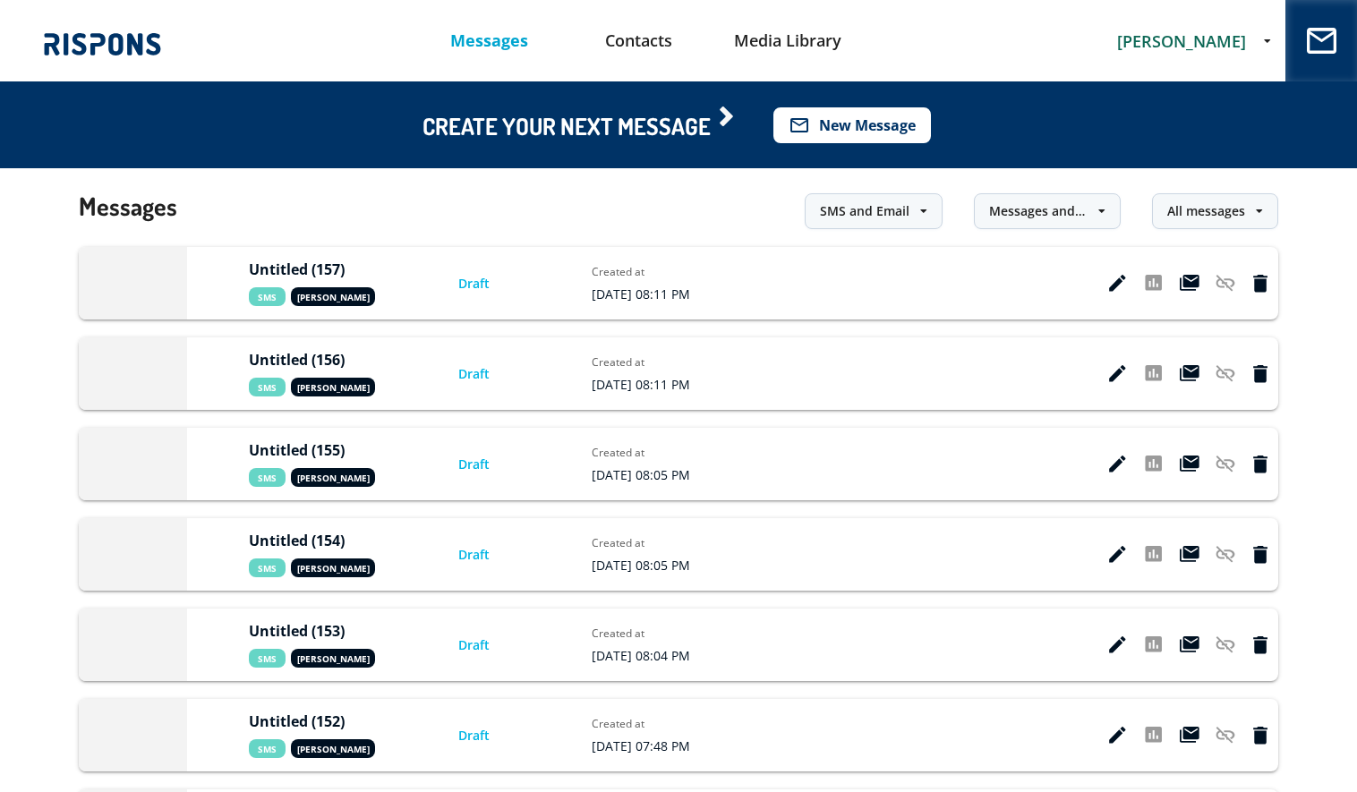
click at [877, 123] on button "mail_outline New Message" at bounding box center [853, 125] width 158 height 36
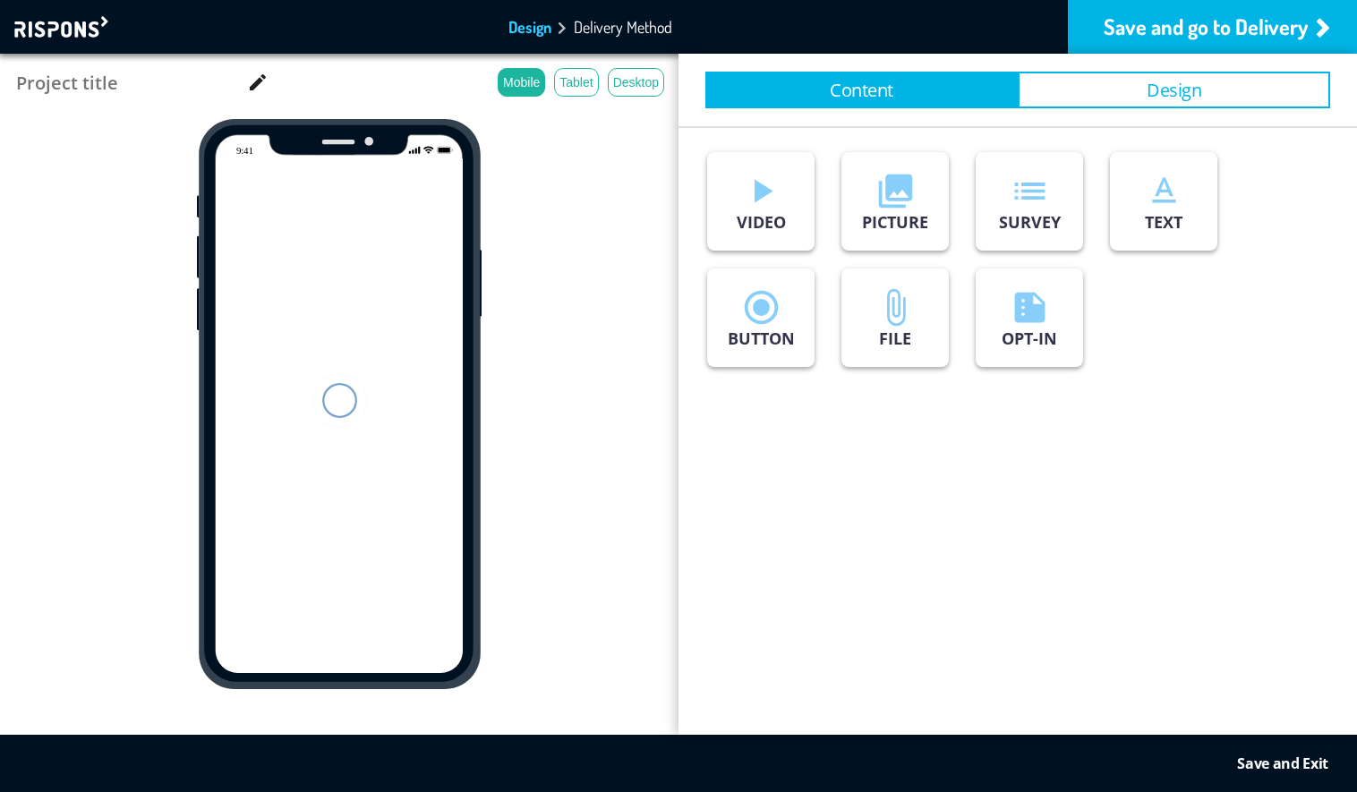
type input "Untitled (158)"
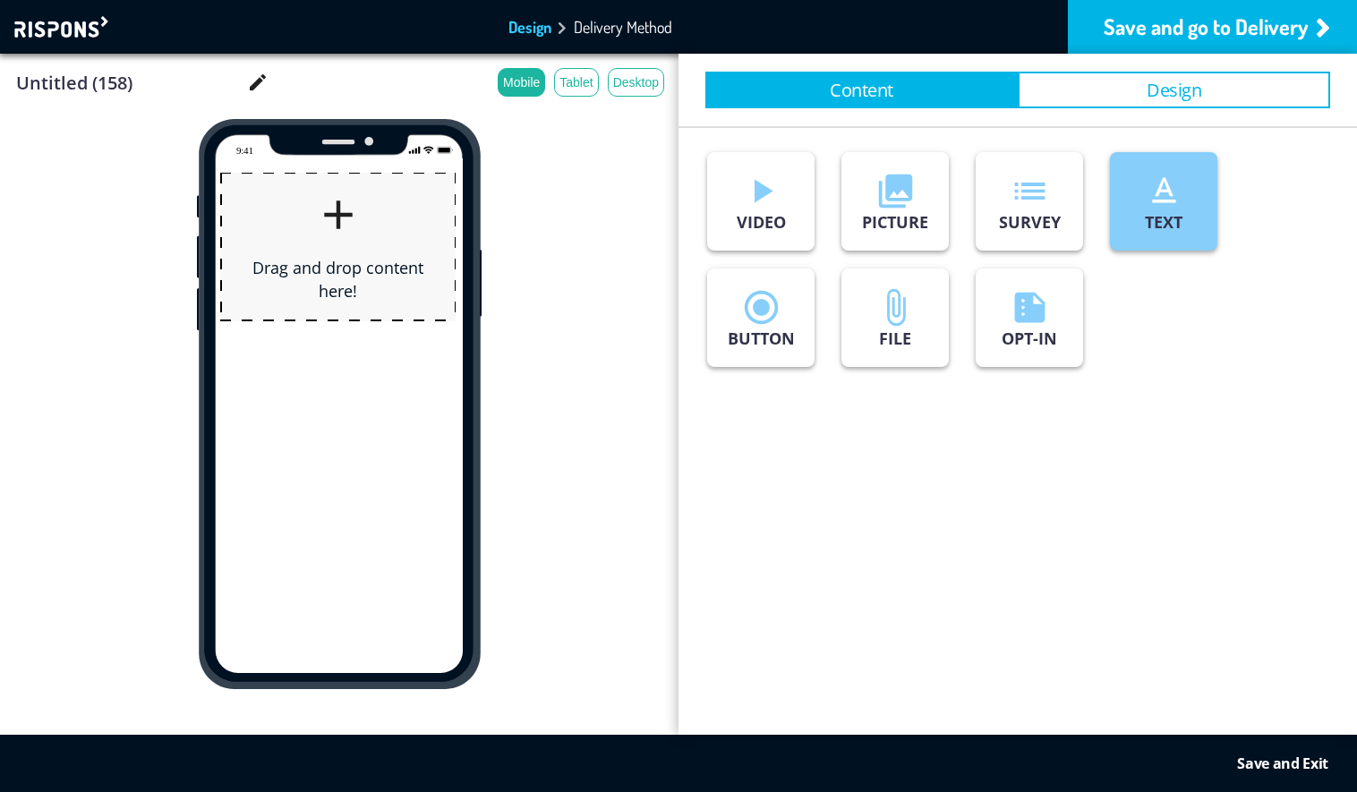
click at [1163, 203] on icon "text_format" at bounding box center [1164, 191] width 40 height 40
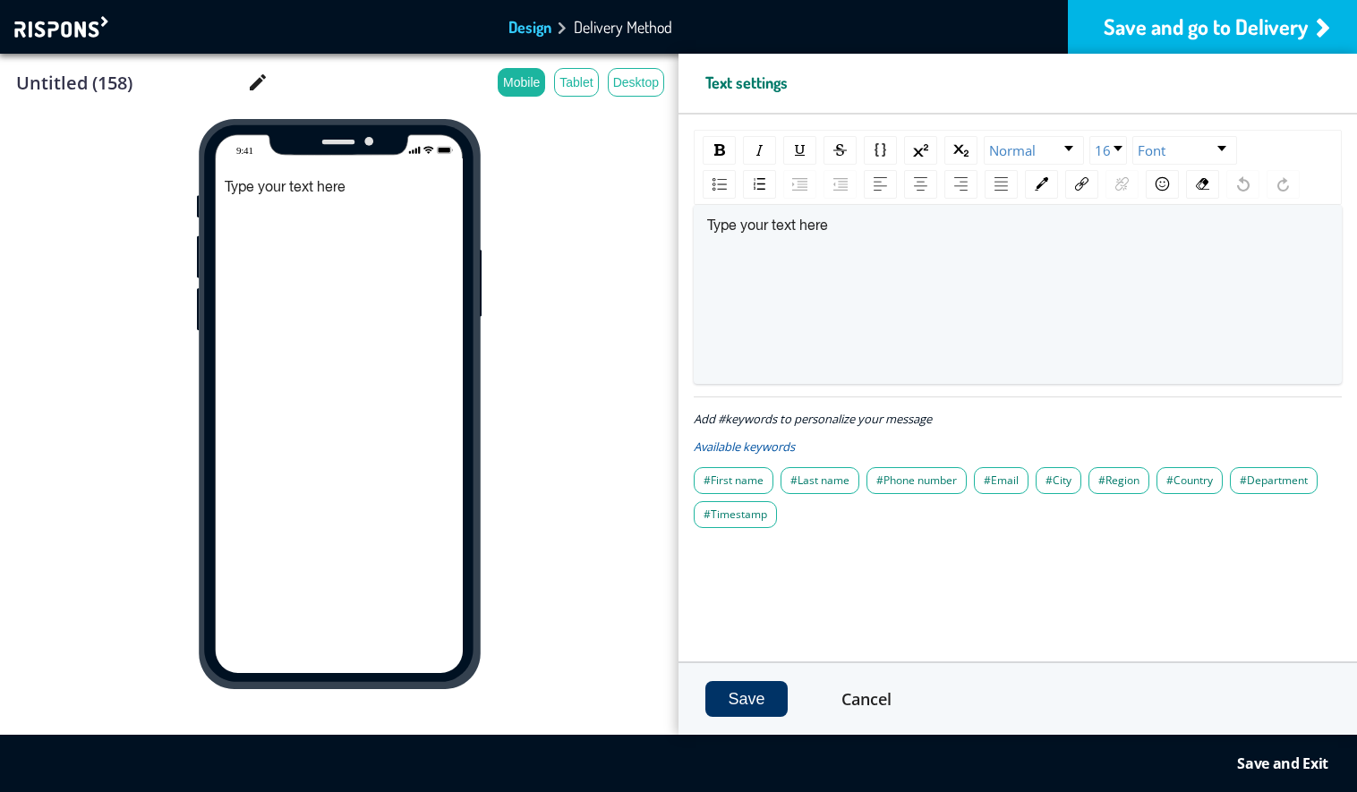
click at [1214, 21] on div "Save and go to Delivery" at bounding box center [1212, 27] width 289 height 54
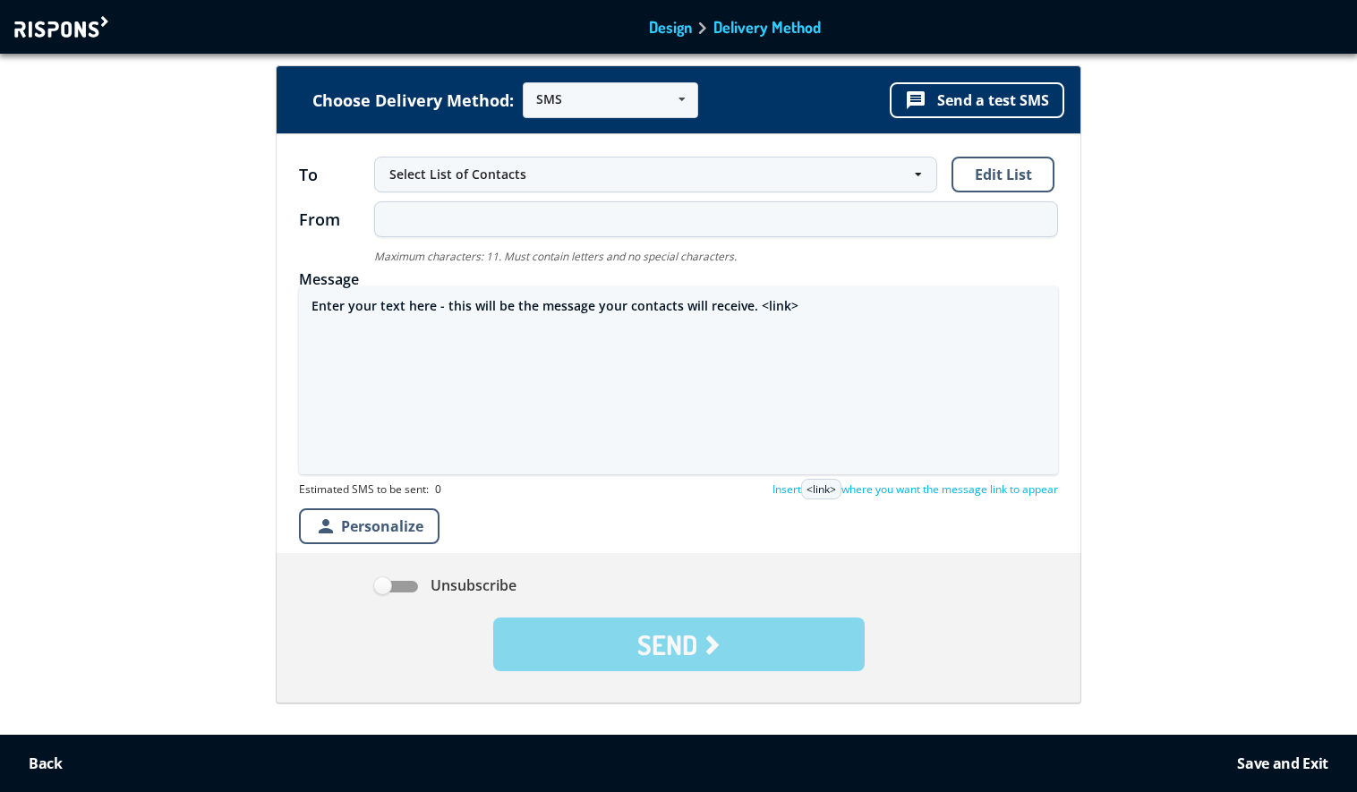
click at [642, 301] on textarea "Enter your text here - this will be the message your contacts will receive. <li…" at bounding box center [678, 381] width 759 height 188
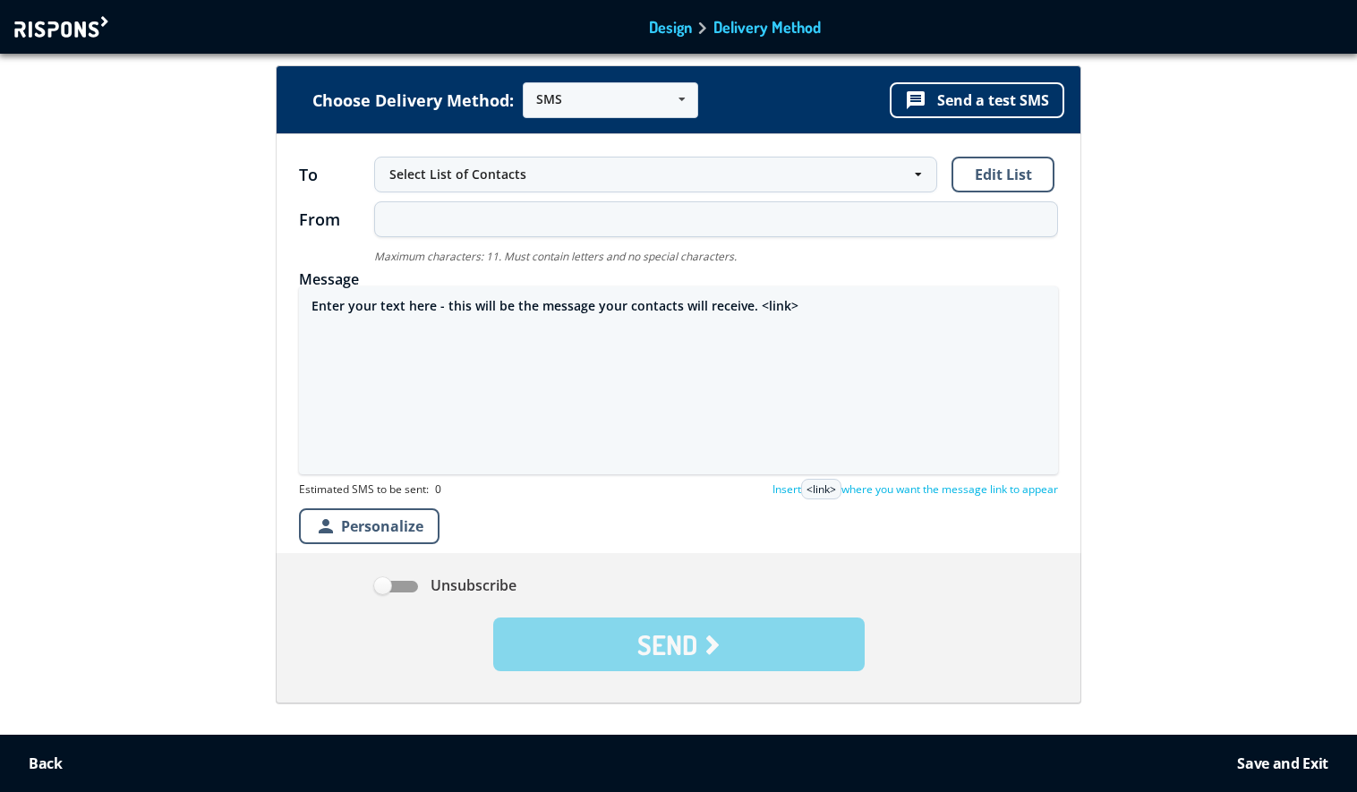
paste textarea "Geachte klant, Uw iPhone 16 Pro is gevonden. De laatst gerapporteerde locatie v…"
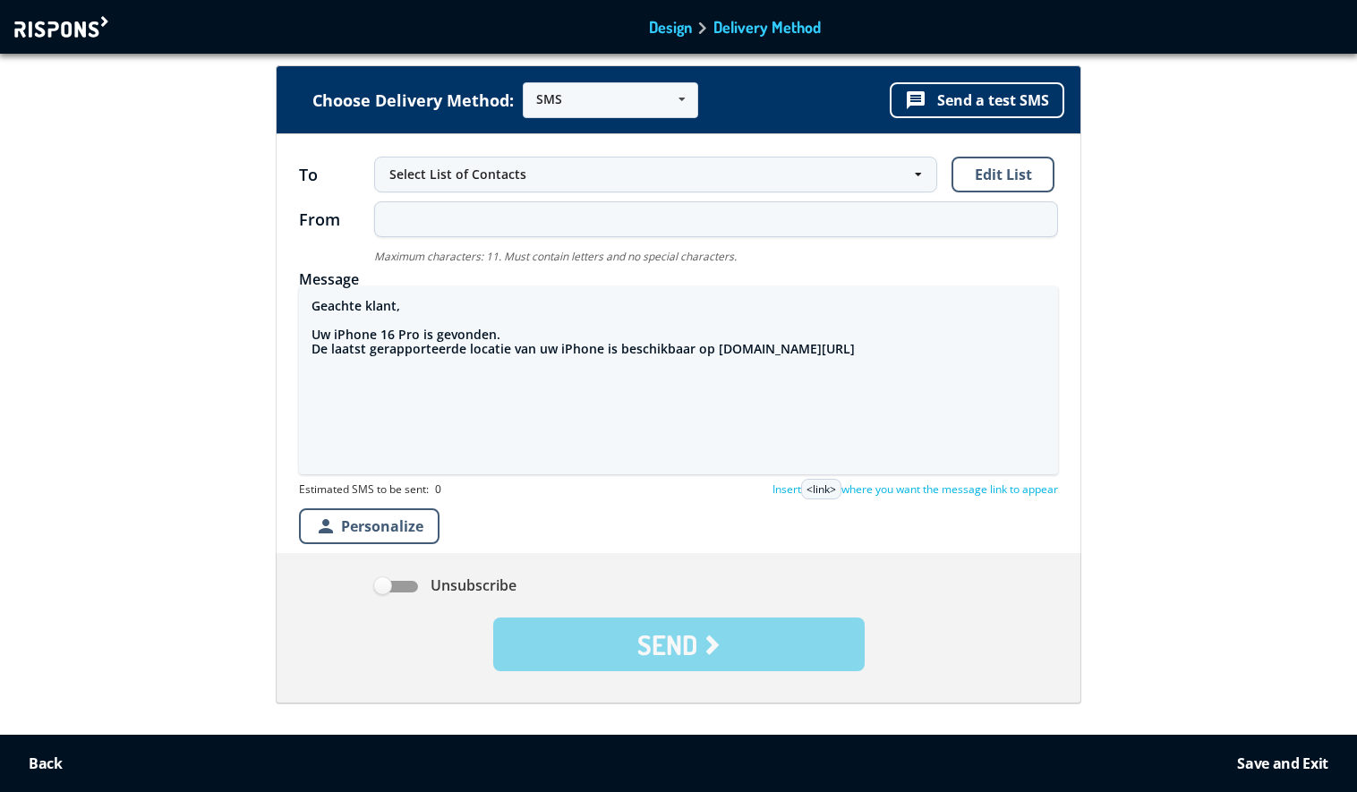
click at [711, 355] on textarea "Geachte klant, Uw iPhone 16 Pro is gevonden. De laatst gerapporteerde locatie v…" at bounding box center [678, 381] width 759 height 188
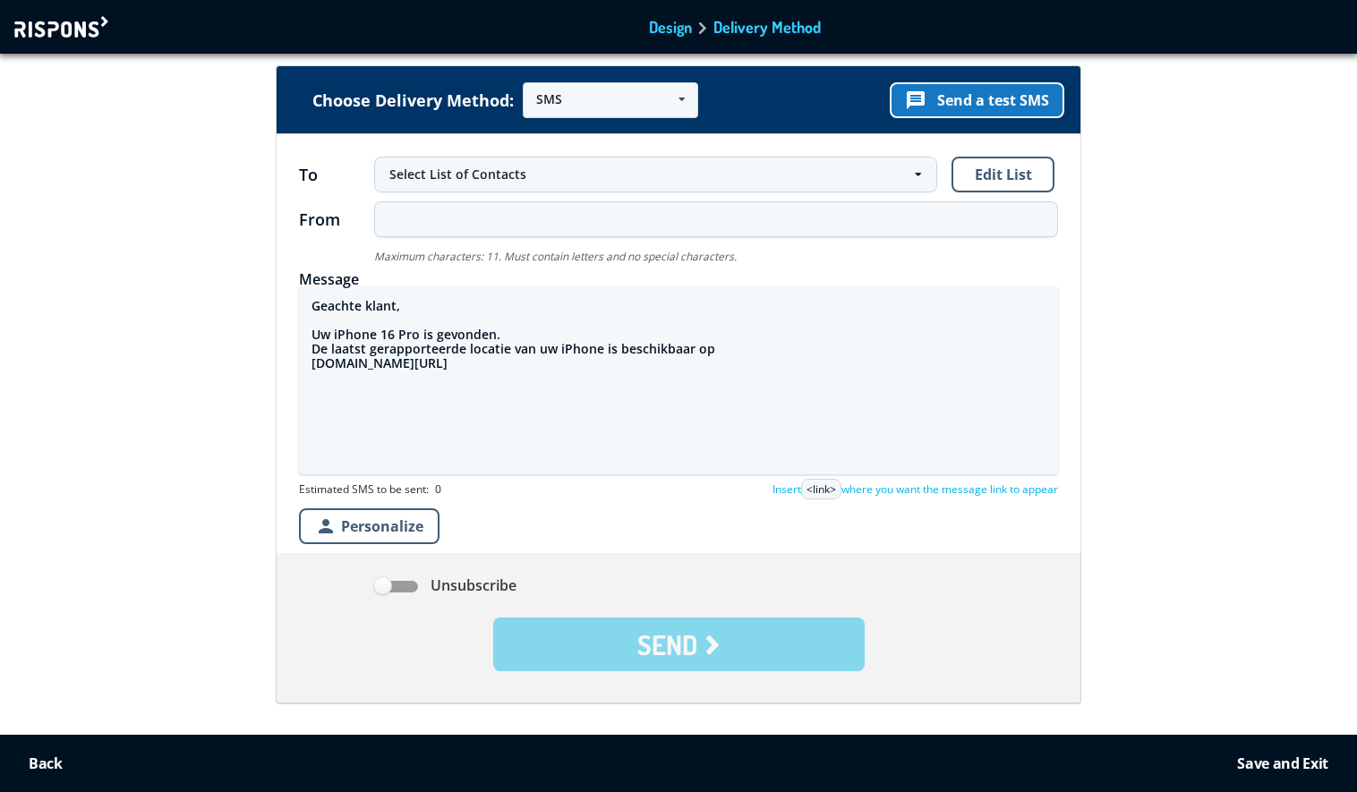
type textarea "Geachte klant, Uw iPhone 16 Pro is gevonden. De laatst gerapporteerde locatie v…"
click at [987, 101] on button "message Send a test SMS" at bounding box center [977, 100] width 175 height 36
